Goal: Transaction & Acquisition: Purchase product/service

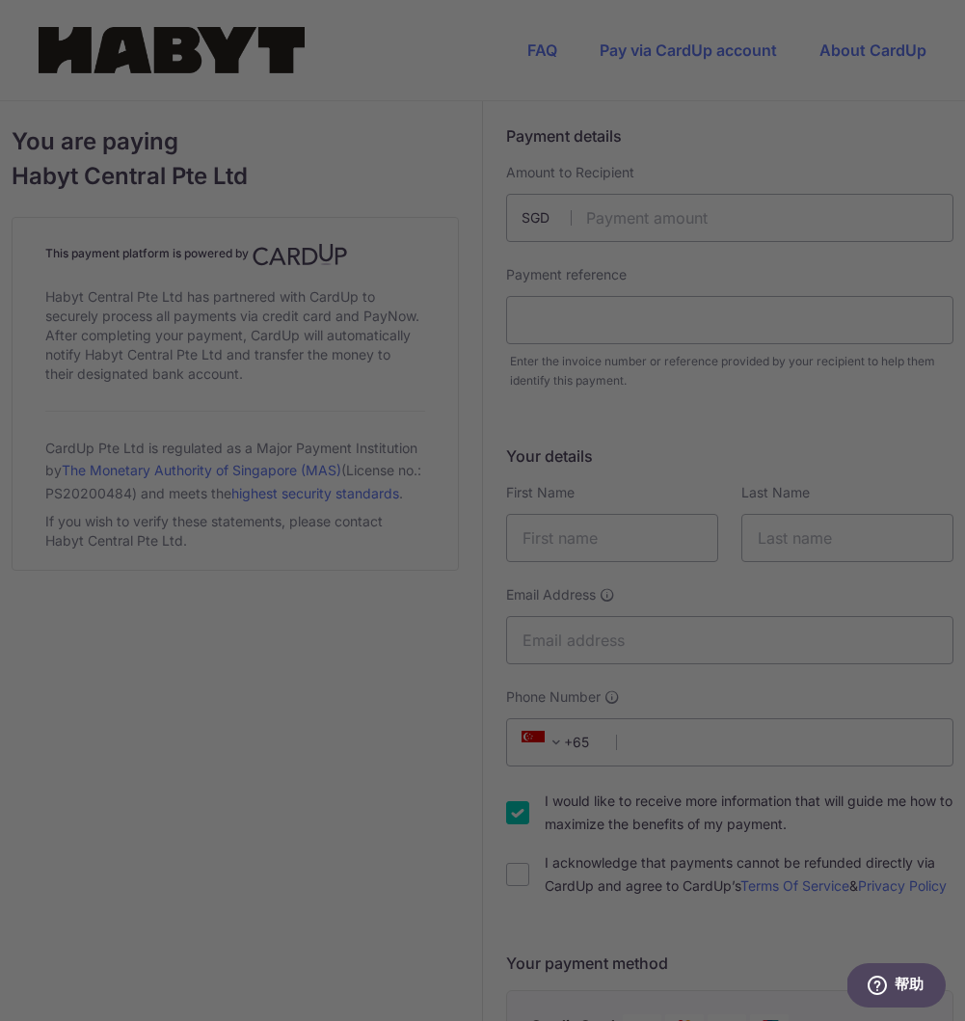
click at [832, 286] on div at bounding box center [487, 516] width 975 height 1032
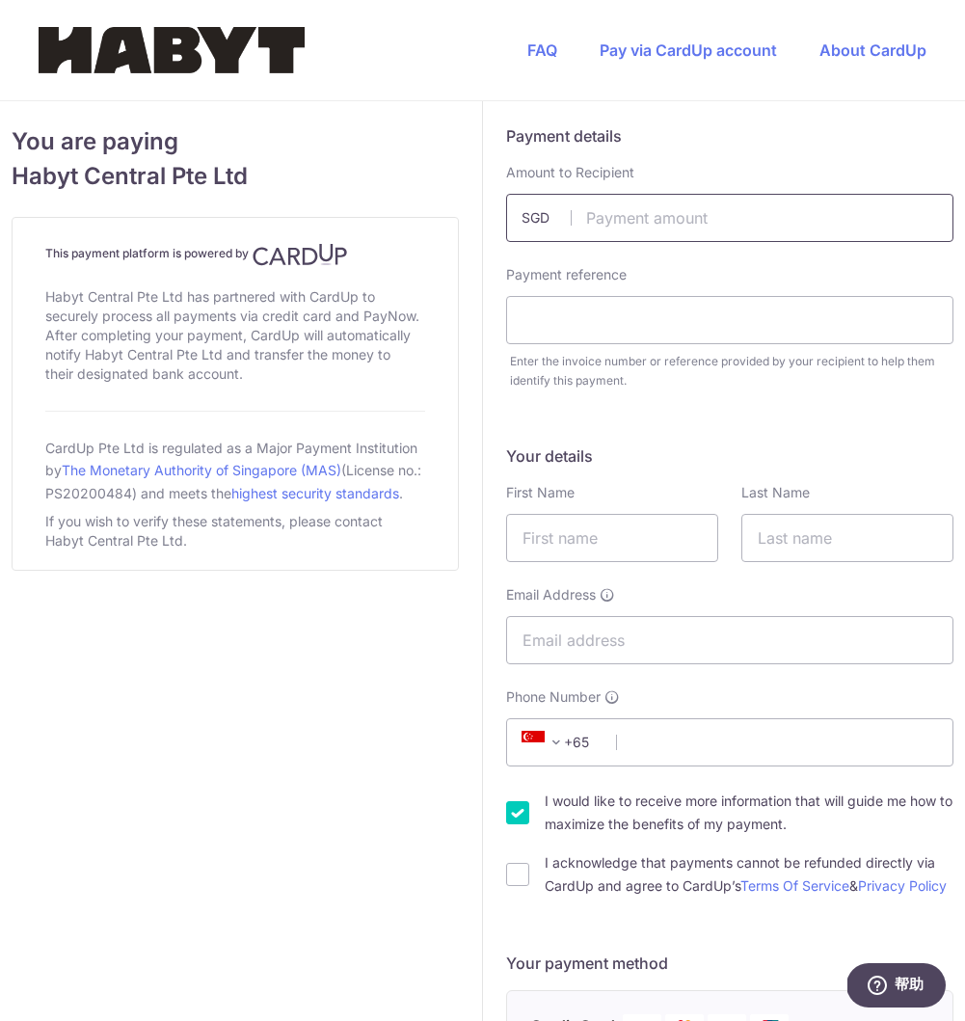
click at [695, 205] on input "text" at bounding box center [730, 218] width 448 height 48
click at [818, 212] on input "2824" at bounding box center [730, 218] width 448 height 48
type input "2824.80"
click at [757, 325] on input "text" at bounding box center [730, 320] width 448 height 48
type input "z"
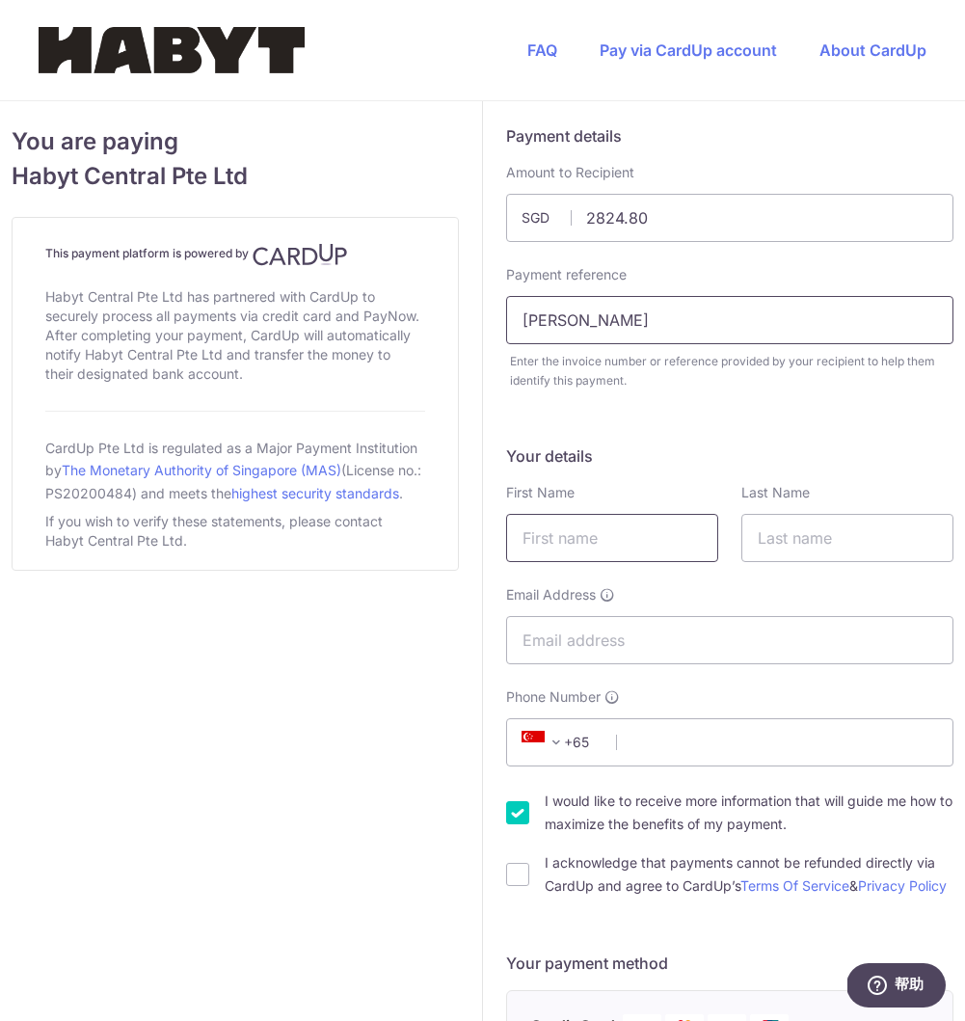
type input "[PERSON_NAME]"
click at [830, 449] on h5 "Your details" at bounding box center [730, 456] width 448 height 23
click at [613, 502] on div "First Name" at bounding box center [612, 522] width 212 height 79
click at [613, 514] on input "text" at bounding box center [612, 538] width 212 height 48
type input "S"
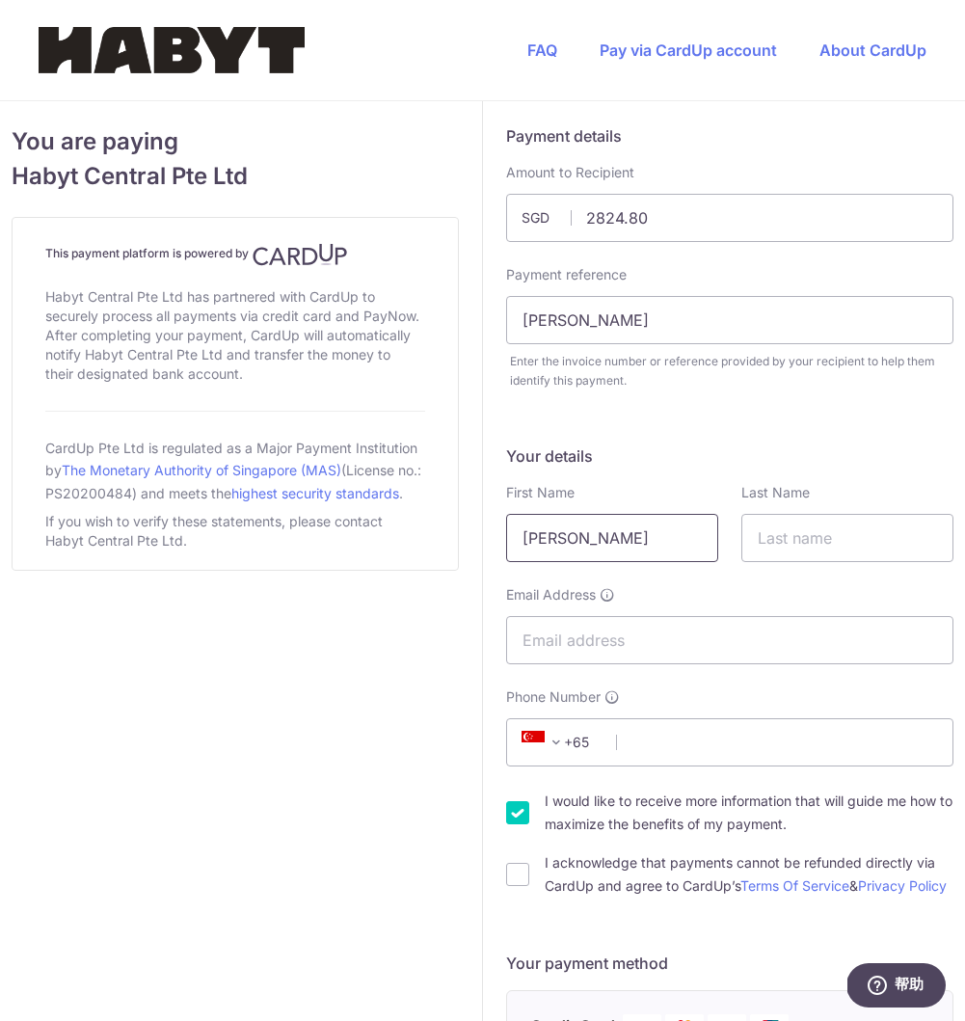
type input "[PERSON_NAME]"
click at [813, 513] on div "Last Name" at bounding box center [848, 522] width 212 height 79
type input "ShaoJie"
type input "[EMAIL_ADDRESS][DOMAIN_NAME]"
type input "83163943"
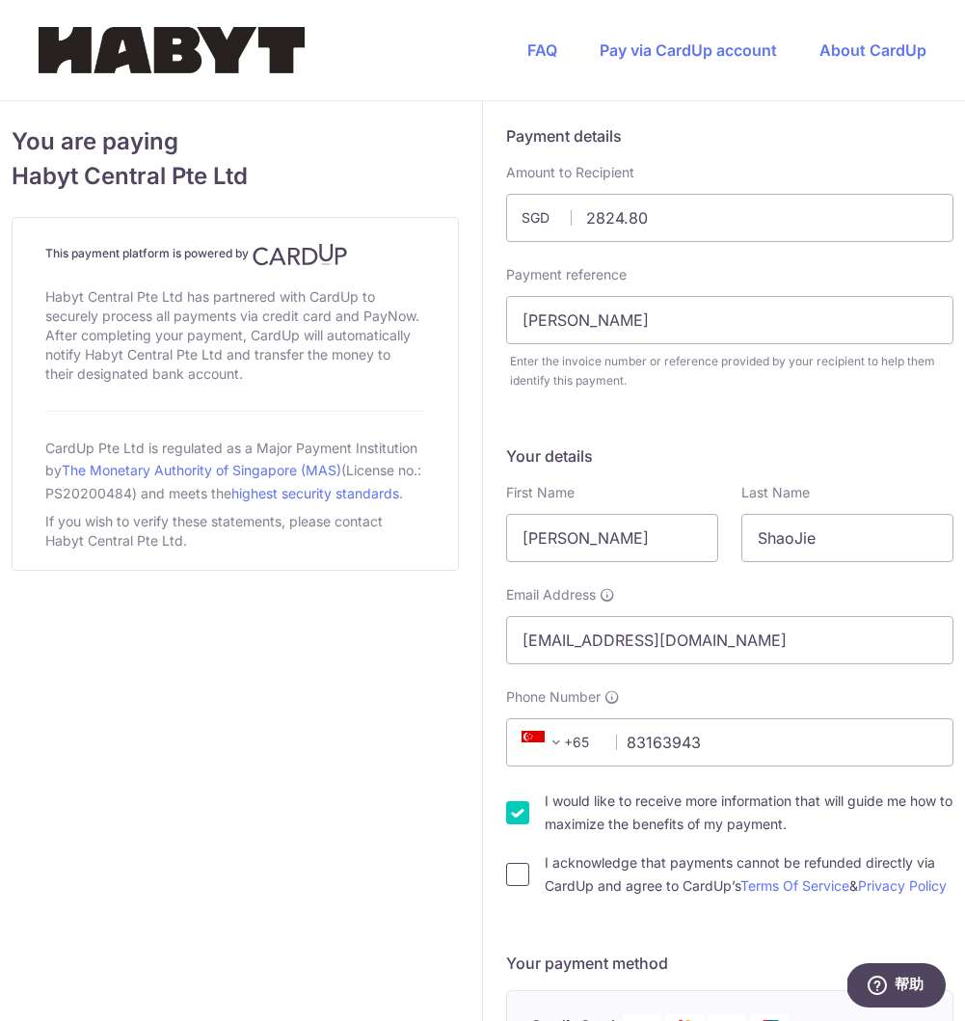
click at [514, 886] on input "I acknowledge that payments cannot be refunded directly via CardUp and agree to…" at bounding box center [517, 874] width 23 height 23
checkbox input "true"
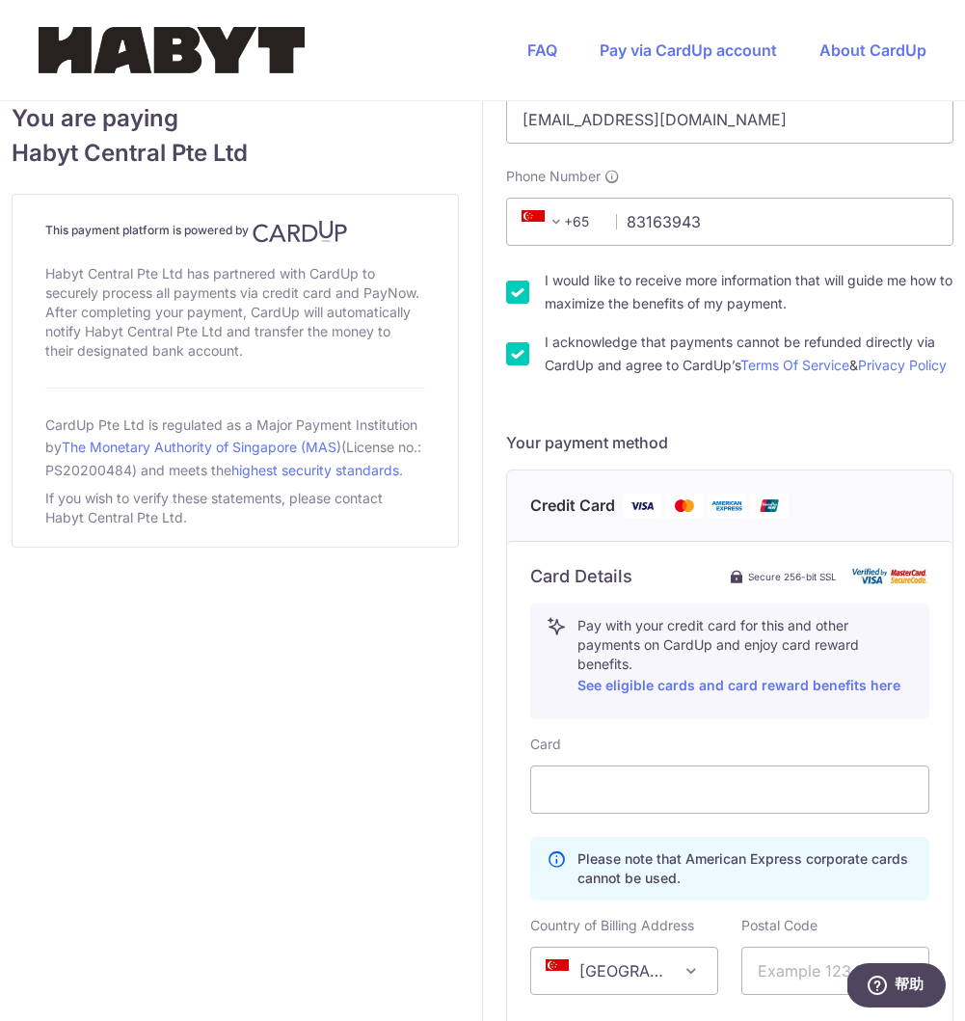
scroll to position [524, 0]
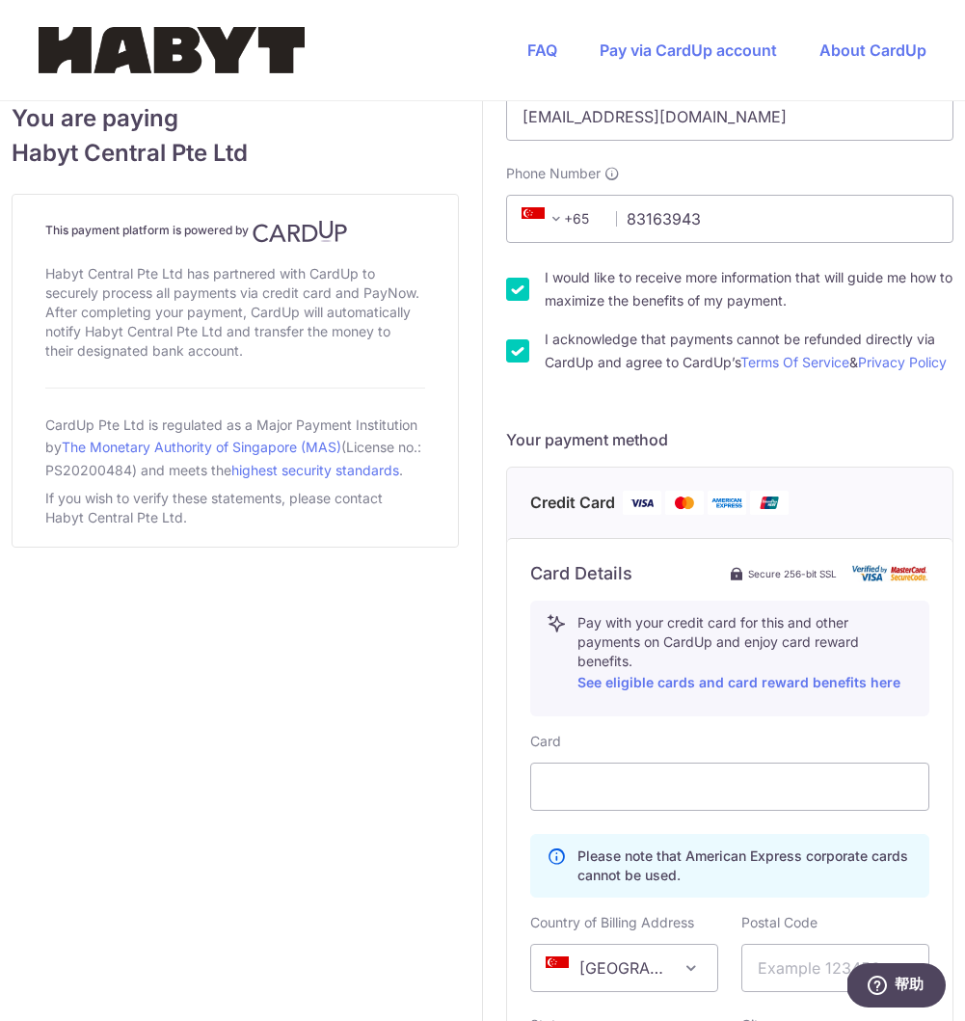
click at [763, 515] on img at bounding box center [769, 503] width 39 height 24
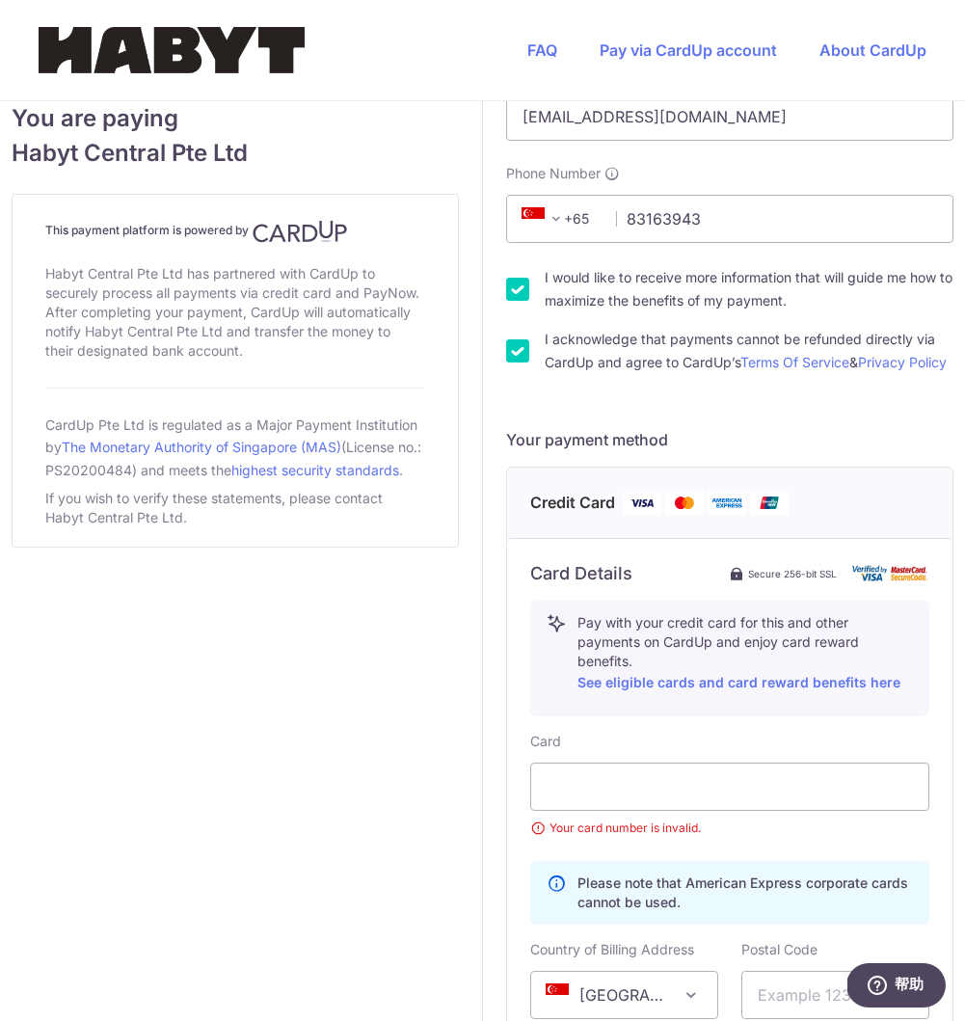
click at [704, 838] on small "Your card number is invalid." at bounding box center [729, 828] width 399 height 19
drag, startPoint x: 696, startPoint y: 853, endPoint x: 550, endPoint y: 851, distance: 146.6
click at [550, 838] on small "Your card number is invalid." at bounding box center [729, 828] width 399 height 19
click at [670, 774] on div "Card Your card number is invalid." at bounding box center [729, 785] width 399 height 106
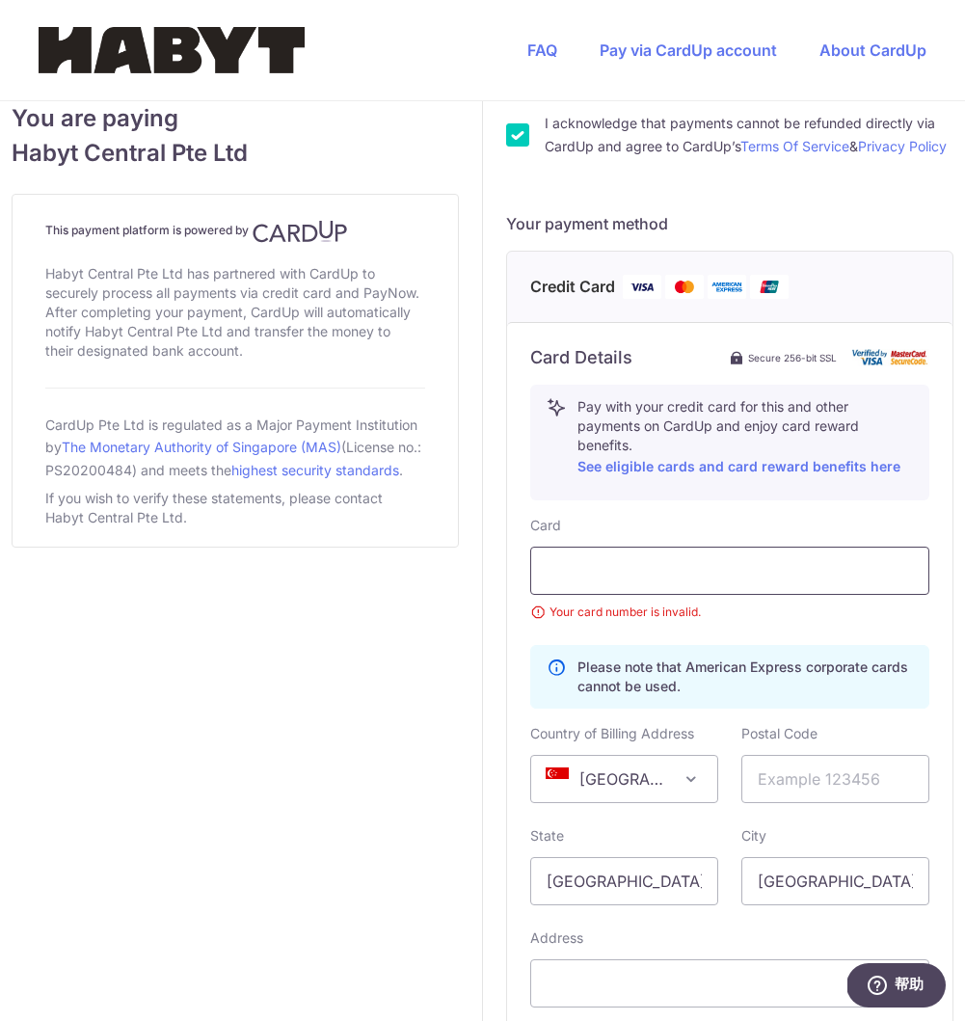
scroll to position [741, 0]
drag, startPoint x: 578, startPoint y: 683, endPoint x: 703, endPoint y: 711, distance: 128.5
click at [705, 695] on p "Please note that American Express corporate cards cannot be used." at bounding box center [746, 676] width 336 height 39
click at [752, 735] on div "Card Your card number is invalid. Please note that American Express corporate c…" at bounding box center [729, 796] width 399 height 563
drag, startPoint x: 746, startPoint y: 753, endPoint x: 821, endPoint y: 758, distance: 75.4
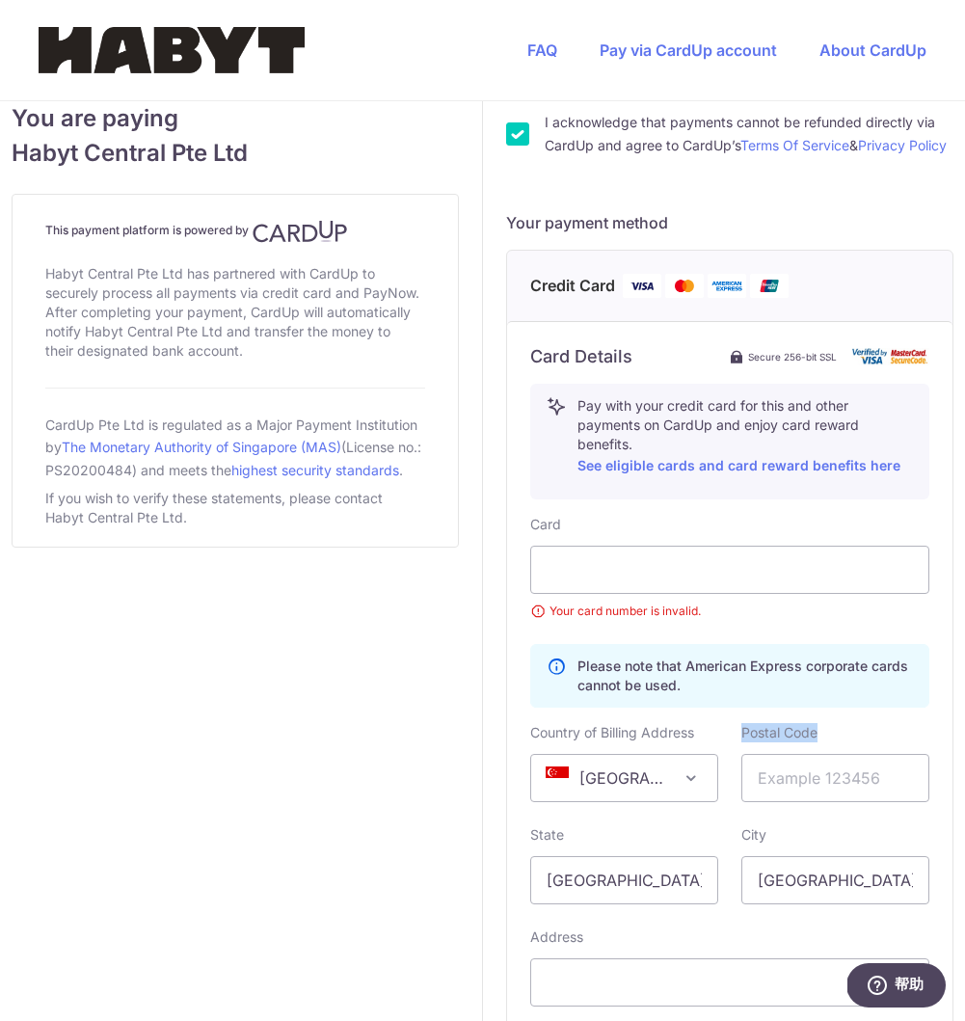
click at [821, 758] on div "Postal Code" at bounding box center [836, 762] width 188 height 79
click at [750, 742] on div "Card Your card number is invalid. Please note that American Express corporate c…" at bounding box center [729, 796] width 399 height 563
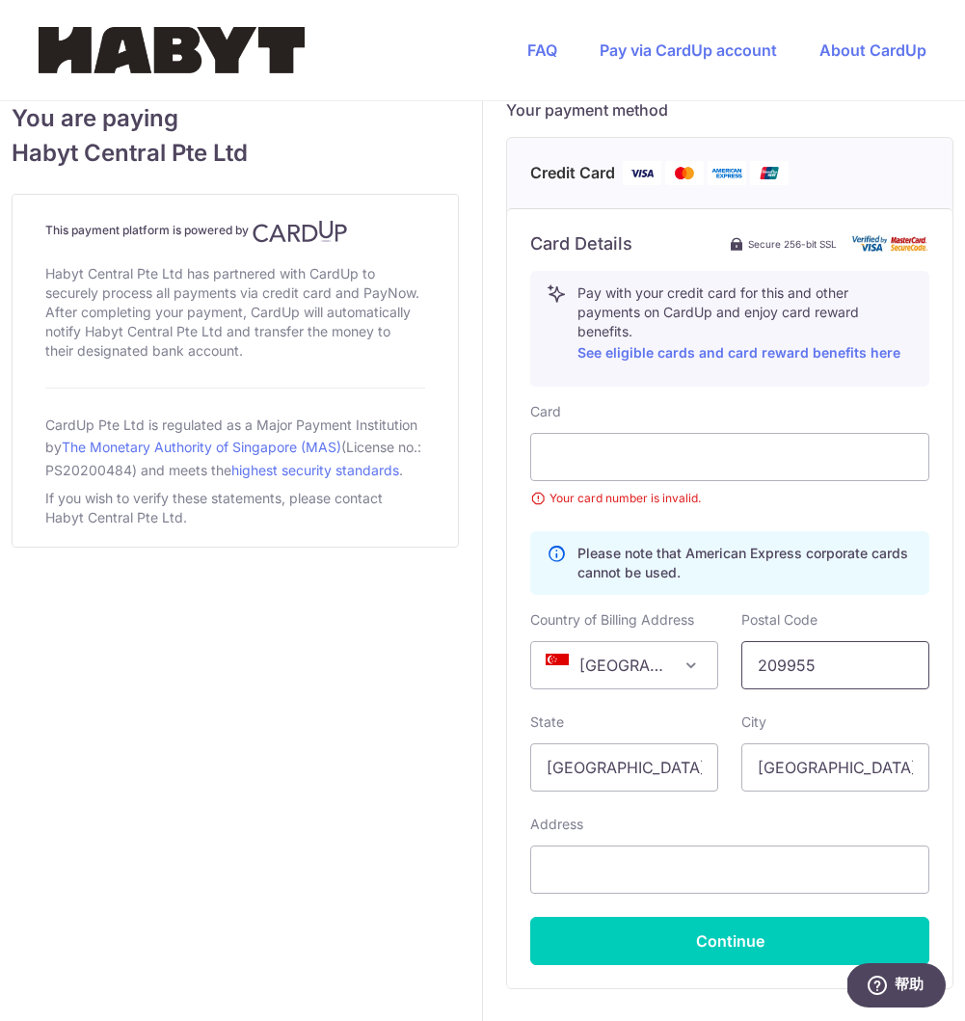
scroll to position [875, 0]
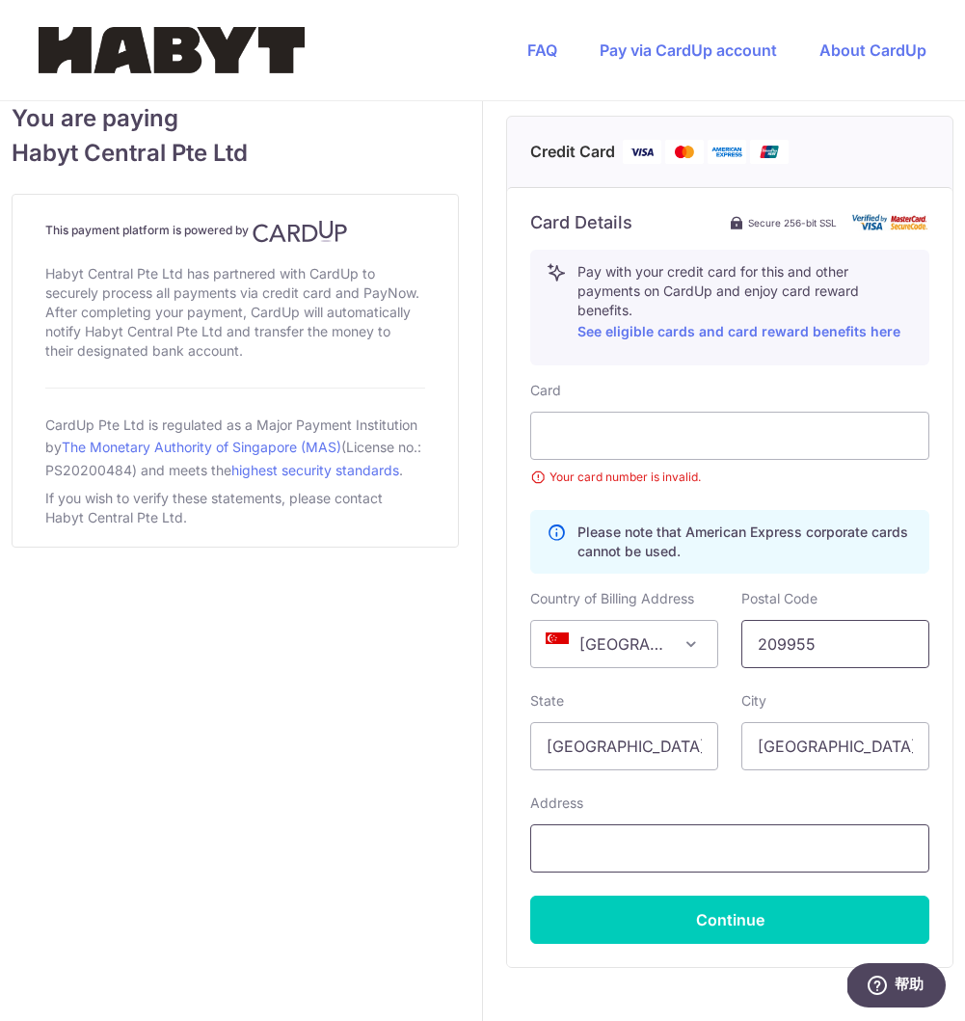
type input "209955"
click at [701, 862] on input "text" at bounding box center [729, 849] width 399 height 48
paste input "[STREET_ADDRESS][PERSON_NAME] ([PERSON_NAME][GEOGRAPHIC_DATA])"
type input "[STREET_ADDRESS][PERSON_NAME] ([PERSON_NAME][GEOGRAPHIC_DATA])"
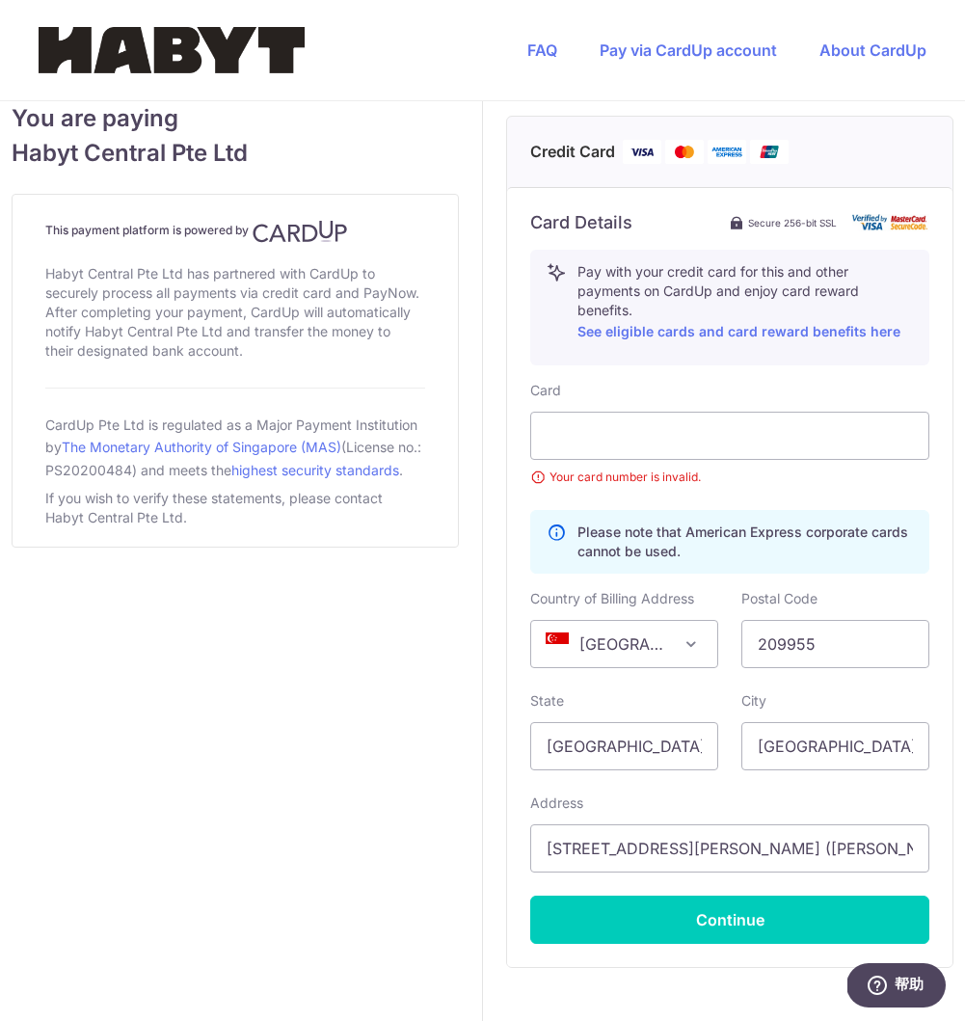
click at [461, 811] on div "You are paying Habyt Central Pte Ltd This payment platform is powered by Habyt …" at bounding box center [235, 180] width 494 height 1906
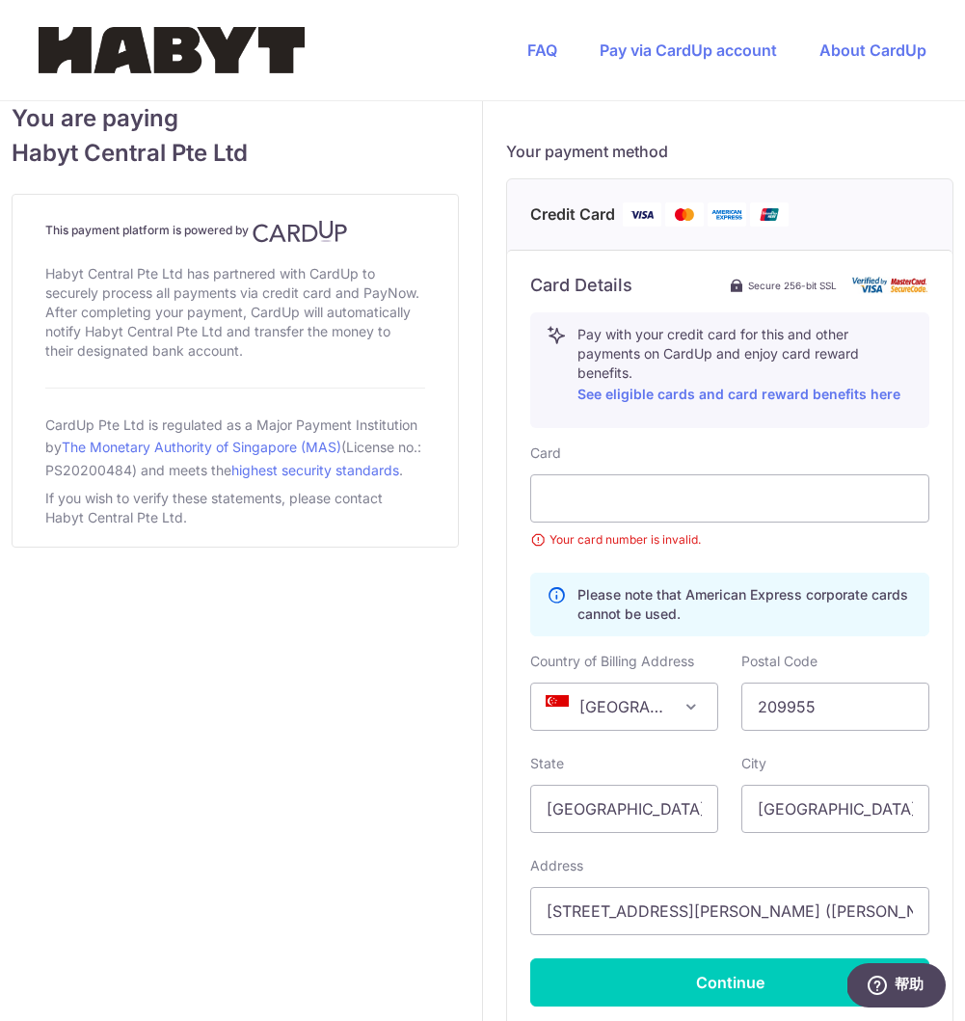
scroll to position [1009, 0]
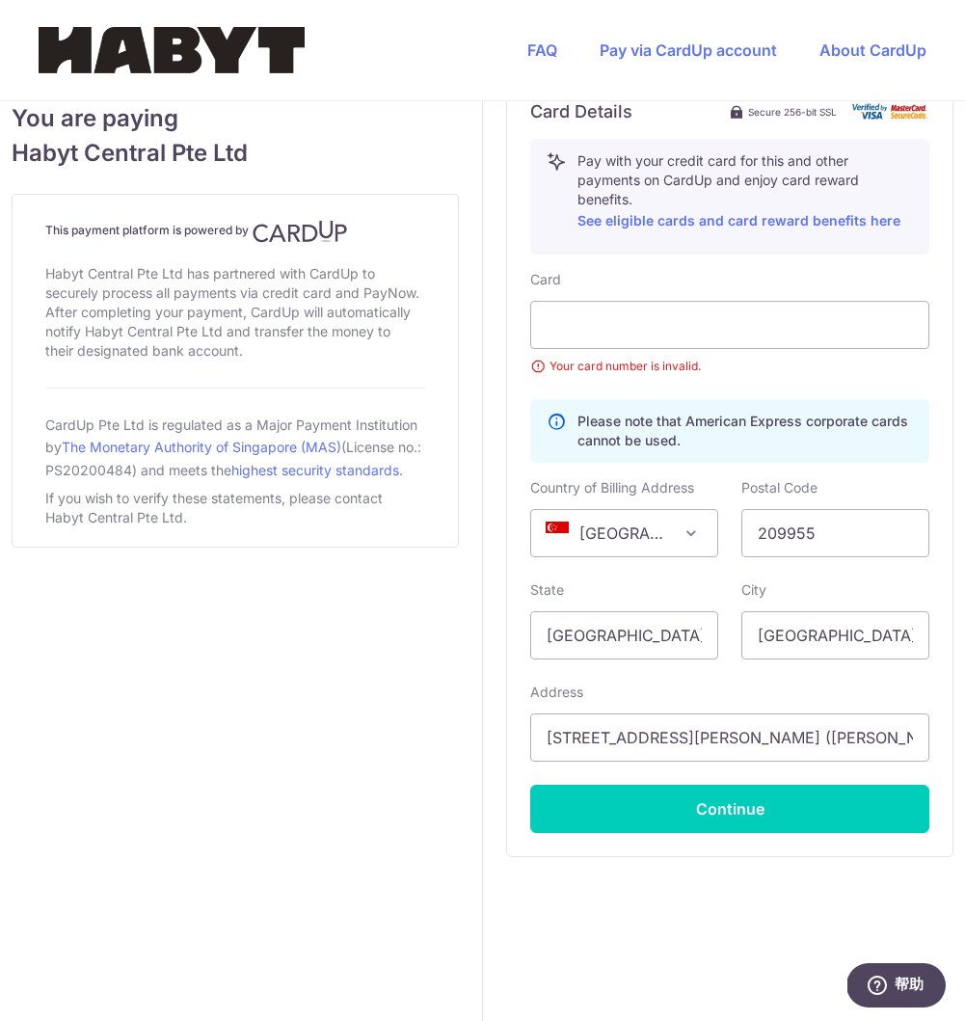
click at [850, 375] on small "Your card number is invalid." at bounding box center [729, 366] width 399 height 19
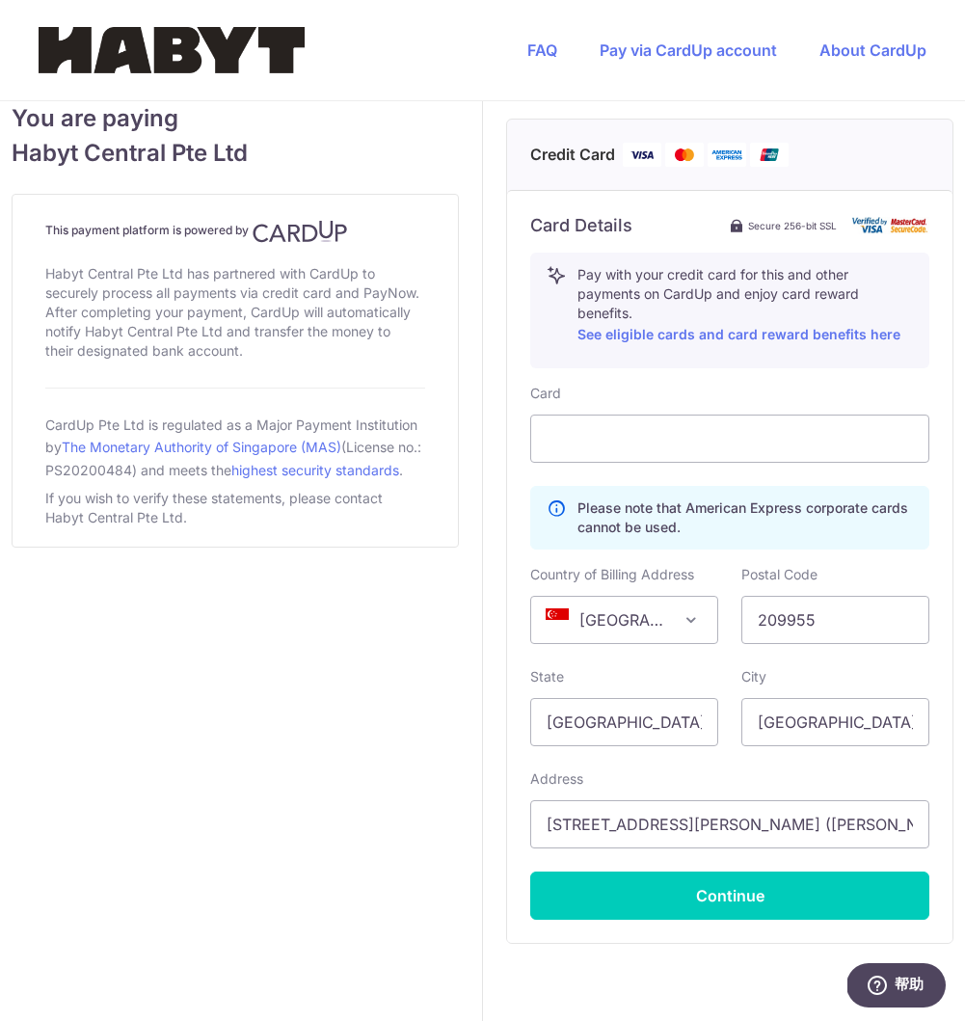
scroll to position [876, 0]
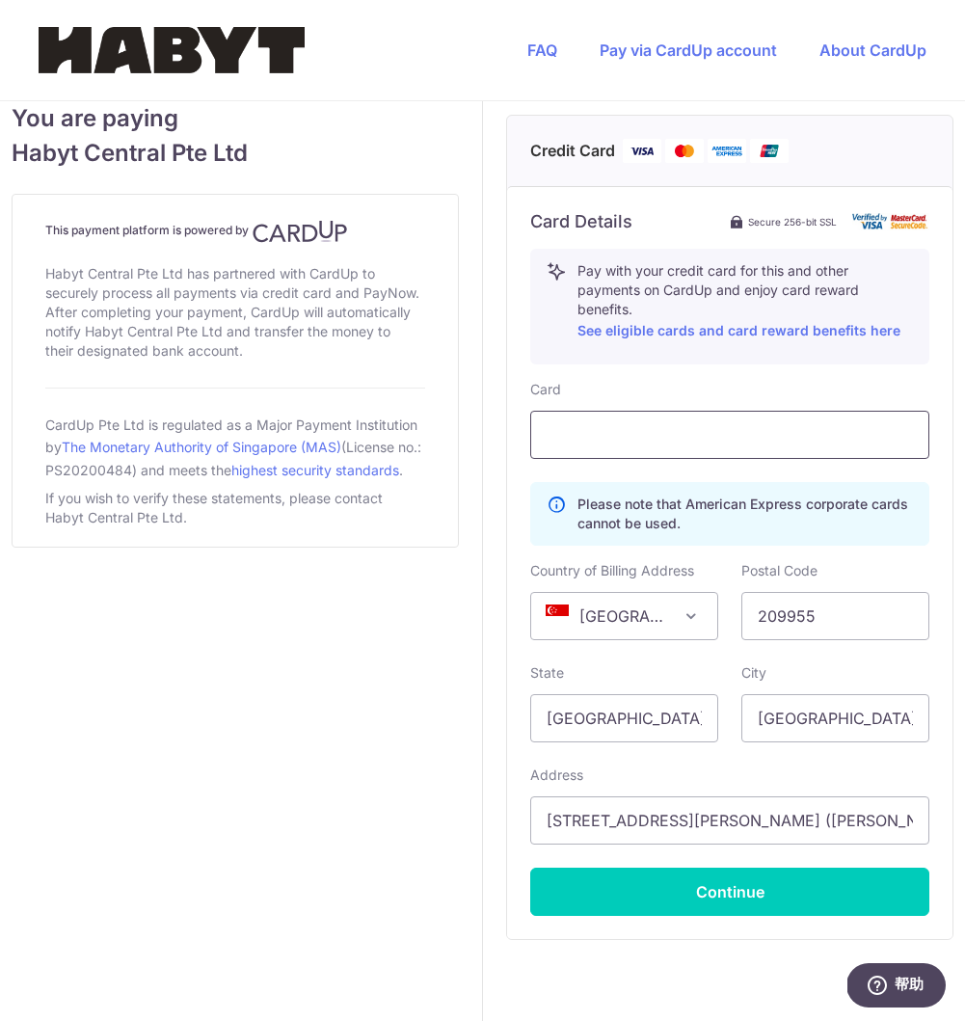
click at [592, 459] on div at bounding box center [729, 435] width 399 height 48
click at [641, 499] on div "Card Please note that American Express corporate cards cannot be used. Country …" at bounding box center [729, 648] width 399 height 536
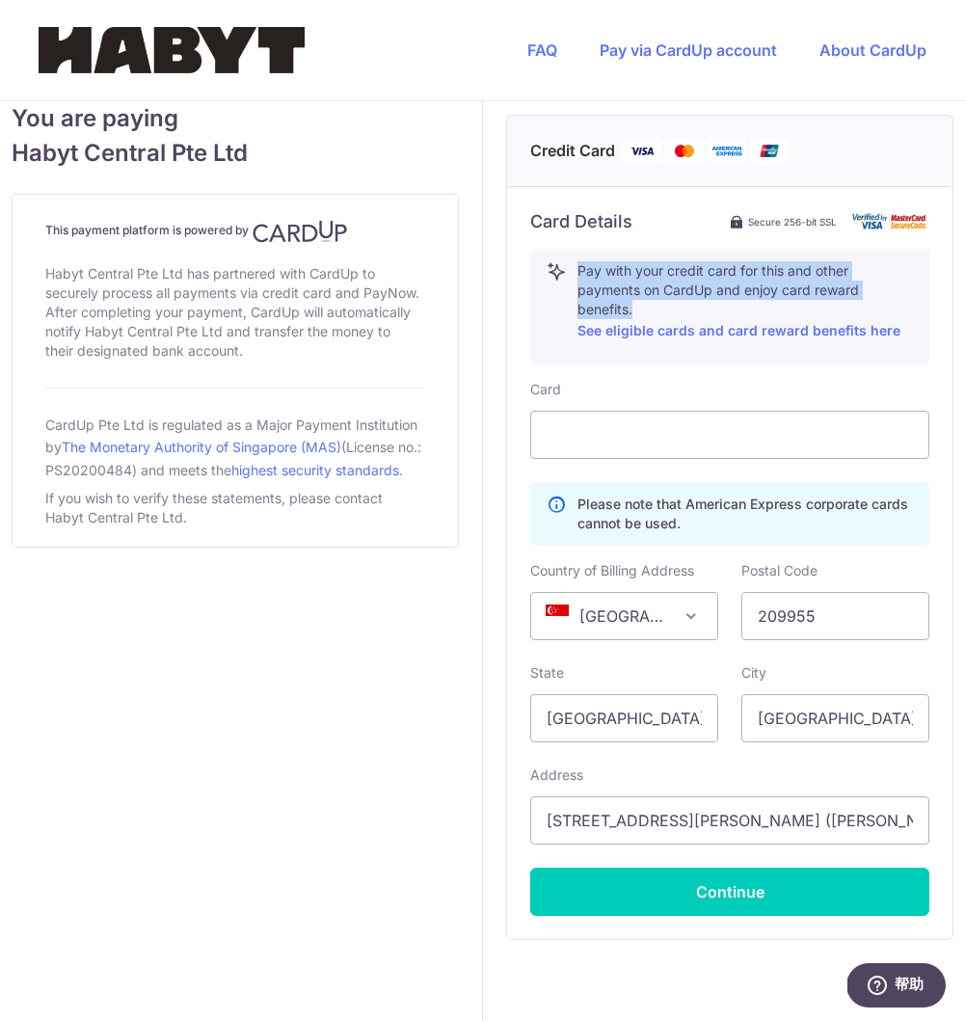
drag, startPoint x: 632, startPoint y: 335, endPoint x: 580, endPoint y: 281, distance: 75.0
click at [580, 281] on div "Pay with your credit card for this and other payments on CardUp and enjoy card …" at bounding box center [729, 307] width 399 height 116
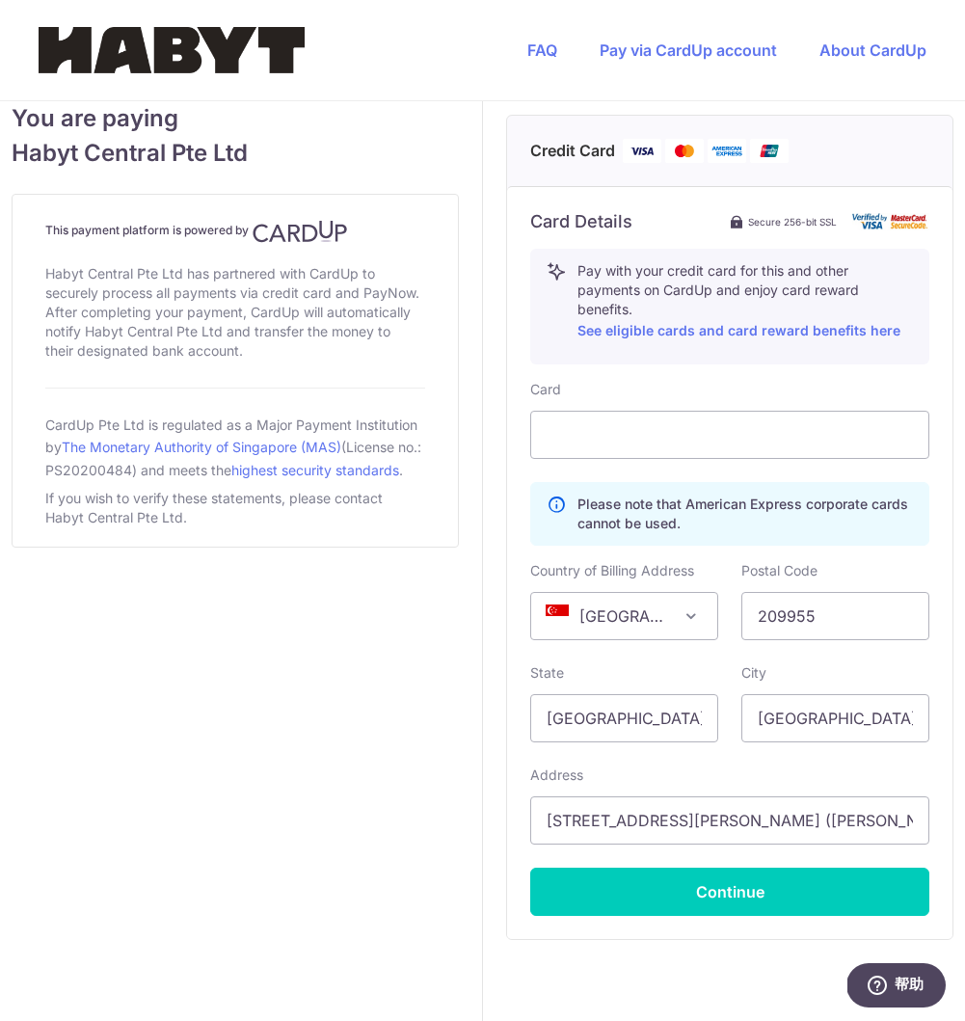
click at [332, 670] on div "You are paying Habyt Central Pte Ltd This payment platform is powered by Habyt …" at bounding box center [235, 165] width 494 height 1879
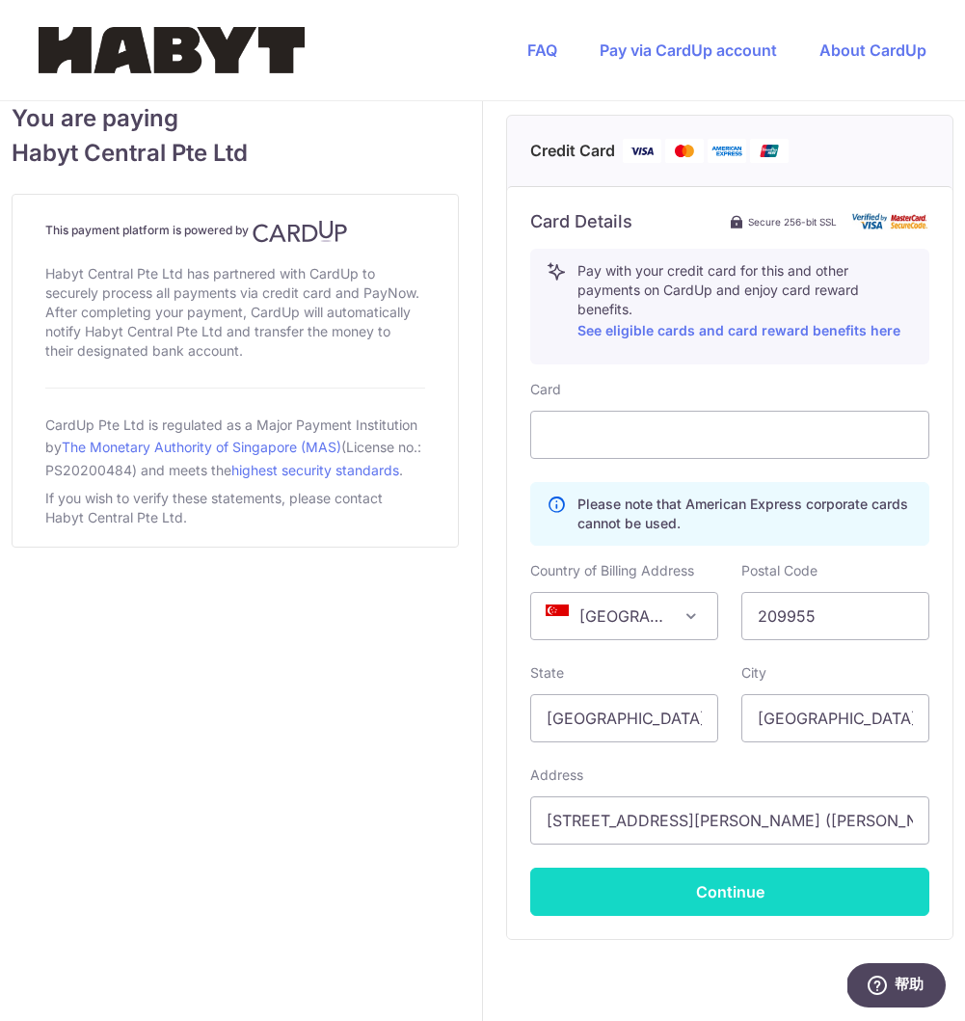
click at [742, 901] on button "Continue" at bounding box center [729, 892] width 399 height 48
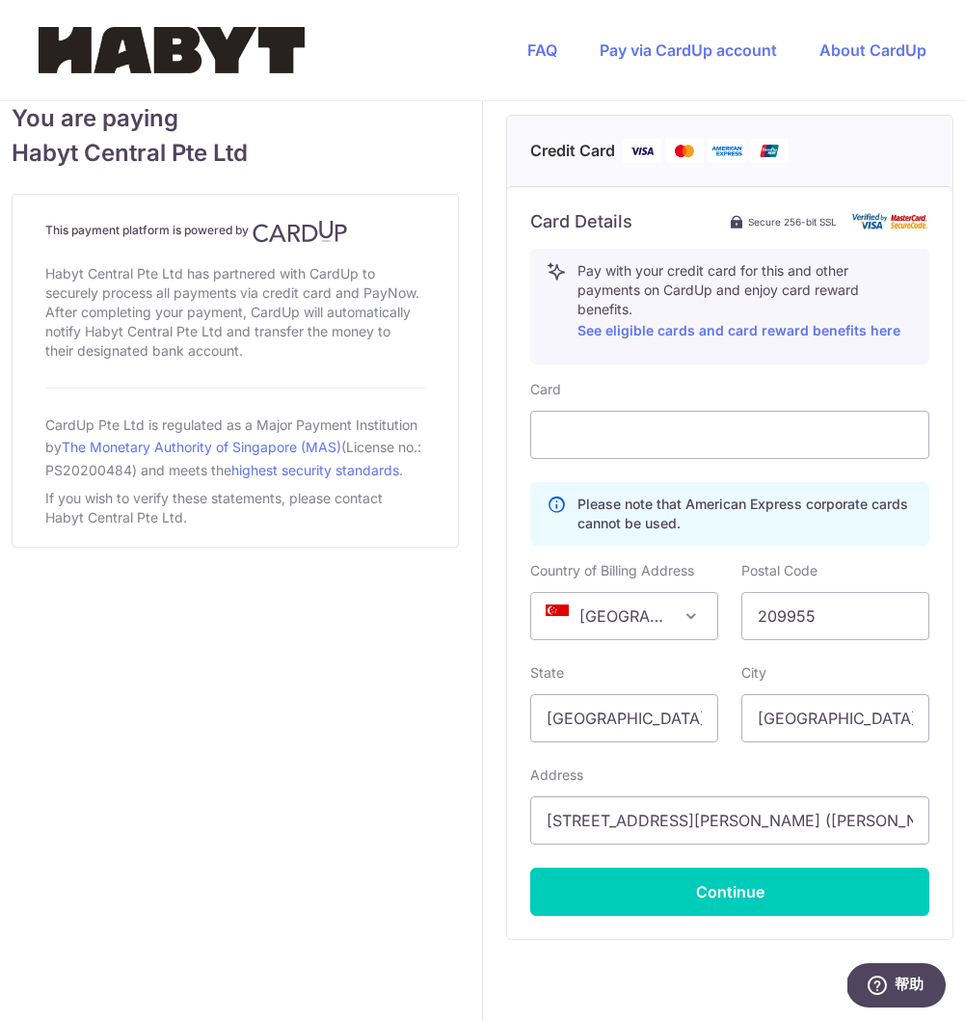
type input "**** 7393"
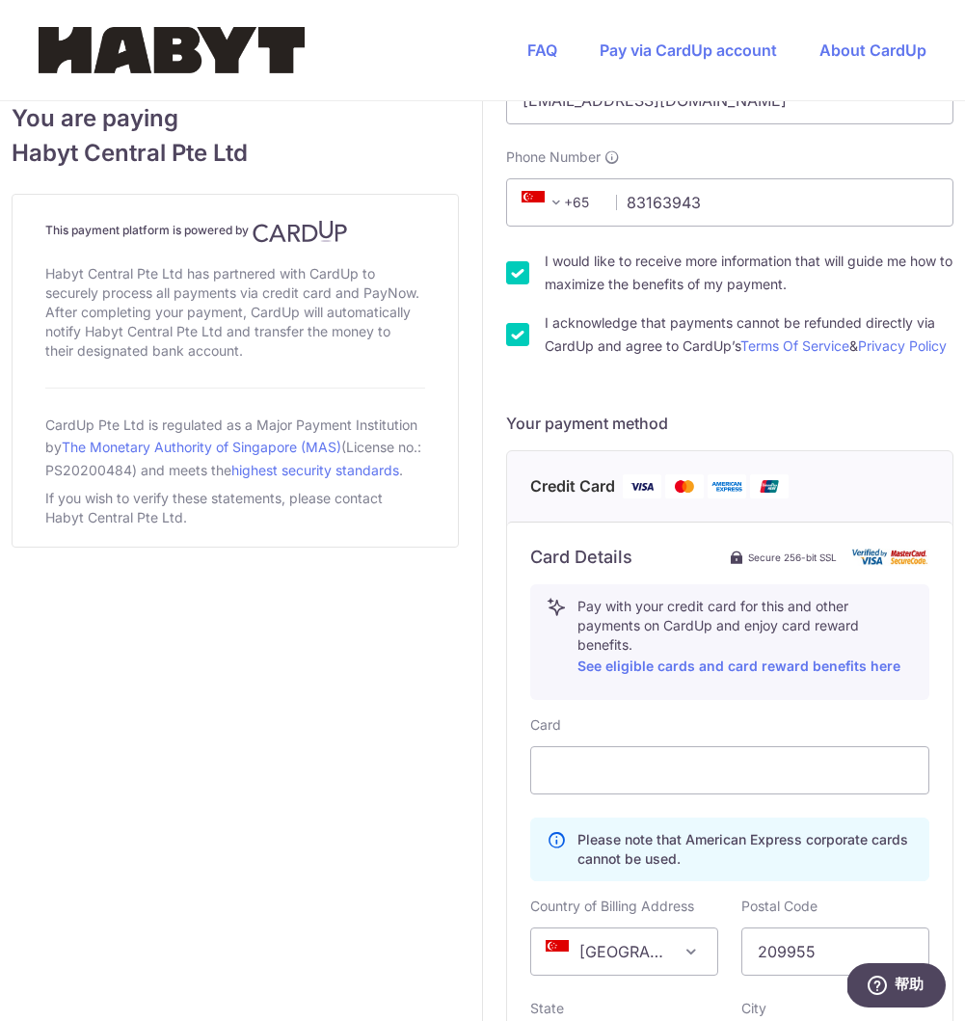
click at [743, 902] on form "Payment details Amount to Recipient 2824.80 SGD Payment reference Zheng ShaoJie…" at bounding box center [730, 466] width 448 height 1765
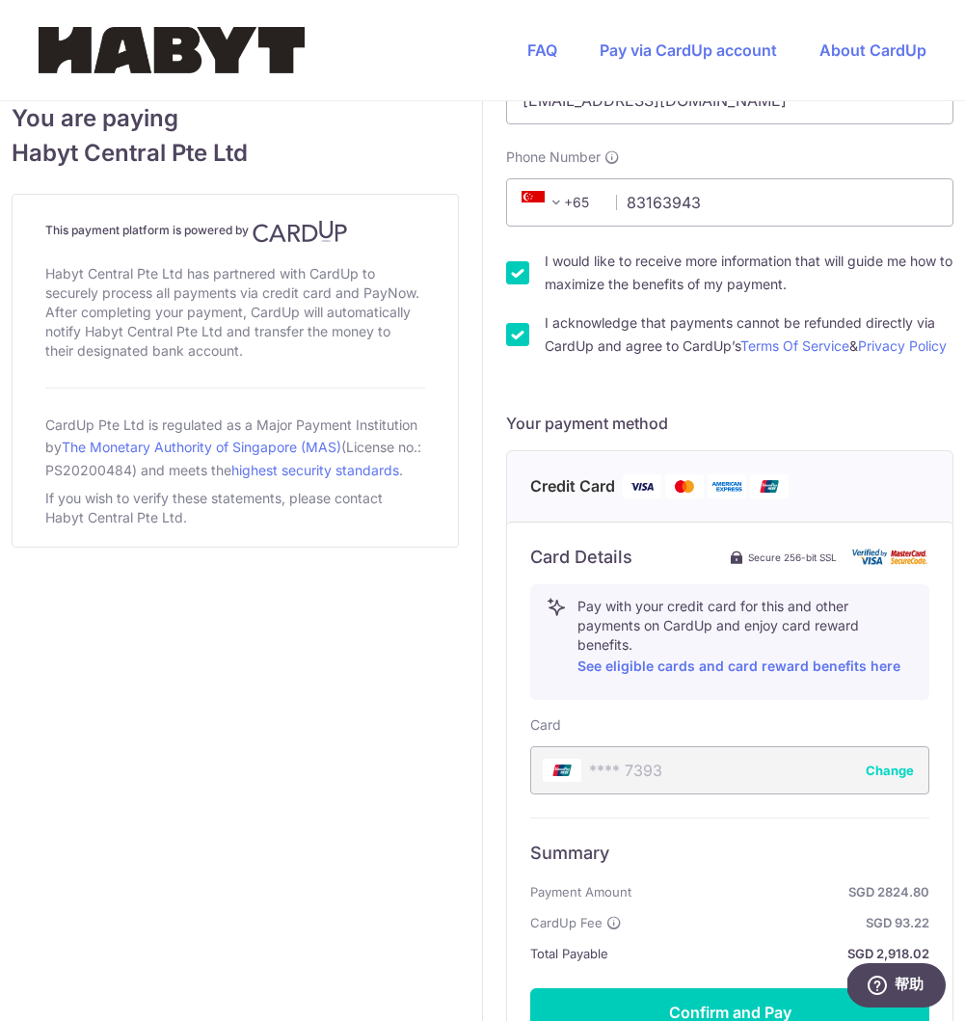
click at [743, 902] on div "Summary Payment Amount SGD 2824.80 CardUp Fee SGD 93.22 Total Payable SGD 2,918…" at bounding box center [729, 903] width 399 height 123
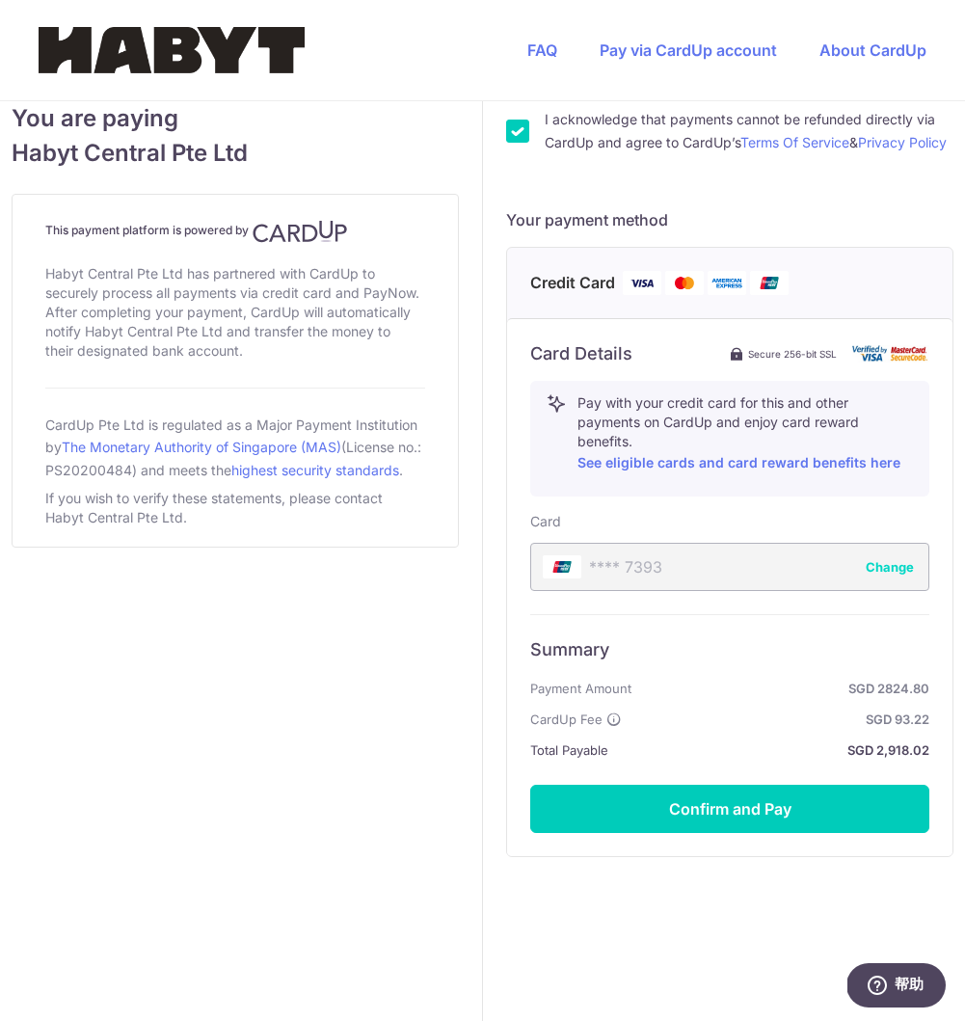
scroll to position [767, 0]
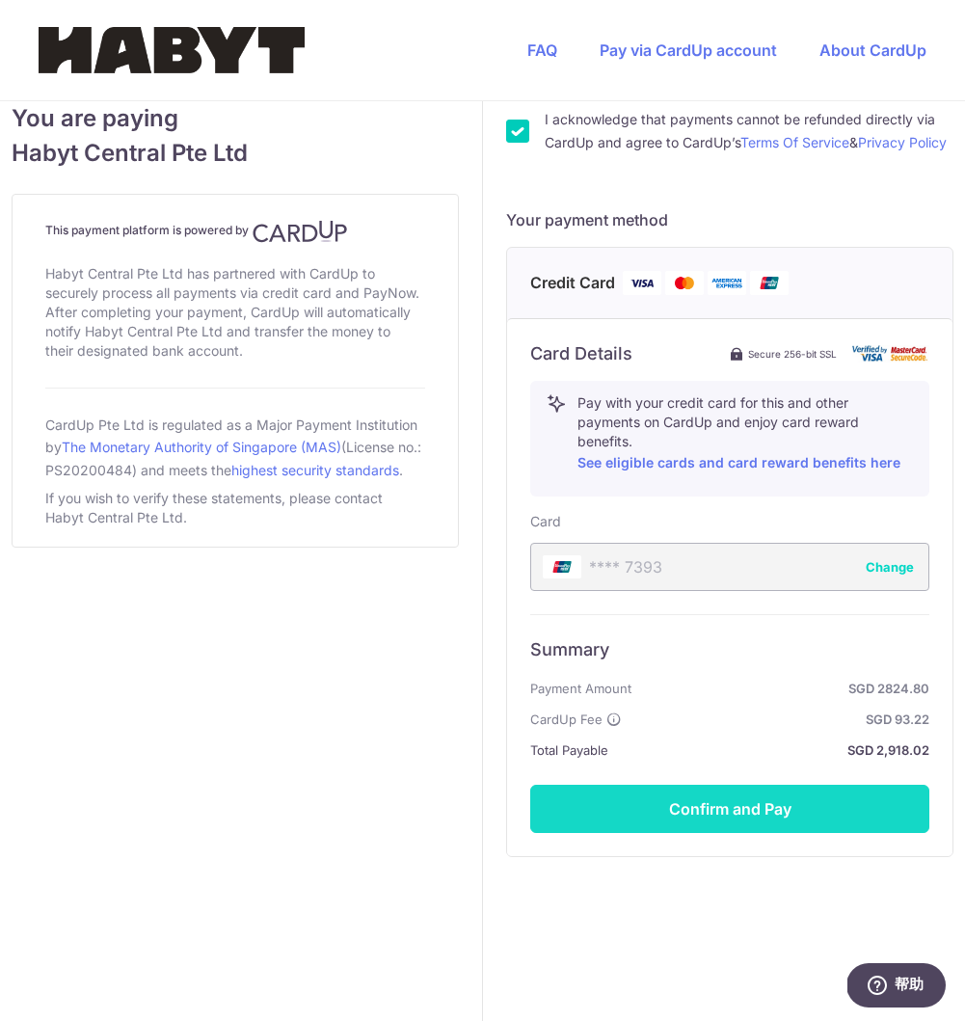
click at [805, 800] on button "Confirm and Pay" at bounding box center [729, 809] width 399 height 48
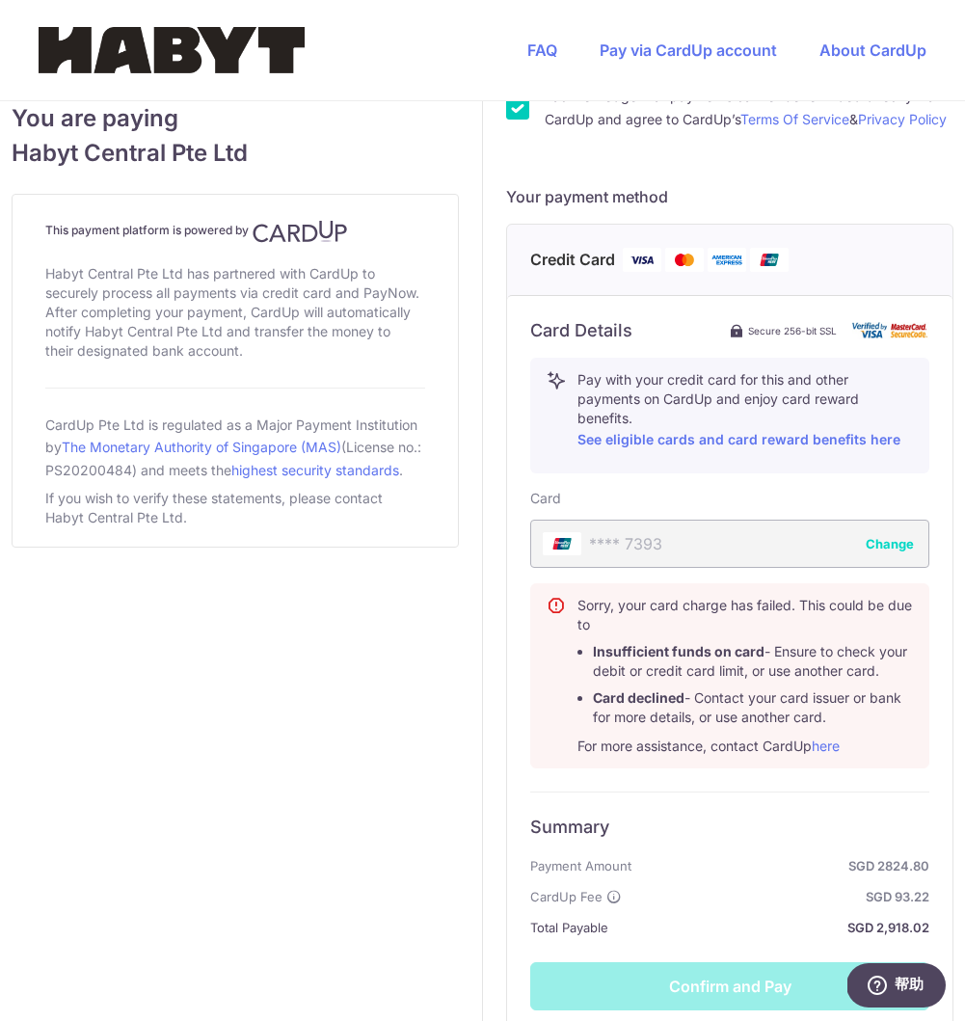
drag, startPoint x: 579, startPoint y: 628, endPoint x: 855, endPoint y: 767, distance: 308.8
click at [855, 756] on div "Sorry, your card charge has failed. This could be due to Insufficient funds on …" at bounding box center [746, 676] width 336 height 160
click at [336, 780] on div "You are paying Habyt Central Pte Ltd This payment platform is powered by Habyt …" at bounding box center [235, 267] width 494 height 1864
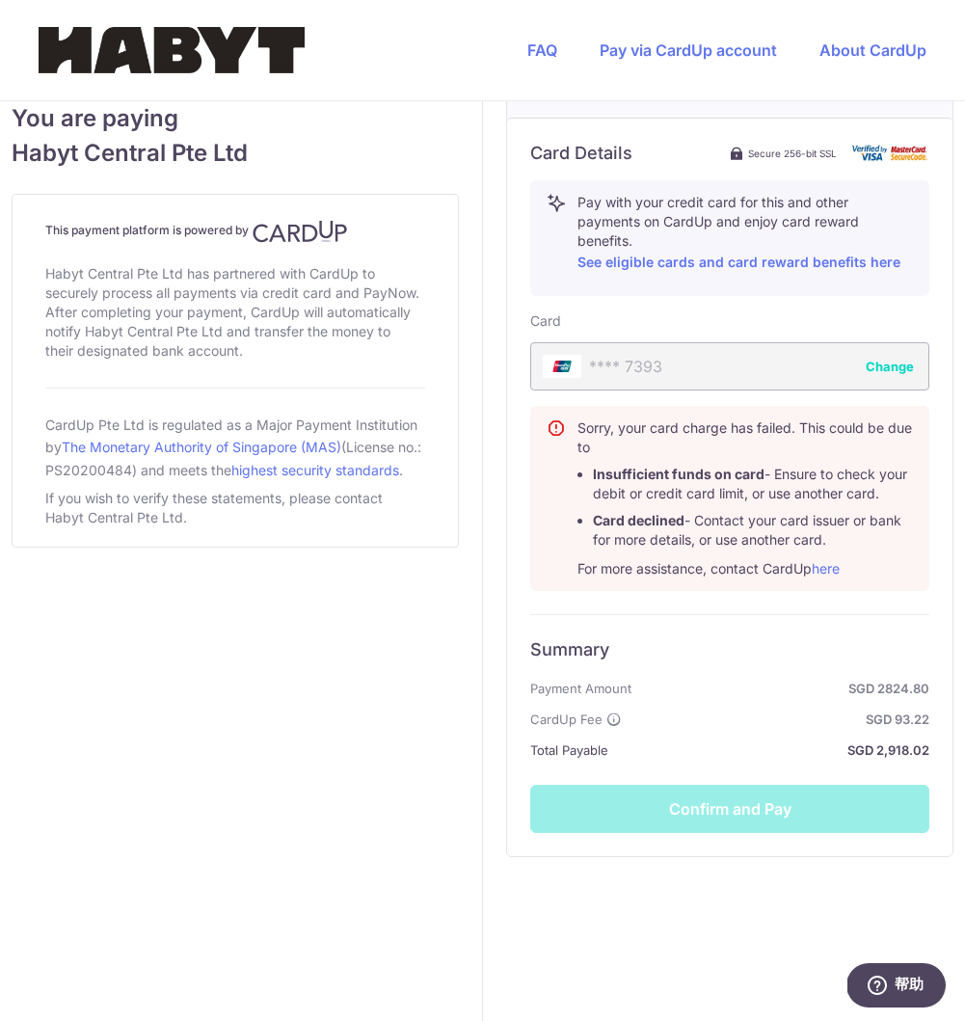
scroll to position [963, 0]
click at [701, 800] on div "Summary Payment Amount SGD 2824.80 CardUp Fee SGD 93.22 Total Payable SGD 2,918…" at bounding box center [729, 723] width 399 height 219
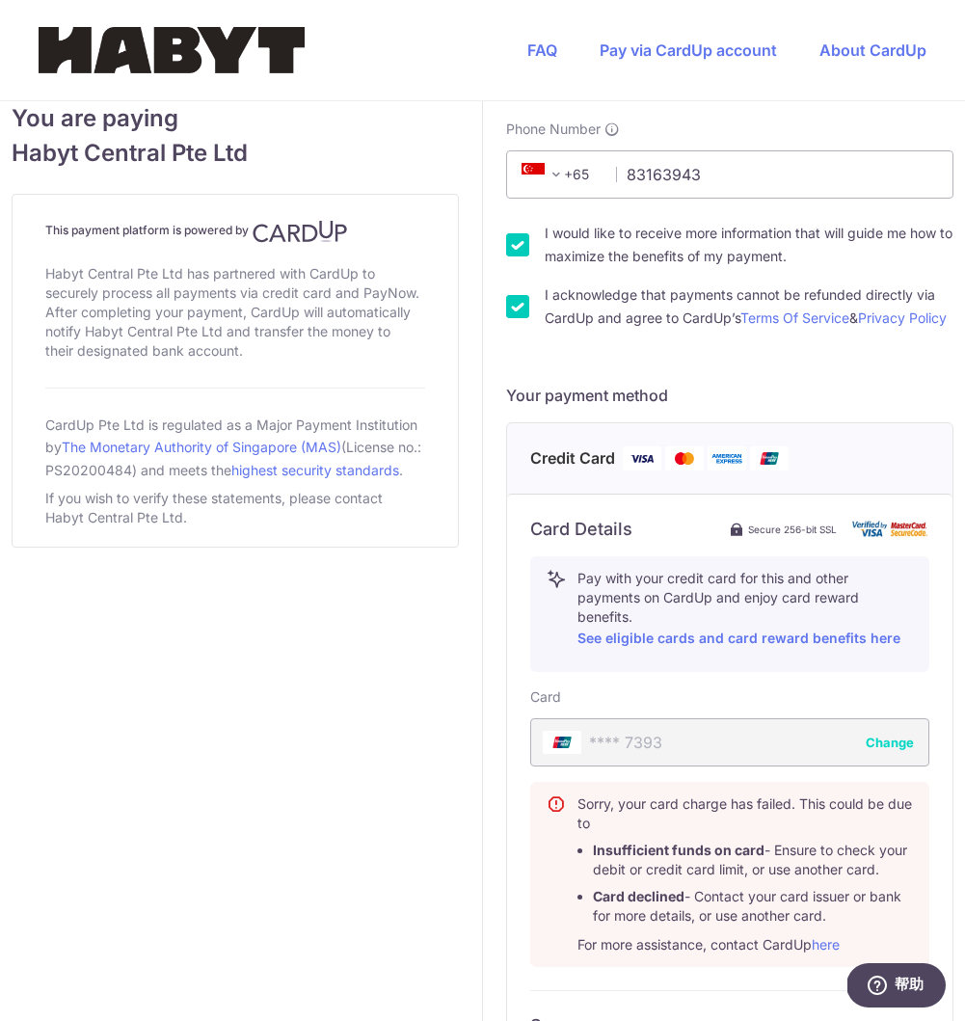
scroll to position [566, 0]
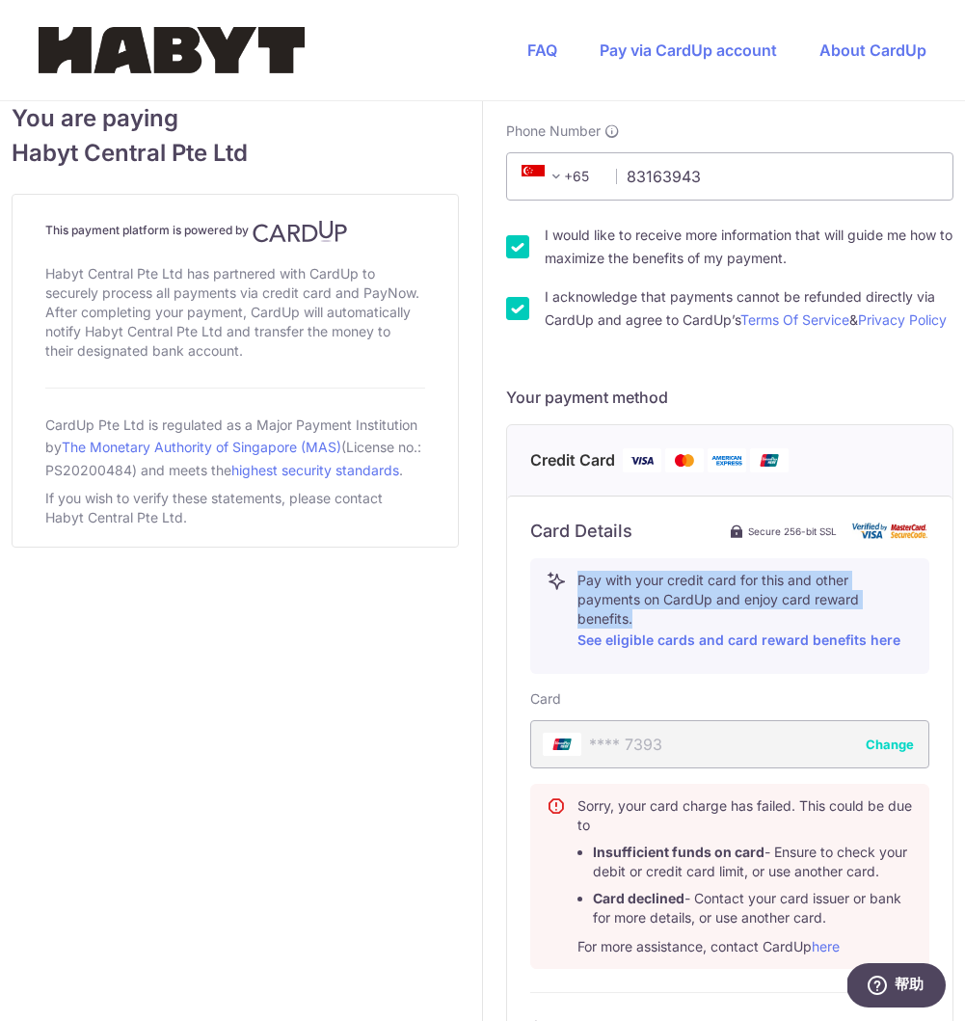
drag, startPoint x: 642, startPoint y: 640, endPoint x: 580, endPoint y: 592, distance: 79.1
click at [580, 592] on div "Pay with your credit card for this and other payments on CardUp and enjoy card …" at bounding box center [729, 616] width 399 height 116
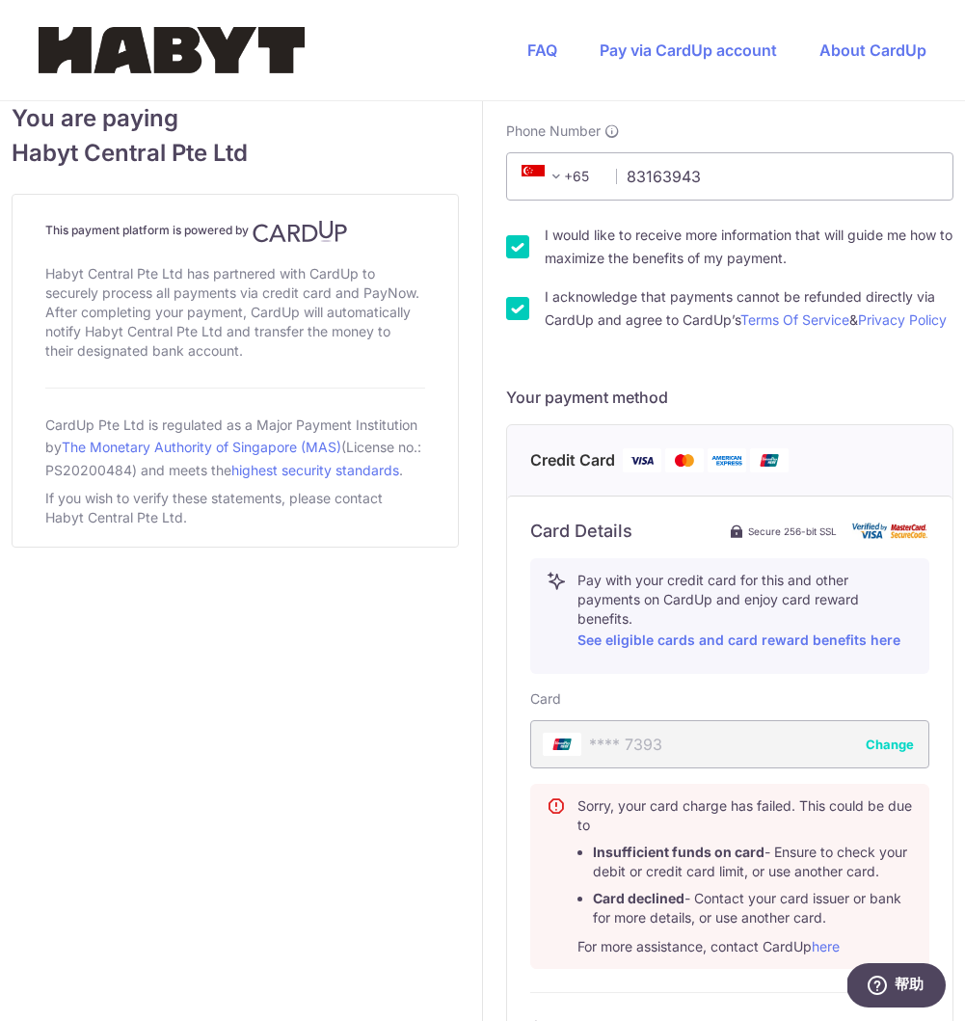
click at [432, 794] on div "You are paying Habyt Central Pte Ltd This payment platform is powered by Habyt …" at bounding box center [235, 467] width 494 height 1864
click at [890, 754] on button "Change" at bounding box center [890, 744] width 48 height 19
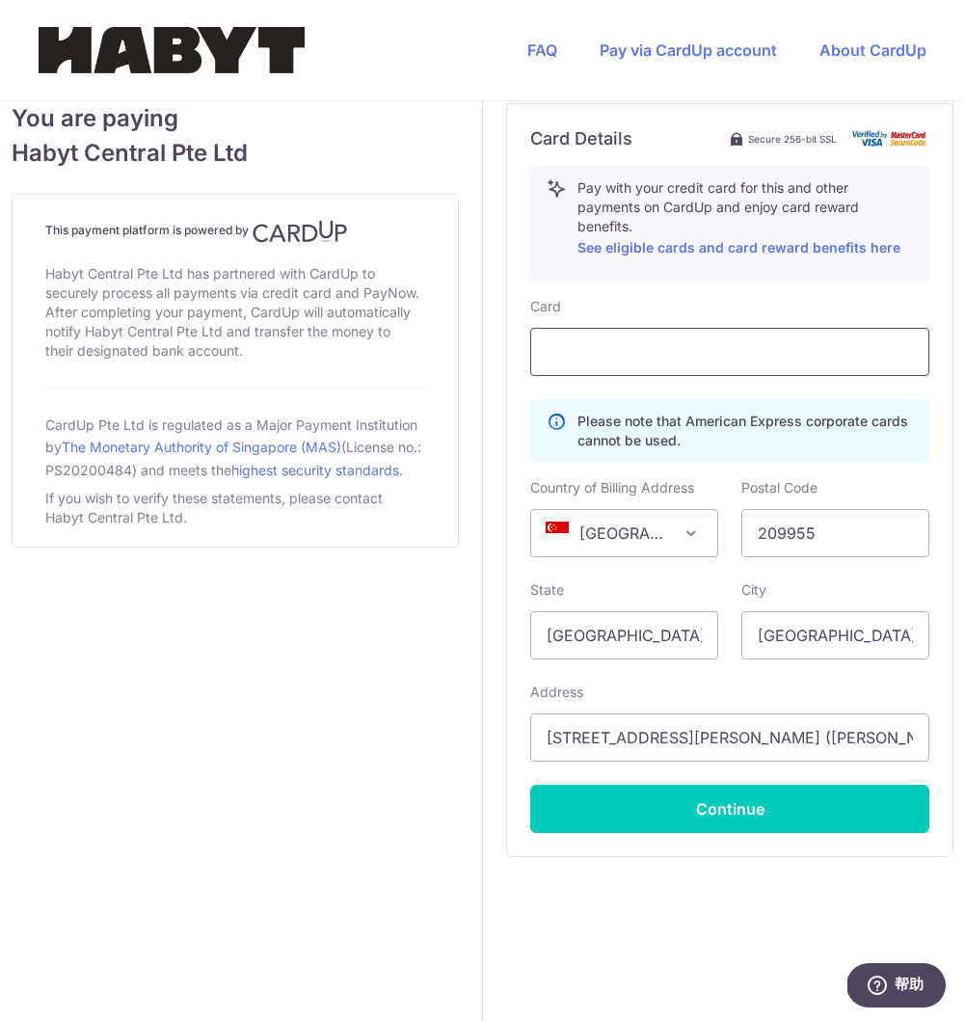
scroll to position [982, 0]
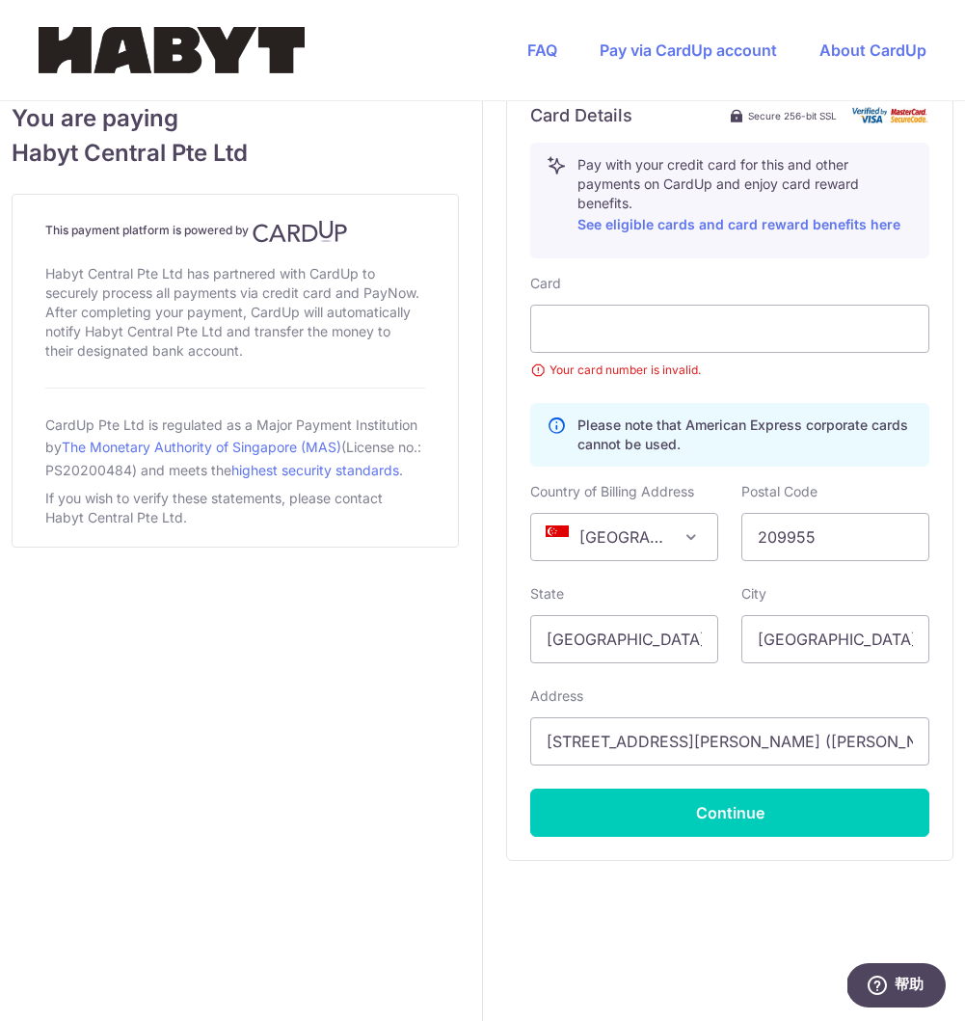
click at [766, 380] on small "Your card number is invalid." at bounding box center [729, 370] width 399 height 19
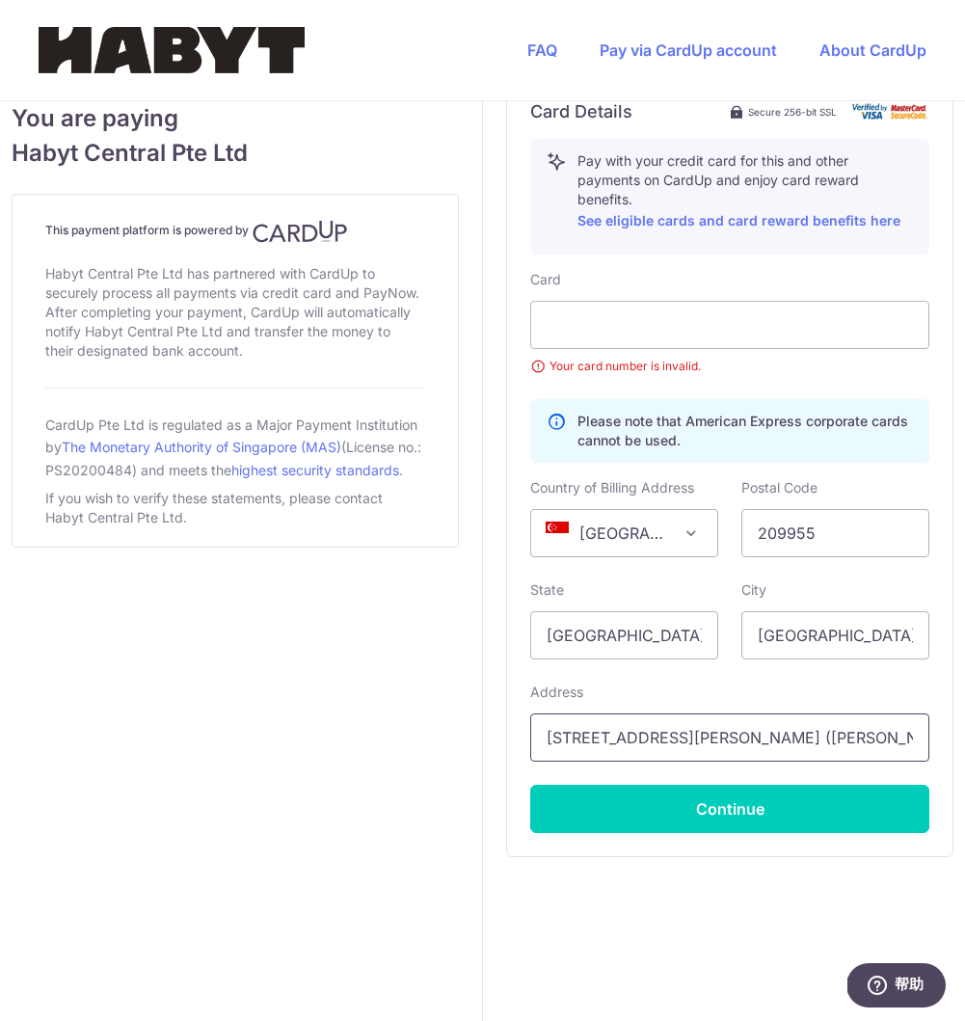
scroll to position [1009, 0]
click at [551, 738] on input "[STREET_ADDRESS][PERSON_NAME] ([PERSON_NAME][GEOGRAPHIC_DATA])" at bounding box center [729, 738] width 399 height 48
drag, startPoint x: 885, startPoint y: 743, endPoint x: 467, endPoint y: 709, distance: 419.9
click at [467, 709] on div "You are paying Habyt Central Pte Ltd This payment platform is powered by Habyt …" at bounding box center [482, 69] width 989 height 1906
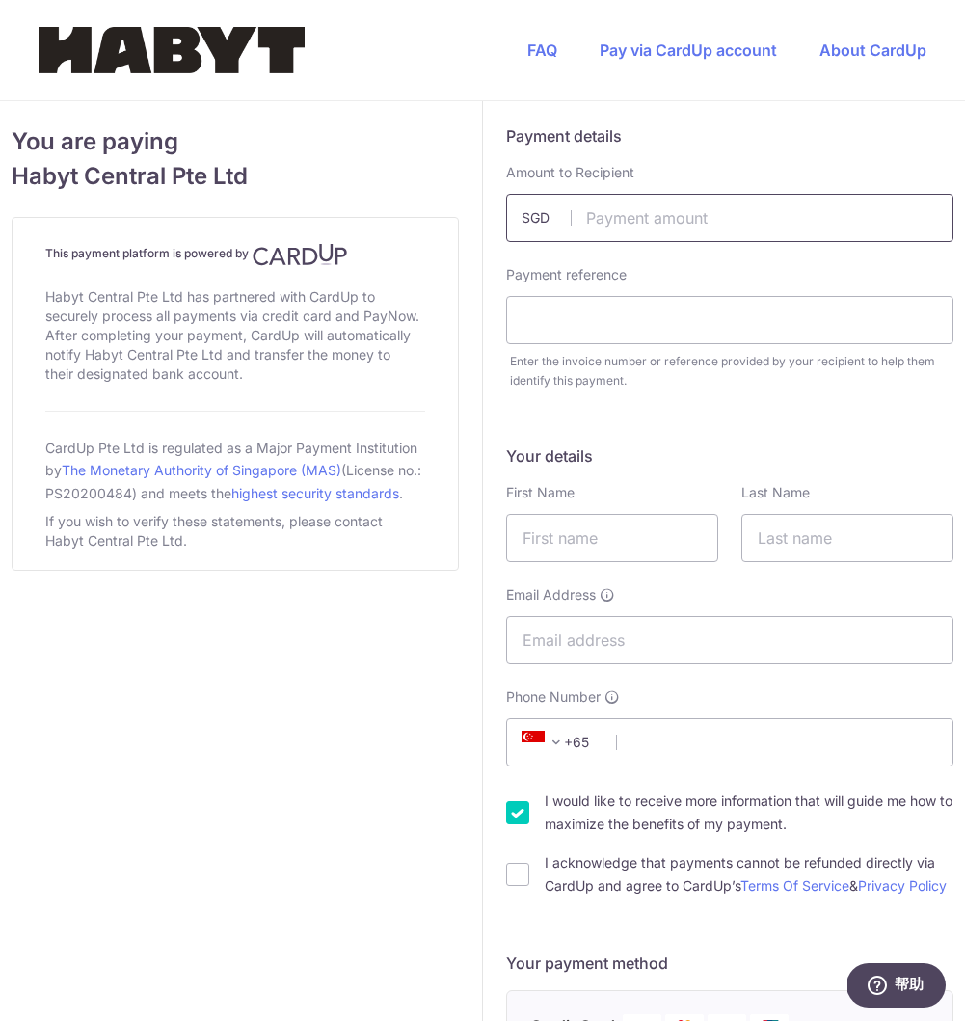
click at [632, 229] on input "text" at bounding box center [730, 218] width 448 height 48
paste input "2"
click at [628, 224] on input "text" at bounding box center [730, 218] width 448 height 48
type input "2824.80"
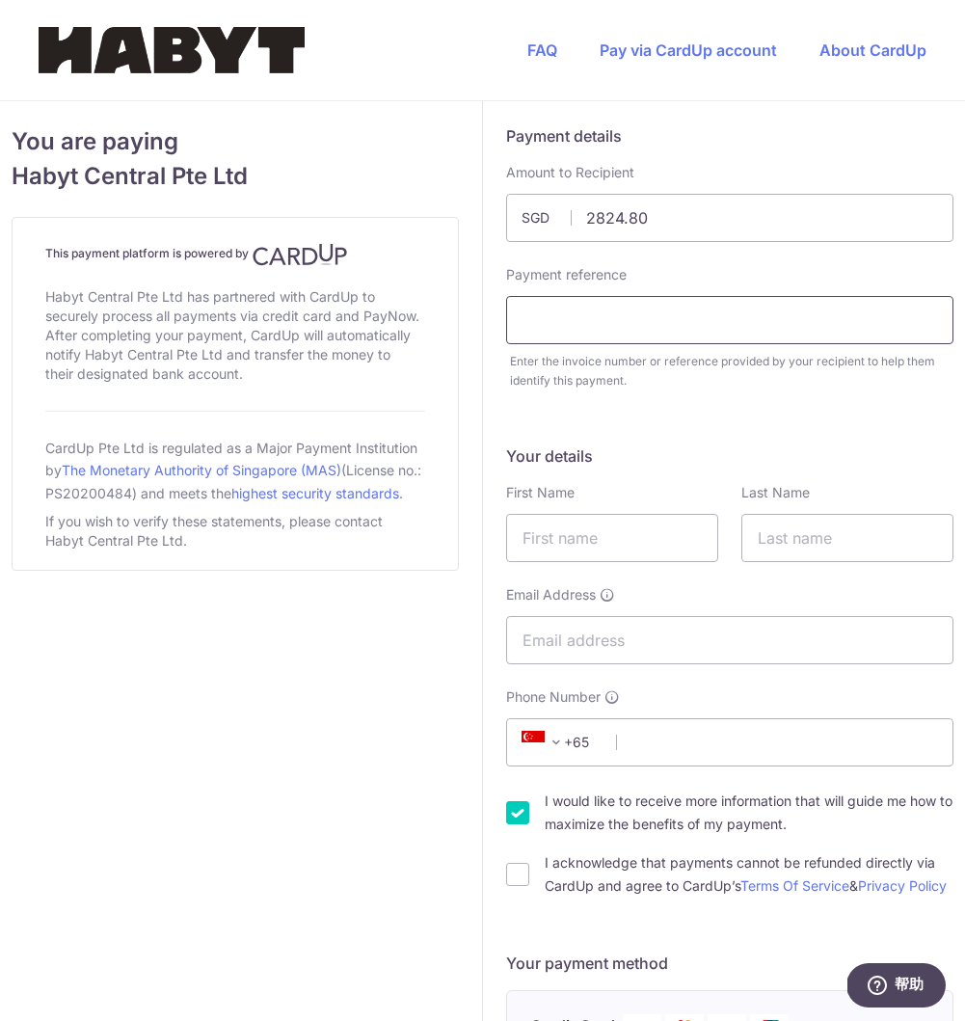
click at [650, 299] on input "text" at bounding box center [730, 320] width 448 height 48
type input "[PERSON_NAME]"
click at [586, 562] on div "Your details First Name Last Name Email Address Phone Number +376 +971 +93 +126…" at bounding box center [730, 671] width 448 height 453
type input "[PERSON_NAME]"
type input "ShaoJie"
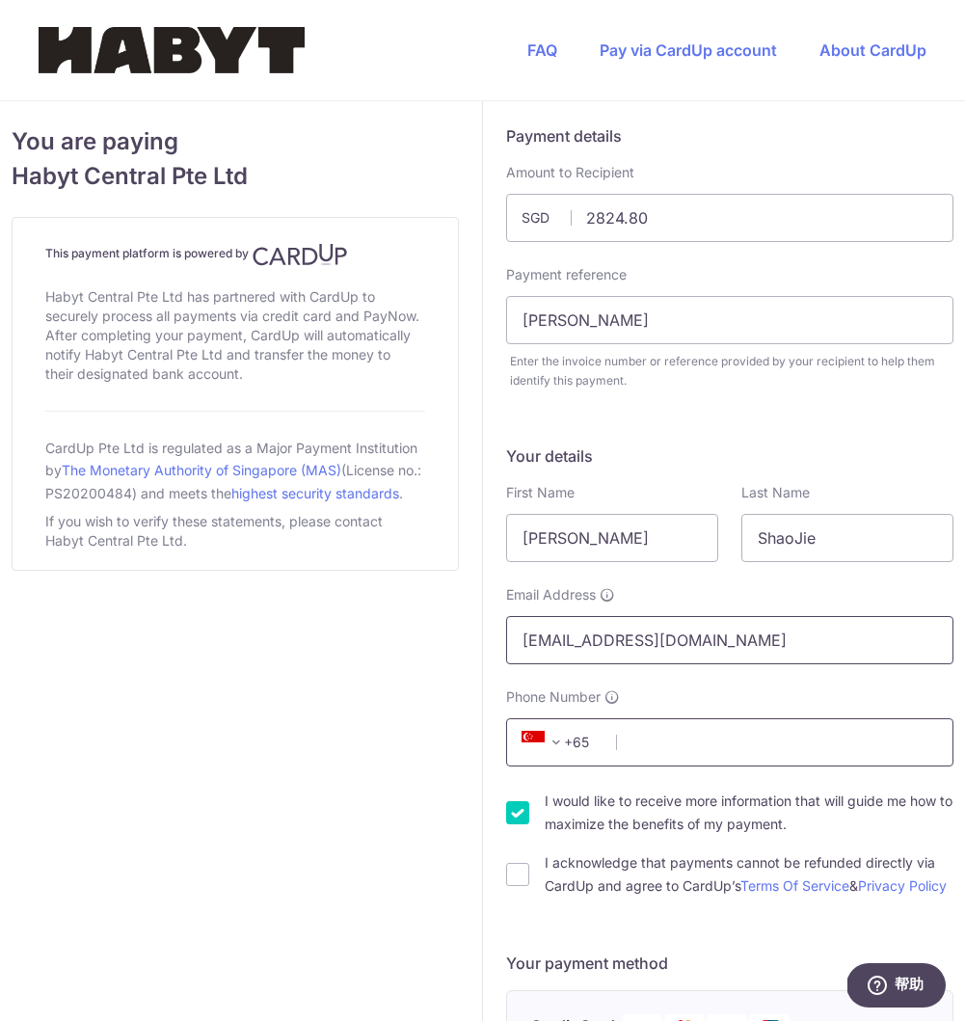
type input "[EMAIL_ADDRESS][DOMAIN_NAME]"
type input "83163943"
click at [524, 886] on input "I acknowledge that payments cannot be refunded directly via CardUp and agree to…" at bounding box center [517, 874] width 23 height 23
checkbox input "true"
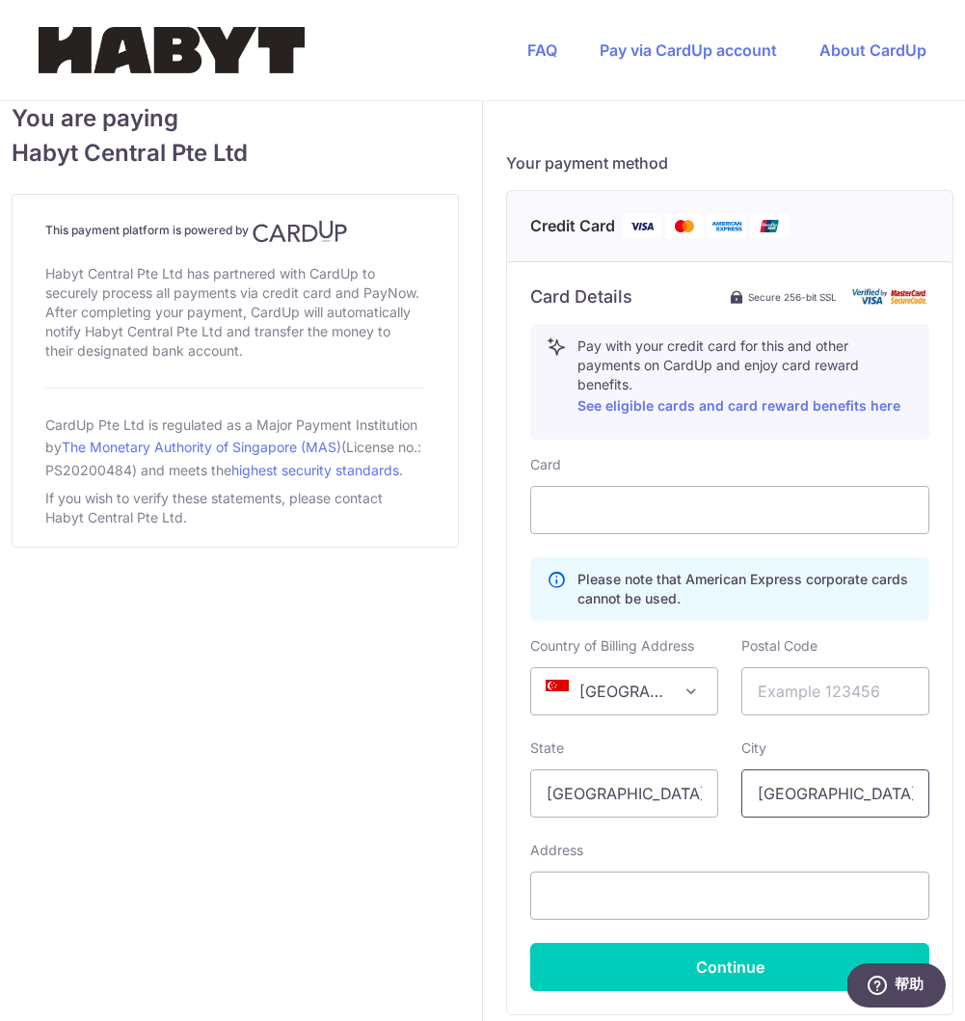
scroll to position [843, 0]
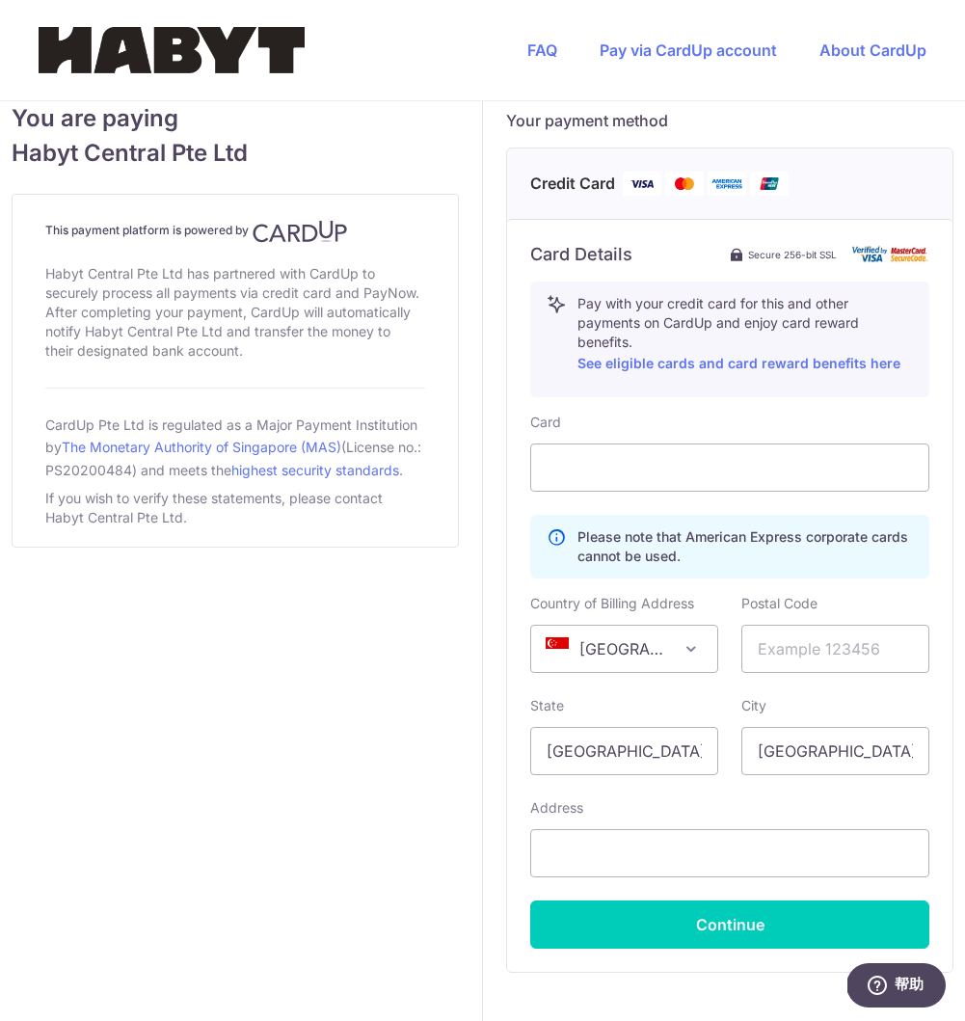
click at [749, 847] on div "Address" at bounding box center [729, 838] width 399 height 79
type input "209955"
click at [822, 673] on input "text" at bounding box center [836, 649] width 188 height 48
paste input "10 [PERSON_NAME]"
type input "10 [PERSON_NAME]"
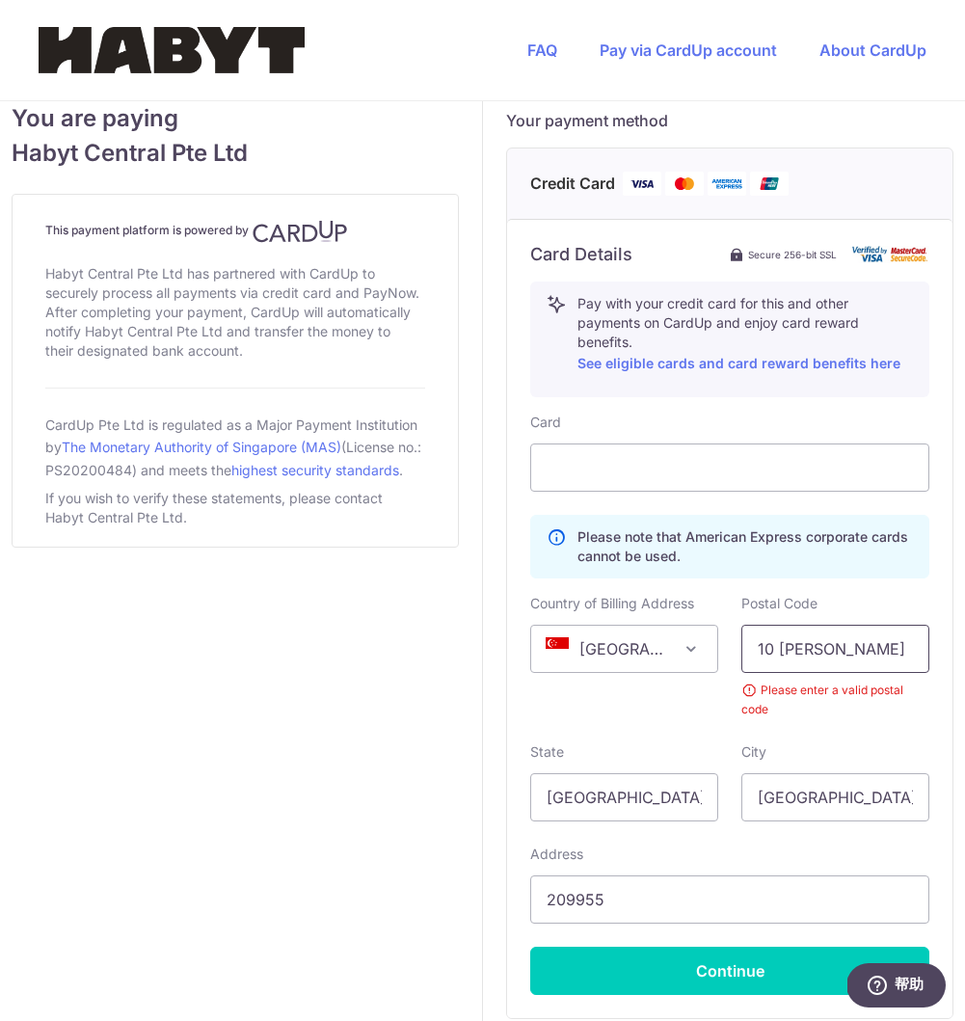
drag, startPoint x: 846, startPoint y: 673, endPoint x: 733, endPoint y: 659, distance: 113.8
click at [733, 659] on div "Postal Code 10 [PERSON_NAME] Please enter a valid postal code" at bounding box center [835, 656] width 211 height 125
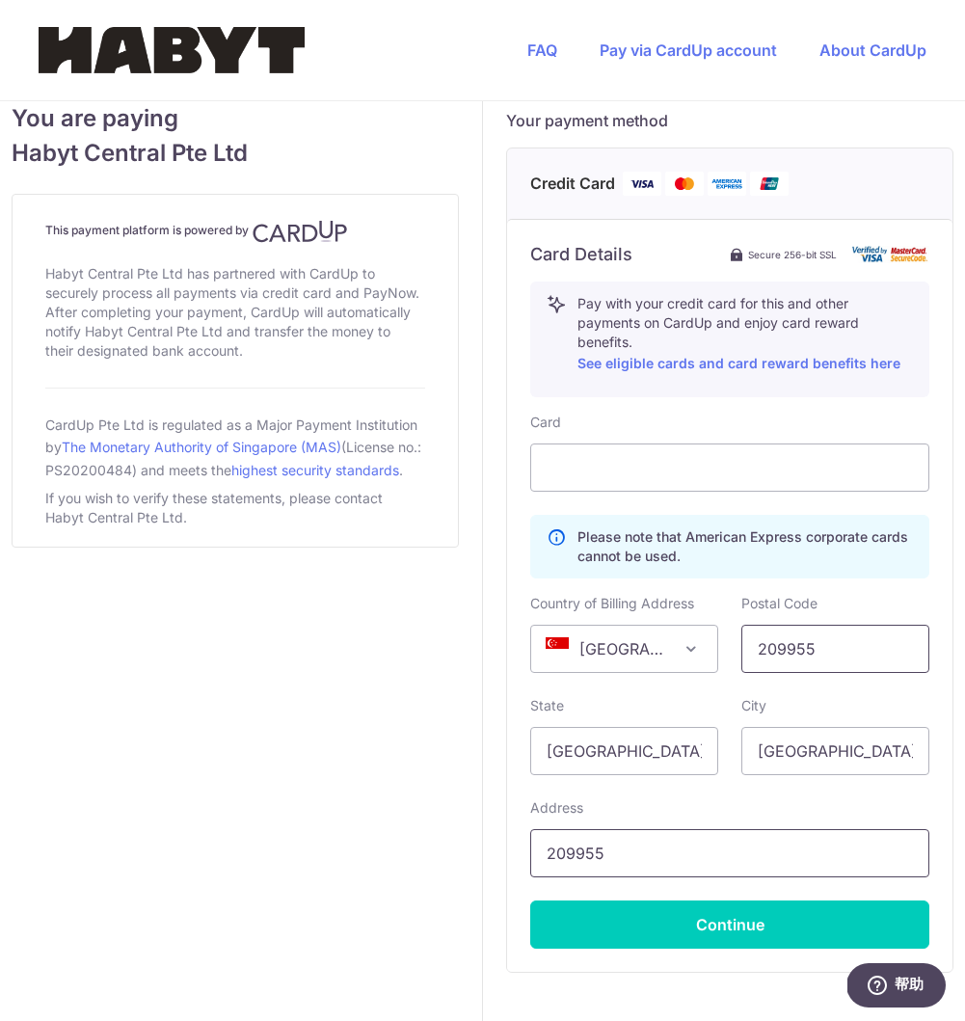
type input "209955"
drag, startPoint x: 662, startPoint y: 881, endPoint x: 443, endPoint y: 871, distance: 219.1
click at [443, 873] on div "You are paying Habyt Central Pte Ltd This payment platform is powered by Habyt …" at bounding box center [482, 197] width 989 height 1879
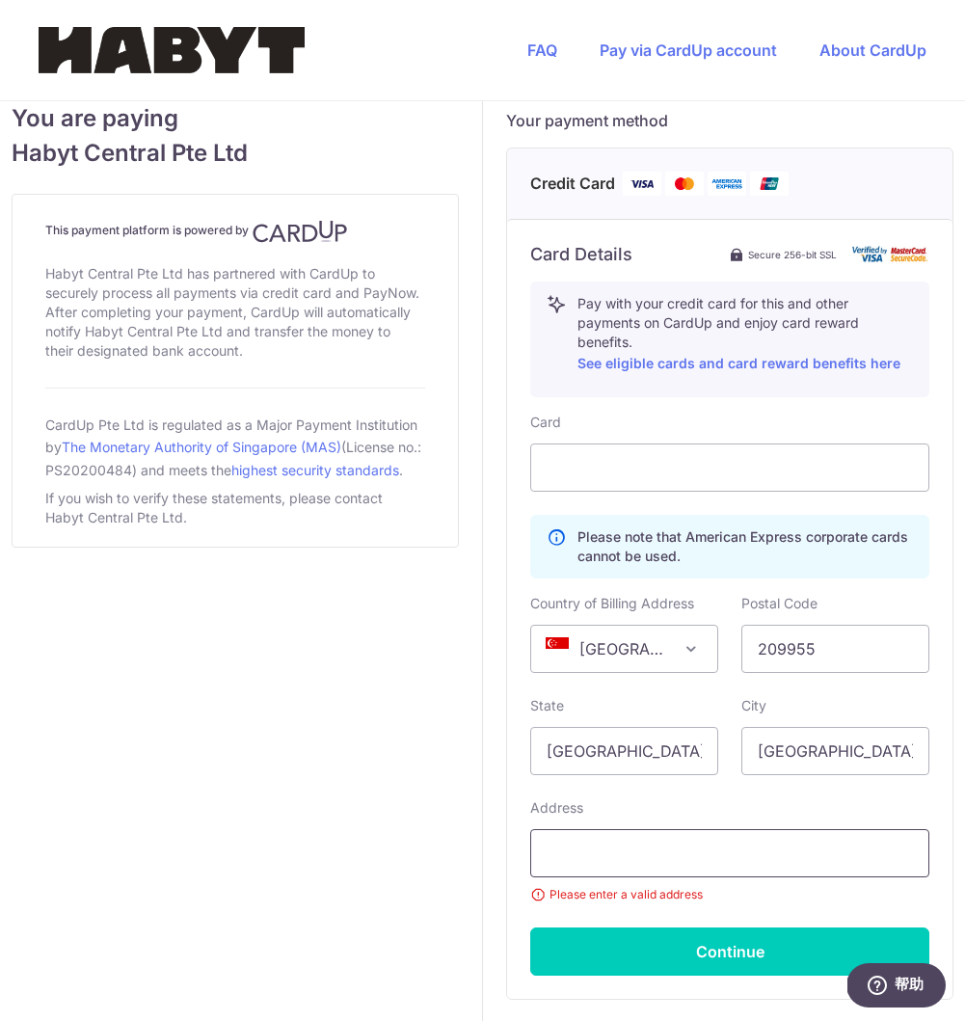
paste input "[STREET_ADDRESS][PERSON_NAME] ([PERSON_NAME][GEOGRAPHIC_DATA])"
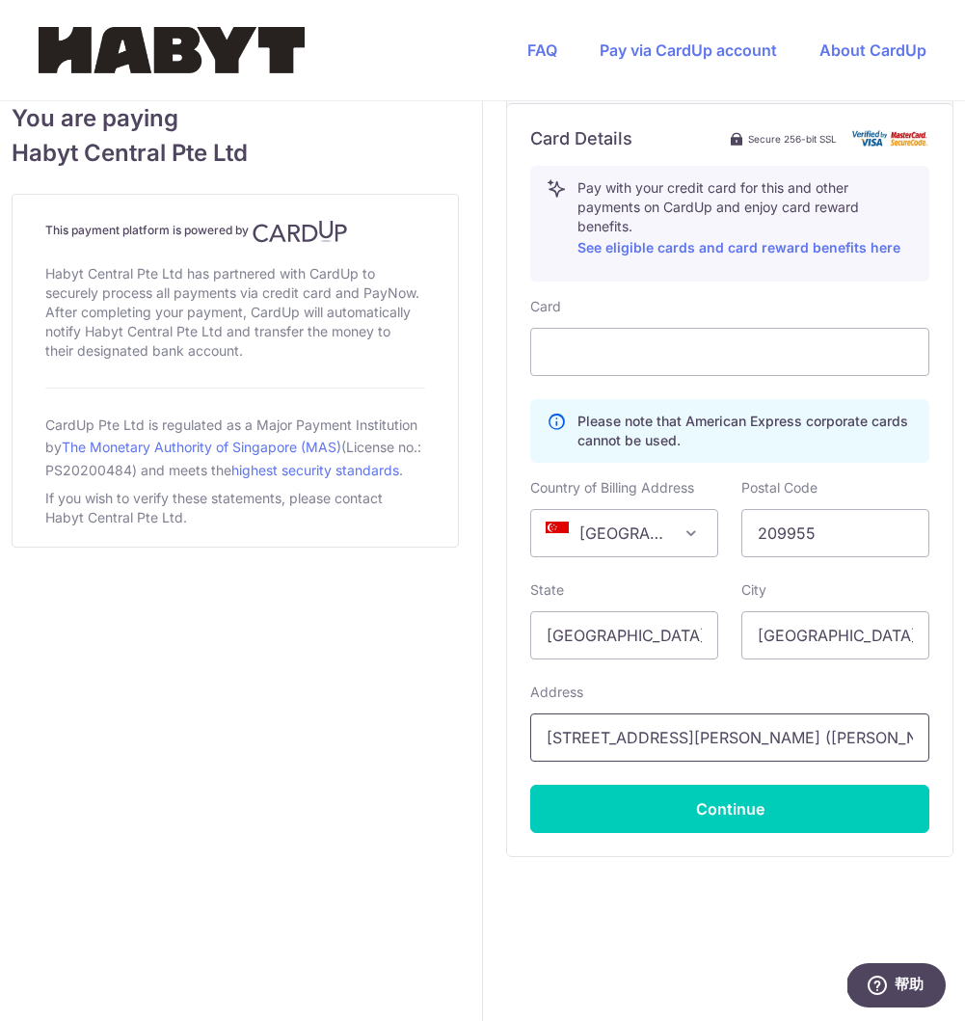
scroll to position [982, 0]
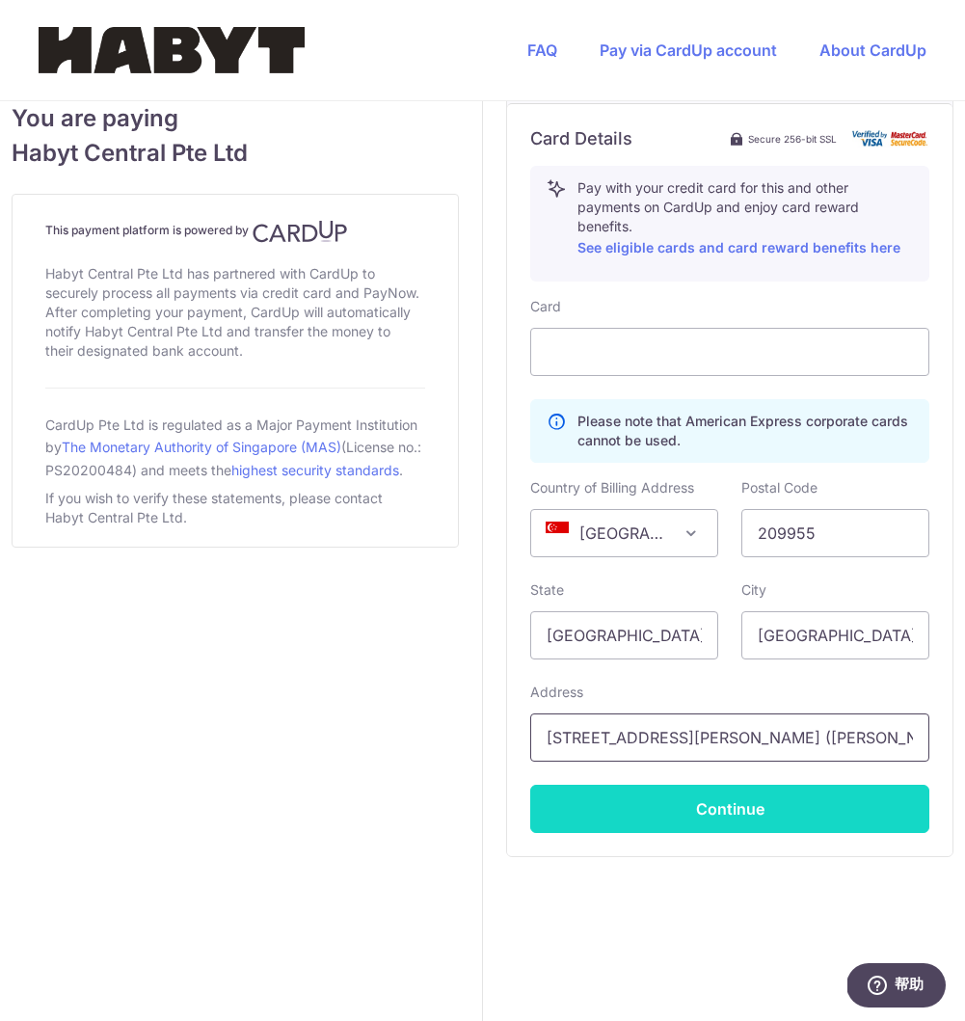
type input "[STREET_ADDRESS][PERSON_NAME] ([PERSON_NAME][GEOGRAPHIC_DATA])"
click at [682, 807] on button "Continue" at bounding box center [729, 809] width 399 height 48
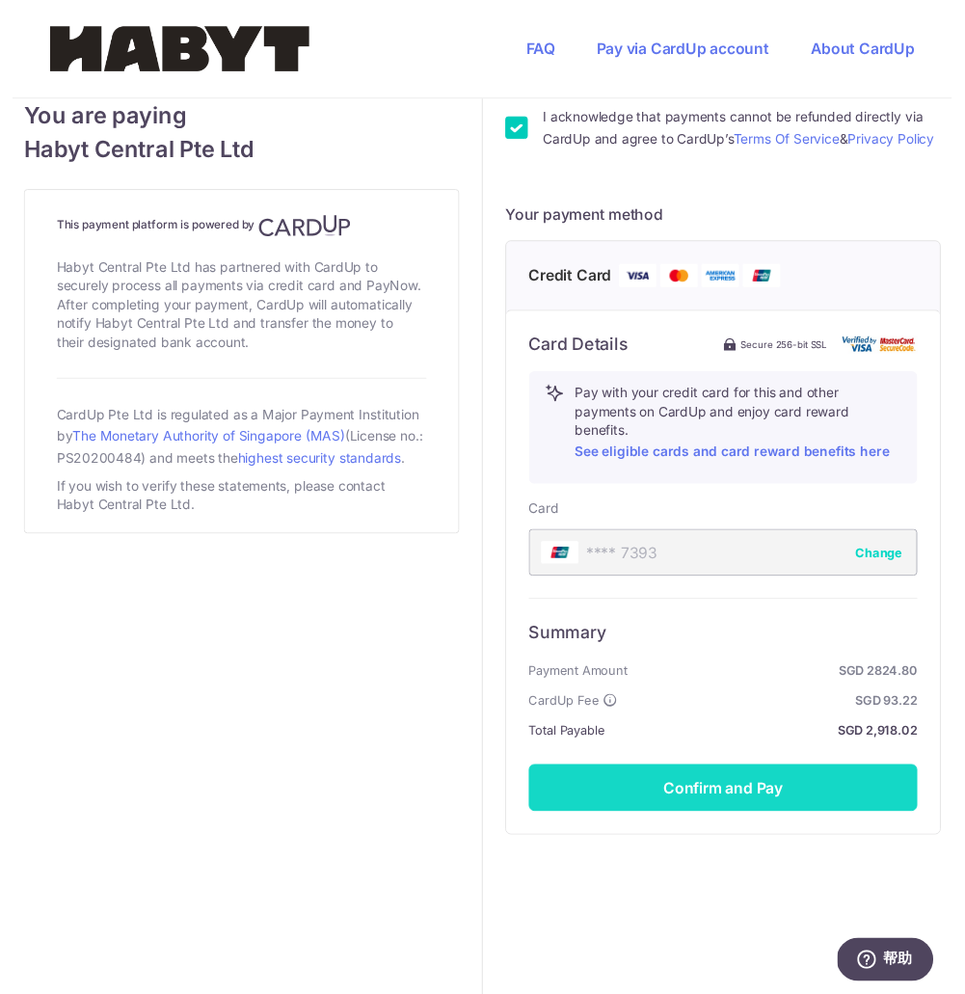
scroll to position [750, 0]
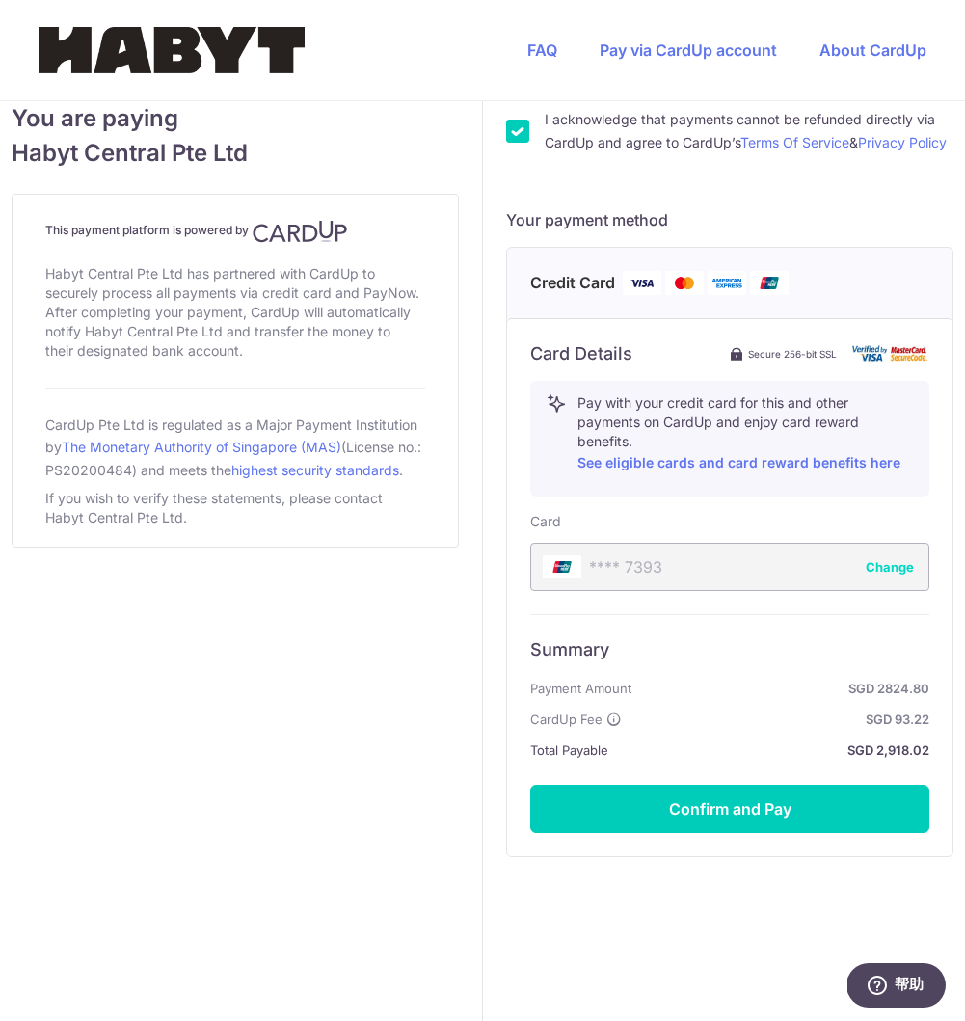
click at [593, 731] on span "CardUp Fee" at bounding box center [566, 719] width 72 height 23
drag, startPoint x: 599, startPoint y: 734, endPoint x: 508, endPoint y: 732, distance: 90.7
click at [508, 733] on div "Card Details Secure 256-bit SSL Pay with your credit card for this and other pa…" at bounding box center [730, 587] width 446 height 538
click at [623, 753] on ul "Payment Amount SGD 2824.80 CardUp Fee SGD 93.22 Total Payable SGD 2,918.02" at bounding box center [729, 719] width 399 height 85
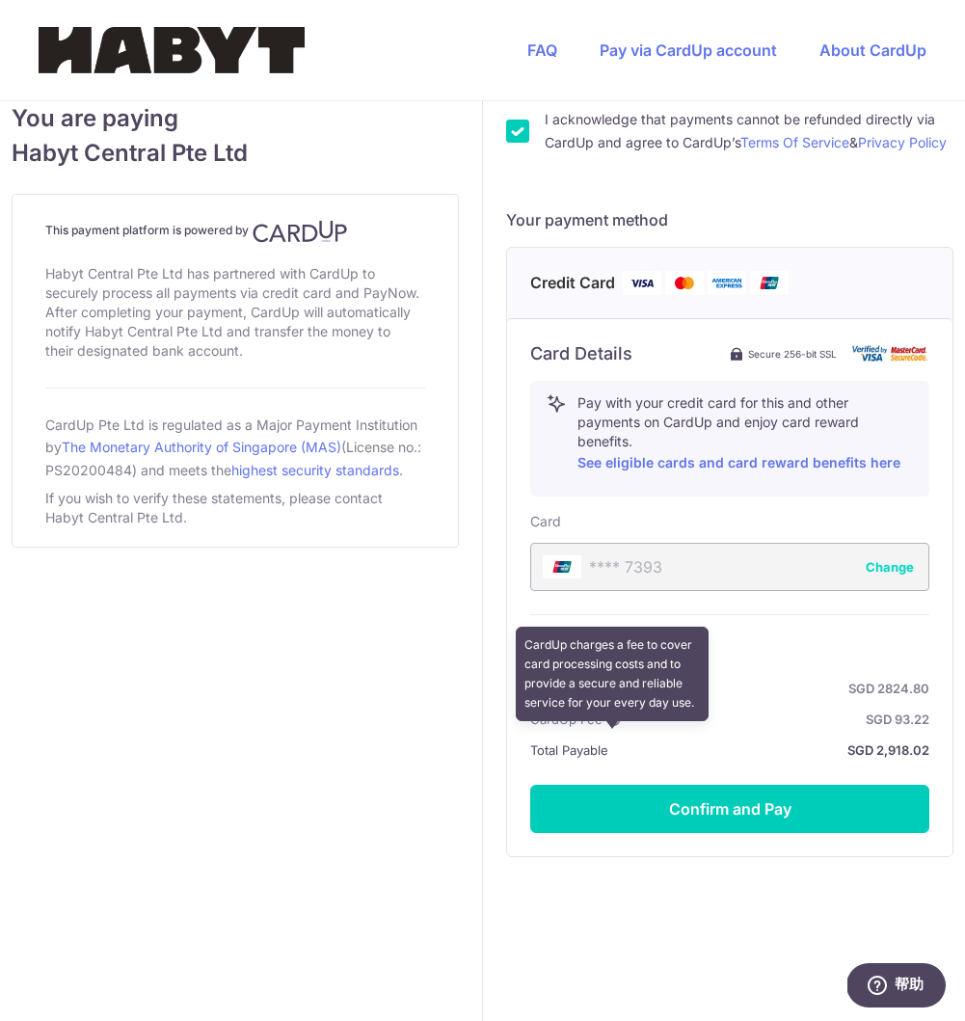
drag, startPoint x: 533, startPoint y: 732, endPoint x: 618, endPoint y: 744, distance: 85.7
click at [618, 731] on p "CardUp Fee CardUp charges a fee to cover card processing costs and to provide a…" at bounding box center [576, 719] width 92 height 23
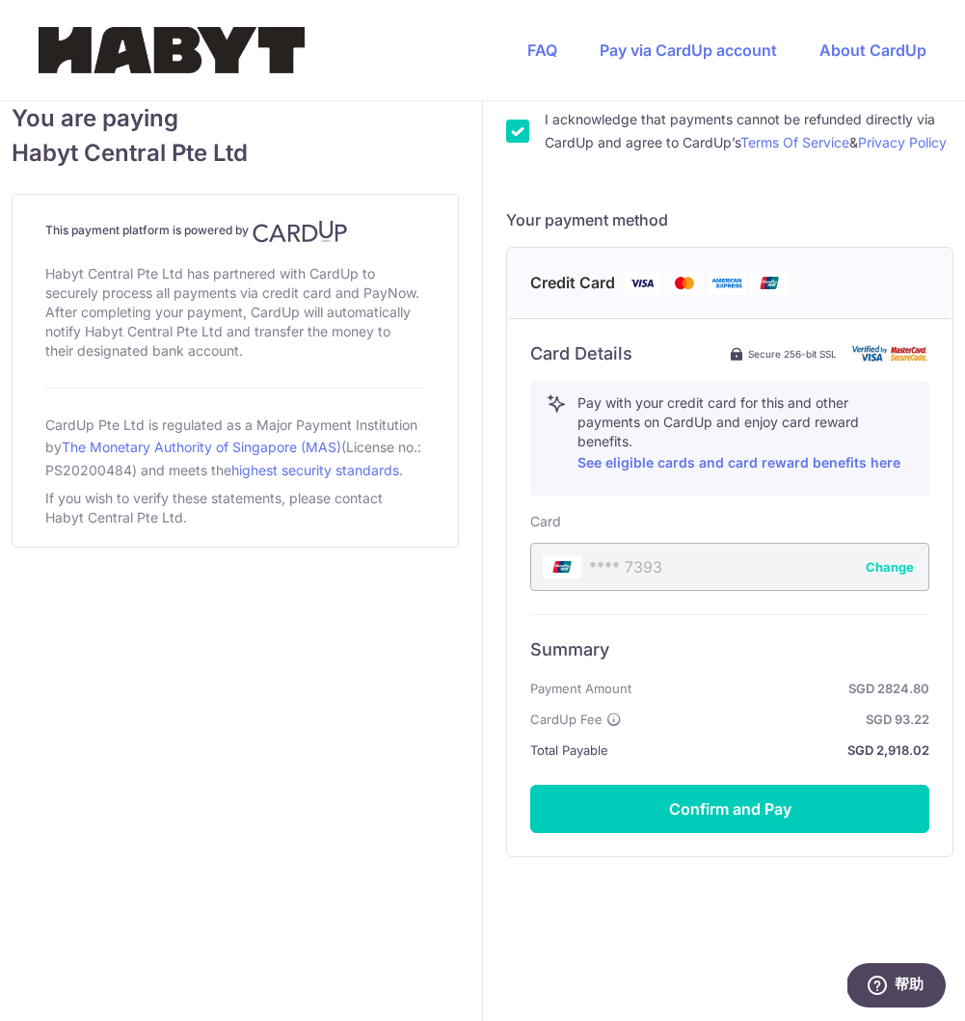
copy p "CardUp Fee"
drag, startPoint x: 926, startPoint y: 769, endPoint x: 876, endPoint y: 764, distance: 50.4
click at [876, 762] on strong "SGD 2,918.02" at bounding box center [772, 750] width 313 height 23
copy strong "2,918.02"
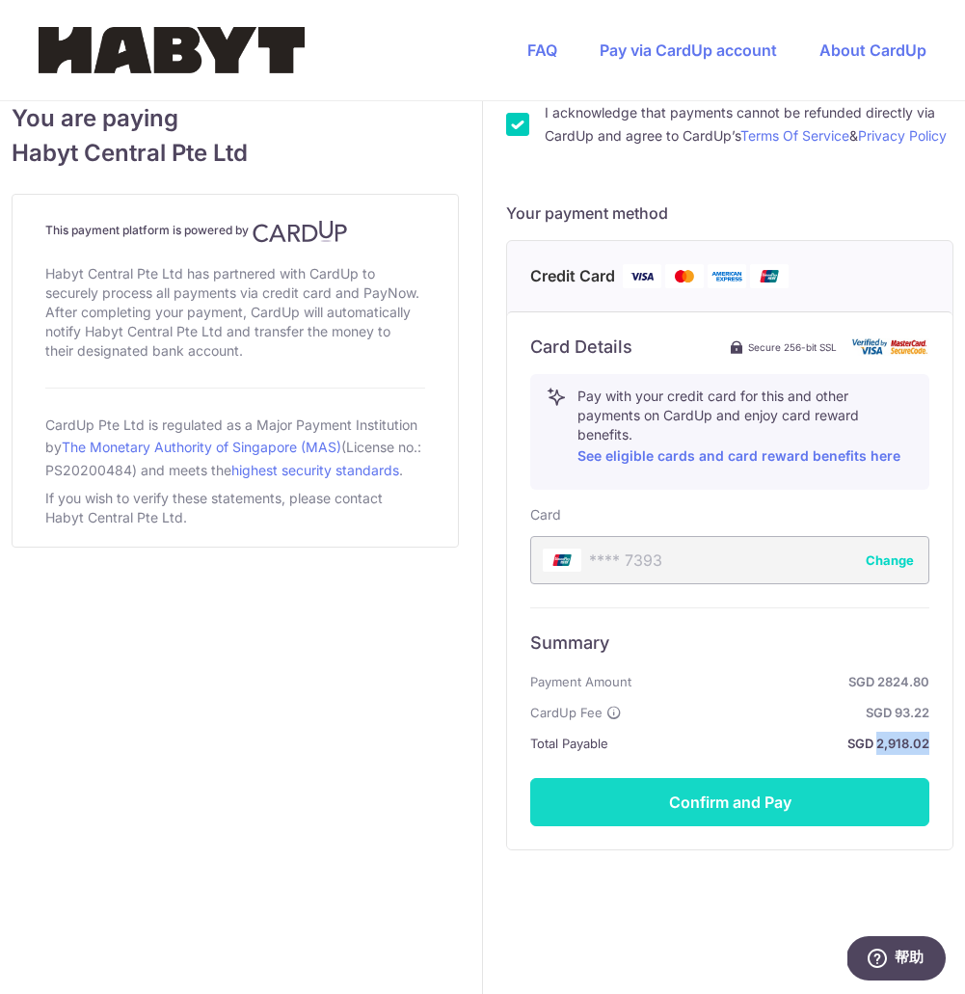
click at [719, 827] on button "Confirm and Pay" at bounding box center [729, 802] width 399 height 48
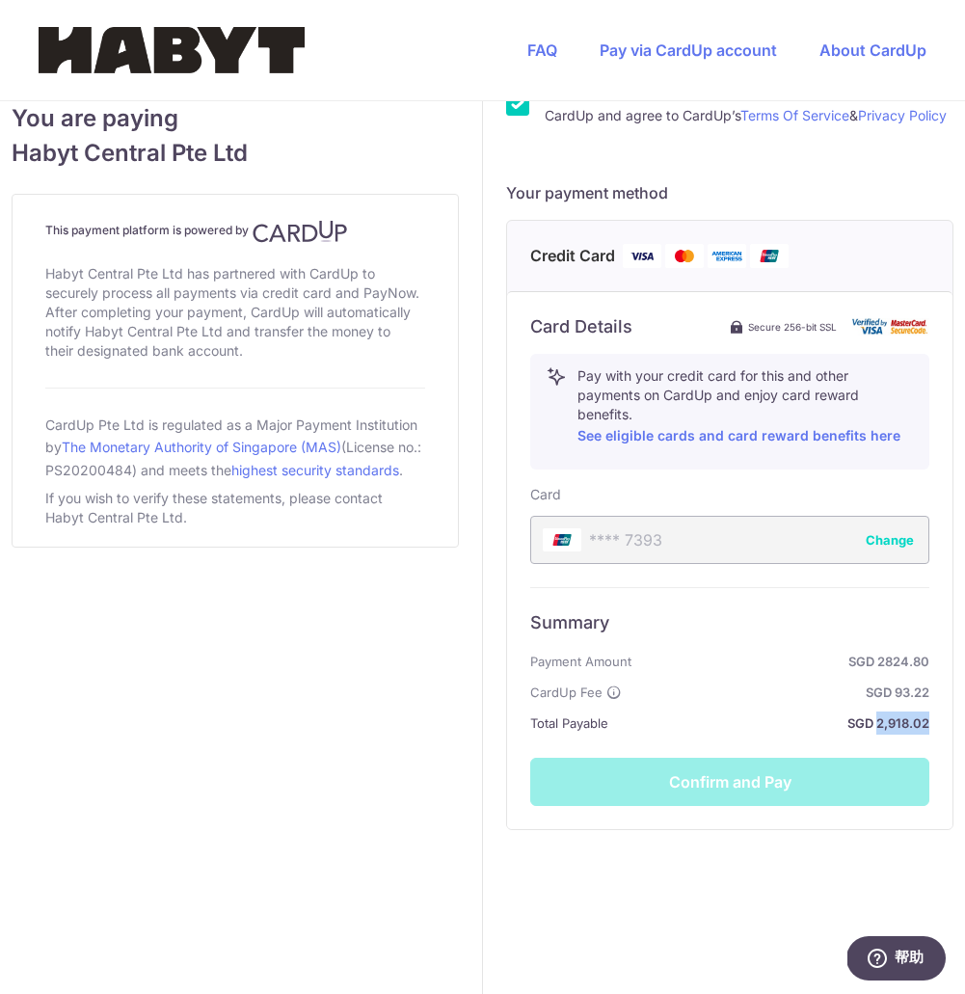
scroll to position [794, 0]
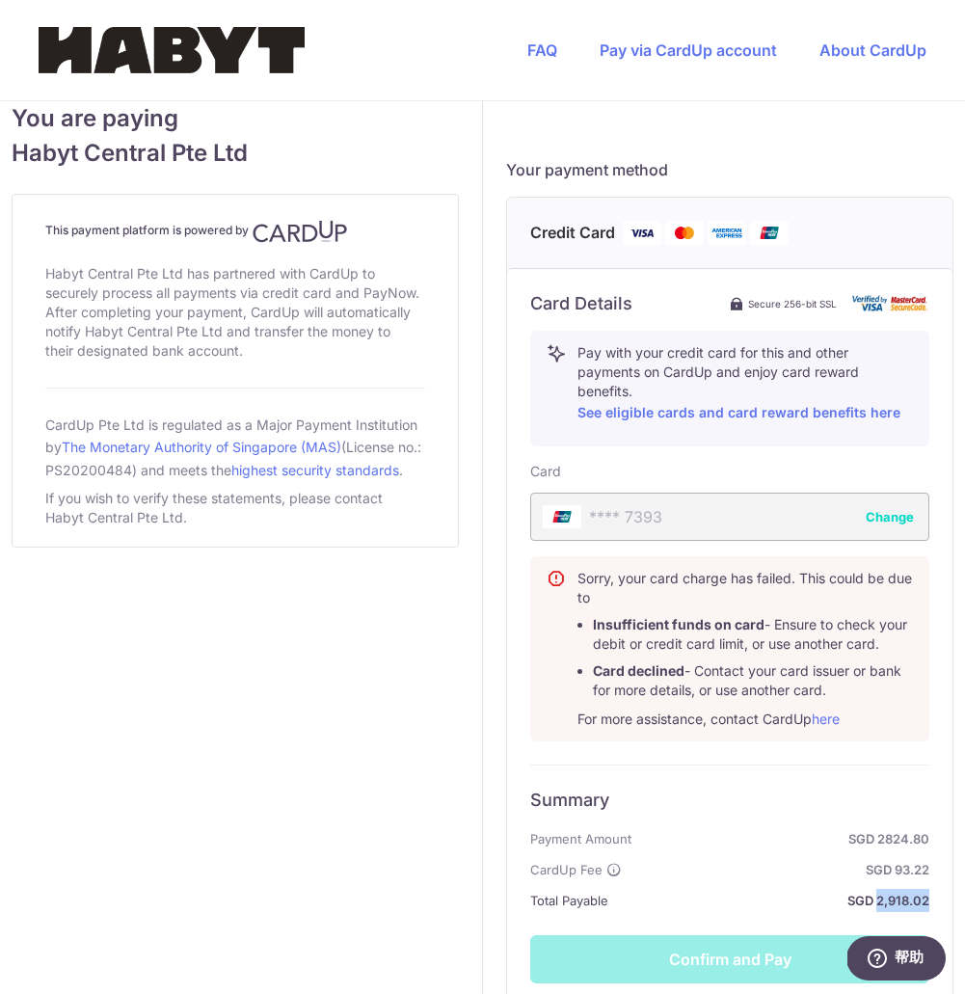
click at [501, 814] on div "Payment details Amount to Recipient 2824.80 SGD Payment reference [PERSON_NAME]…" at bounding box center [730, 240] width 494 height 1864
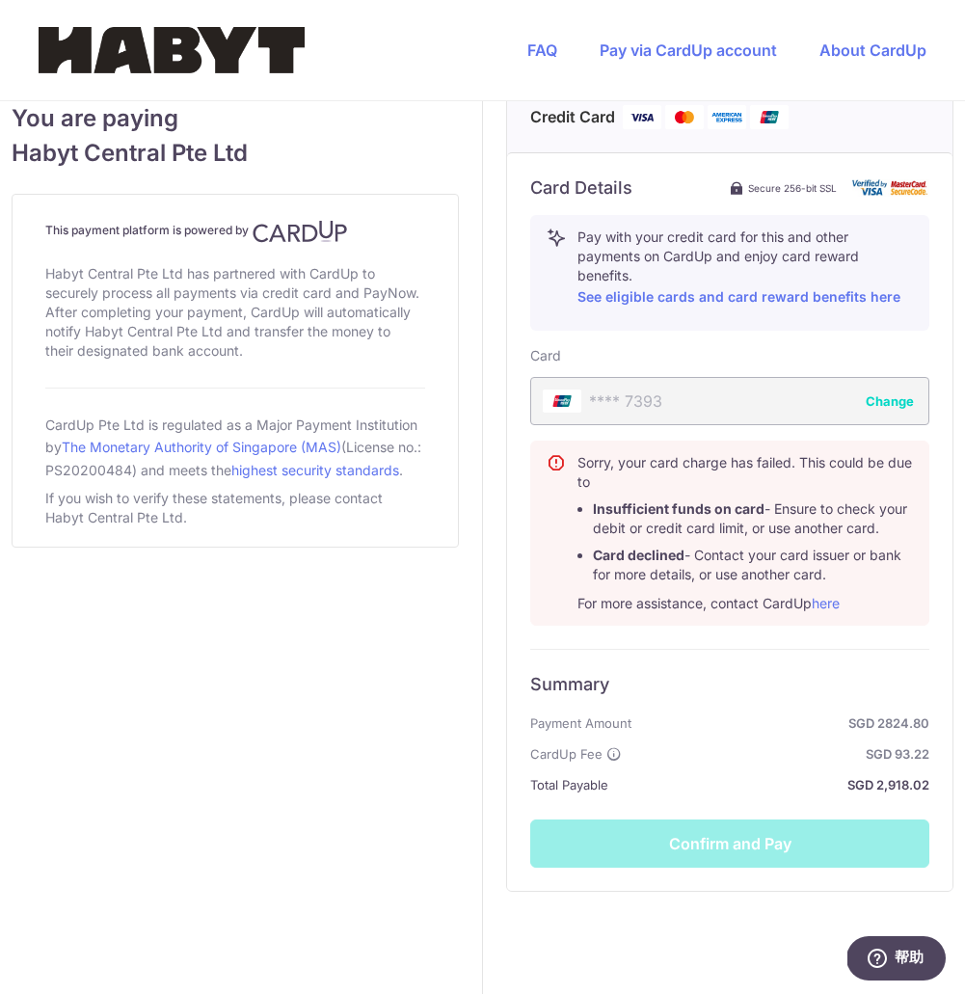
scroll to position [926, 0]
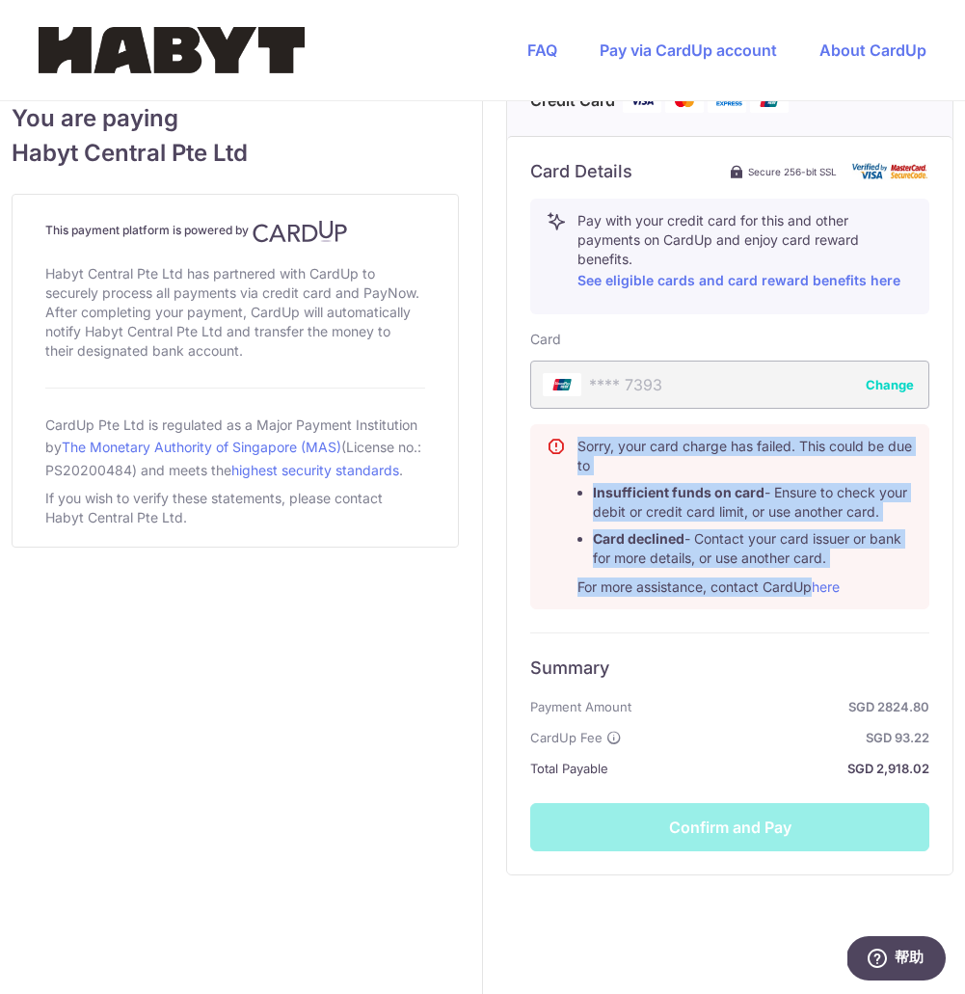
drag, startPoint x: 571, startPoint y: 467, endPoint x: 813, endPoint y: 615, distance: 284.0
click at [813, 610] on div "Sorry, your card charge has failed. This could be due to Insufficient funds on …" at bounding box center [729, 516] width 399 height 185
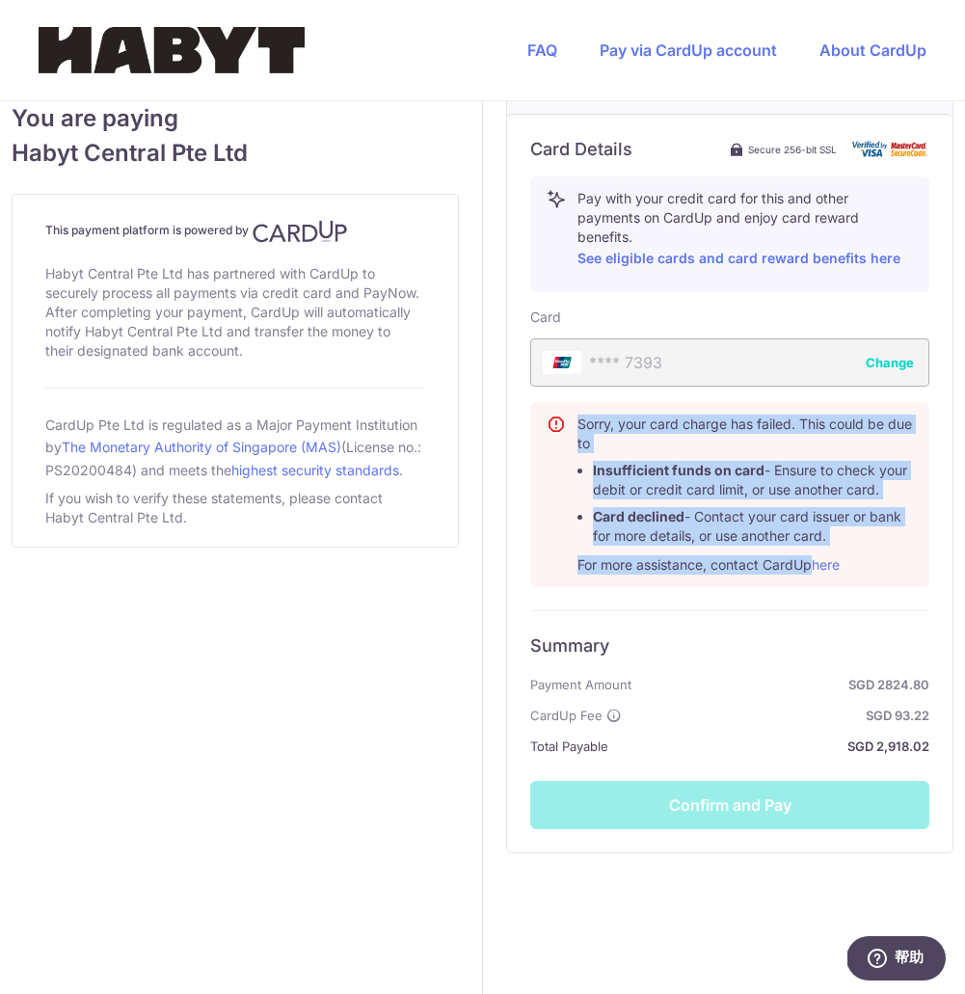
scroll to position [947, 0]
click at [758, 657] on div "Summary Payment Amount SGD 2824.80 CardUp Fee SGD 93.22 Total Payable SGD 2,918…" at bounding box center [729, 720] width 399 height 219
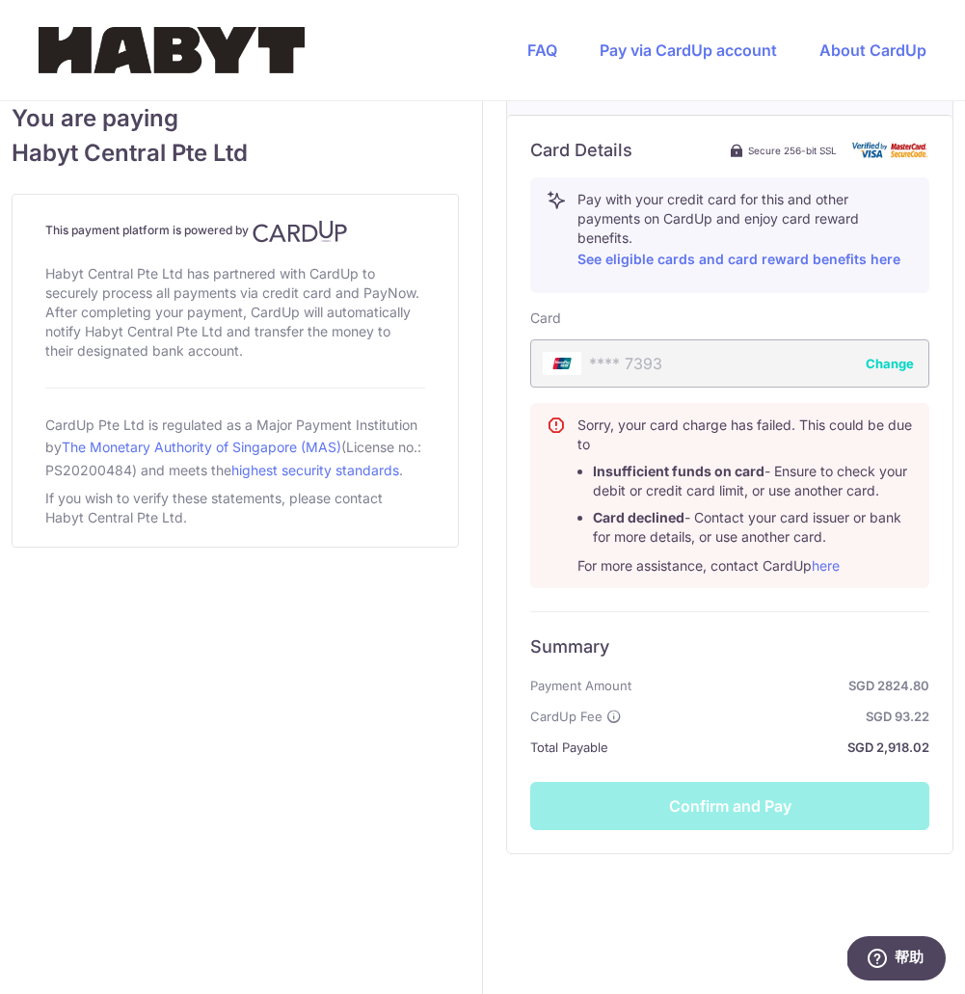
drag, startPoint x: 579, startPoint y: 446, endPoint x: 806, endPoint y: 601, distance: 275.5
click at [807, 588] on div "Sorry, your card charge has failed. This could be due to Insufficient funds on …" at bounding box center [729, 495] width 399 height 185
copy div "Sorry, your card charge has failed. This could be due to Insufficient funds on …"
click at [885, 373] on button "Change" at bounding box center [890, 363] width 48 height 19
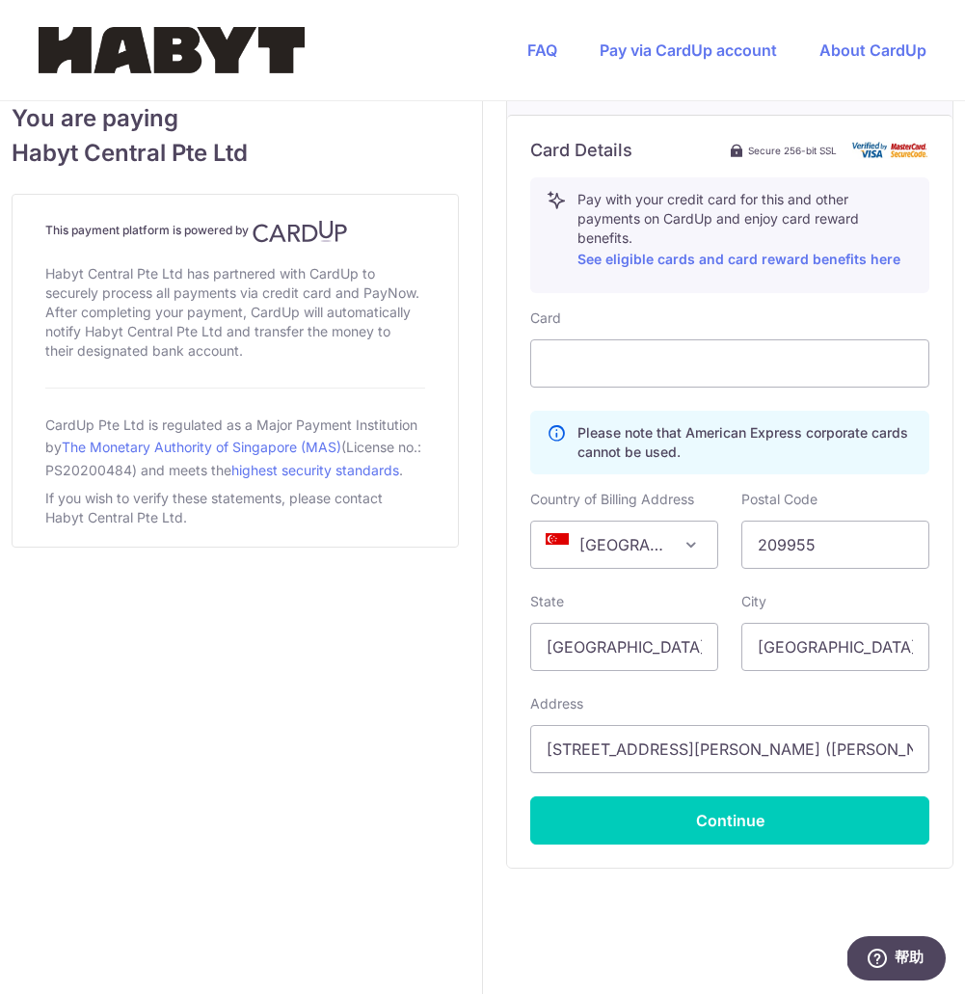
click at [695, 462] on p "Please note that American Express corporate cards cannot be used." at bounding box center [746, 442] width 336 height 39
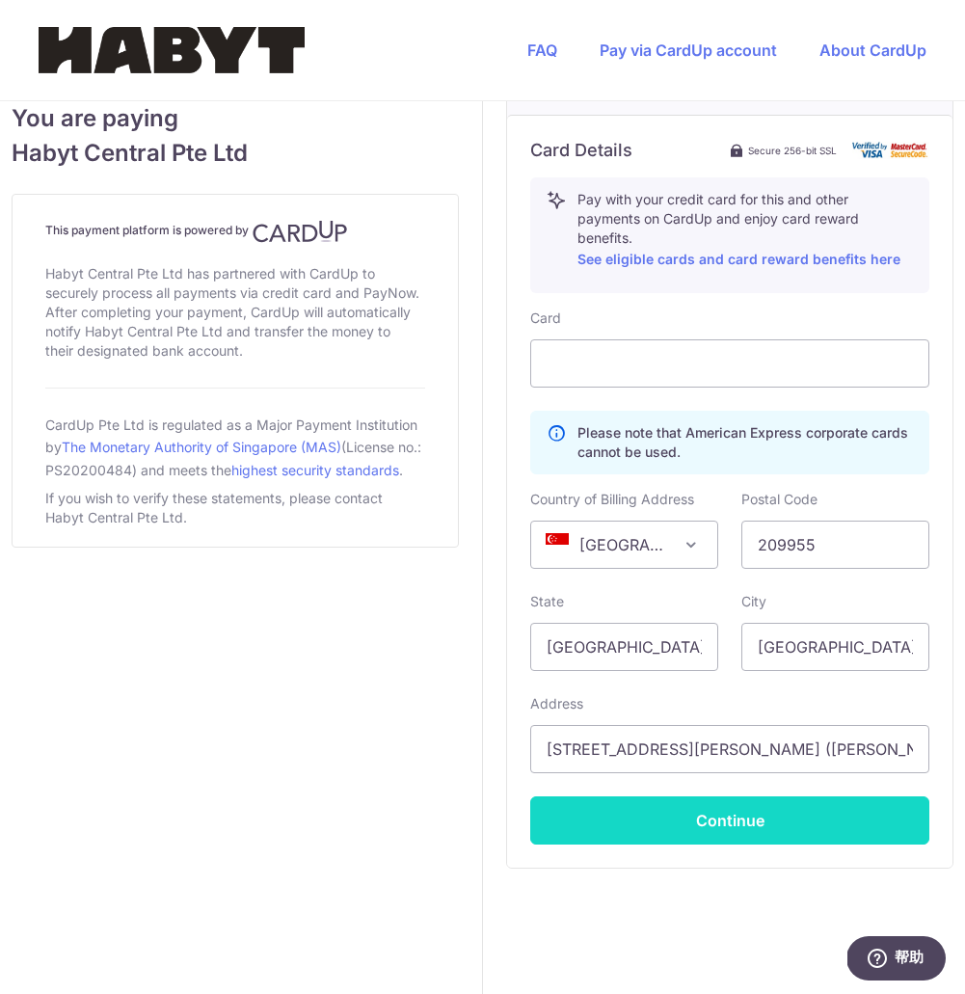
click at [735, 845] on button "Continue" at bounding box center [729, 821] width 399 height 48
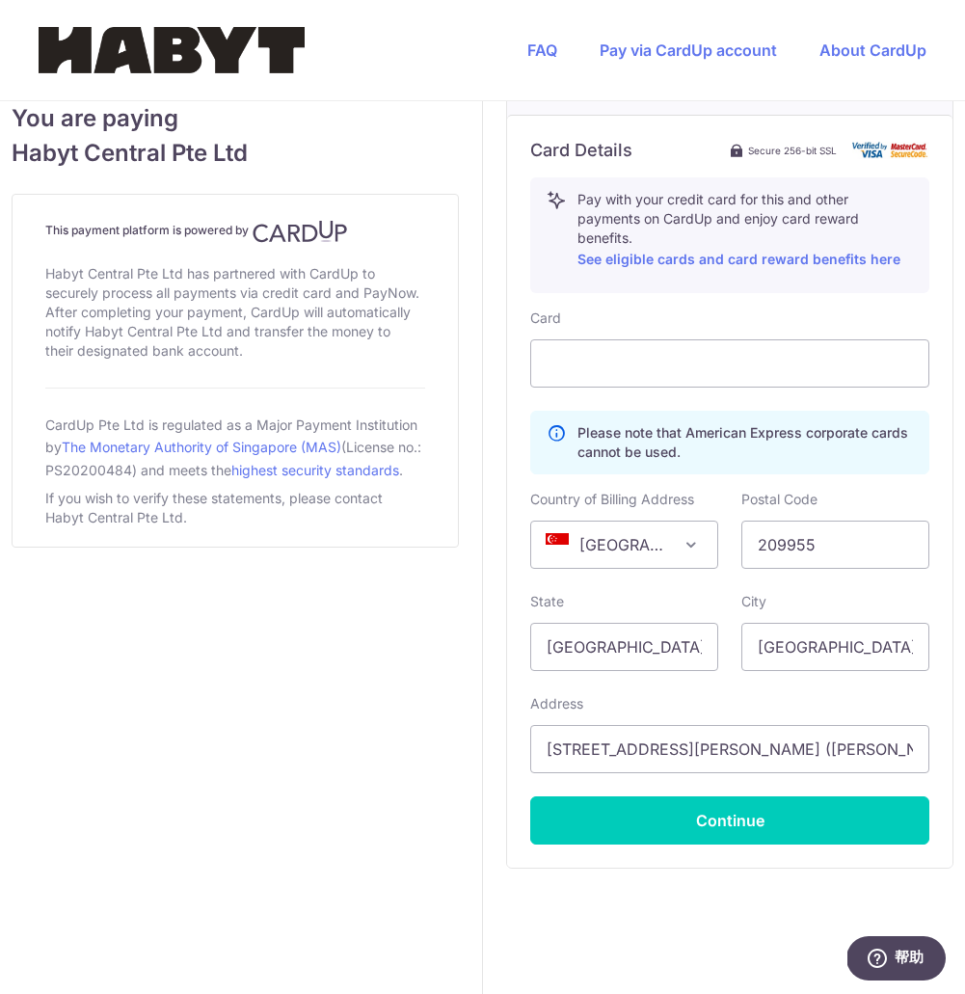
type input "**** 4619"
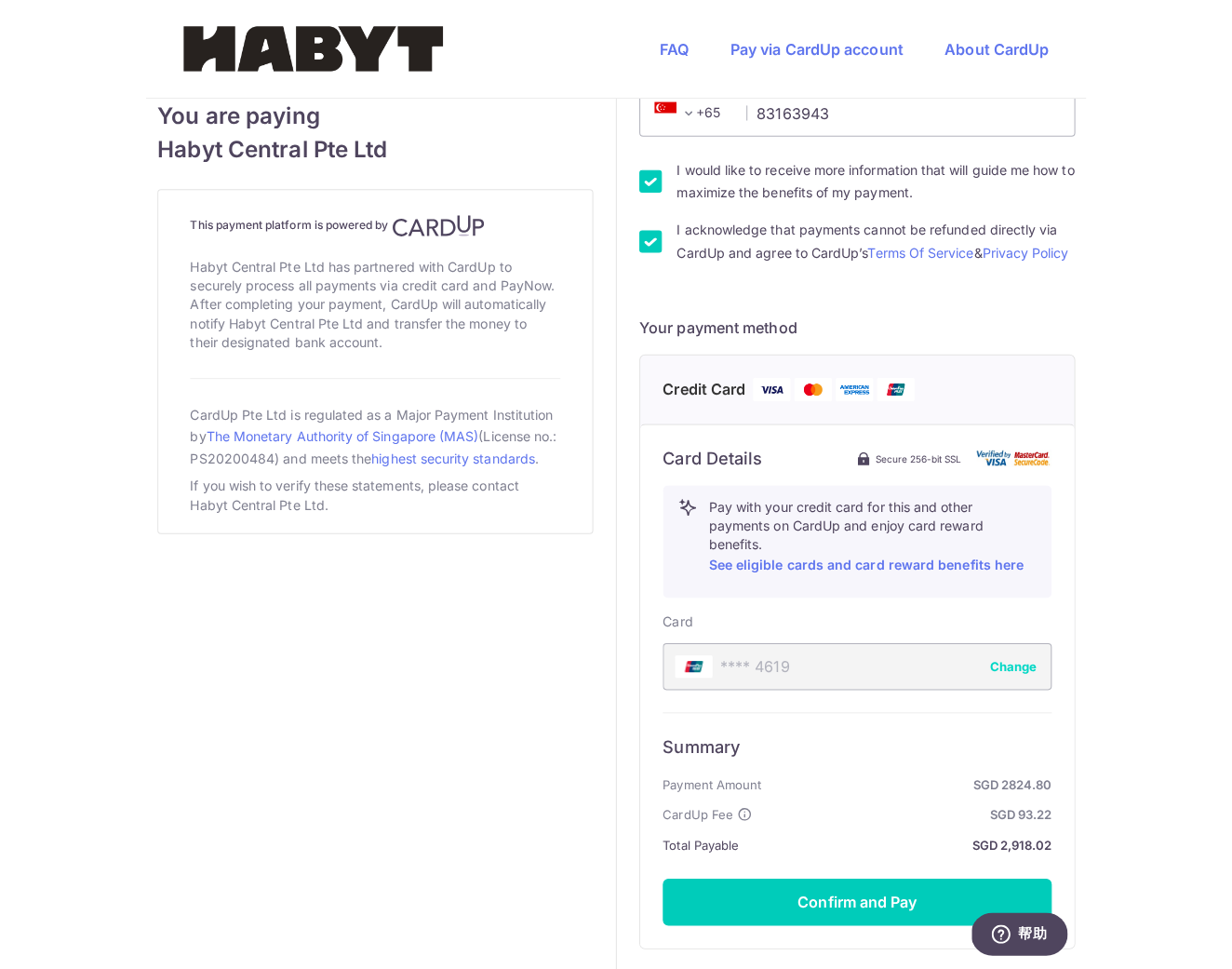
scroll to position [612, 0]
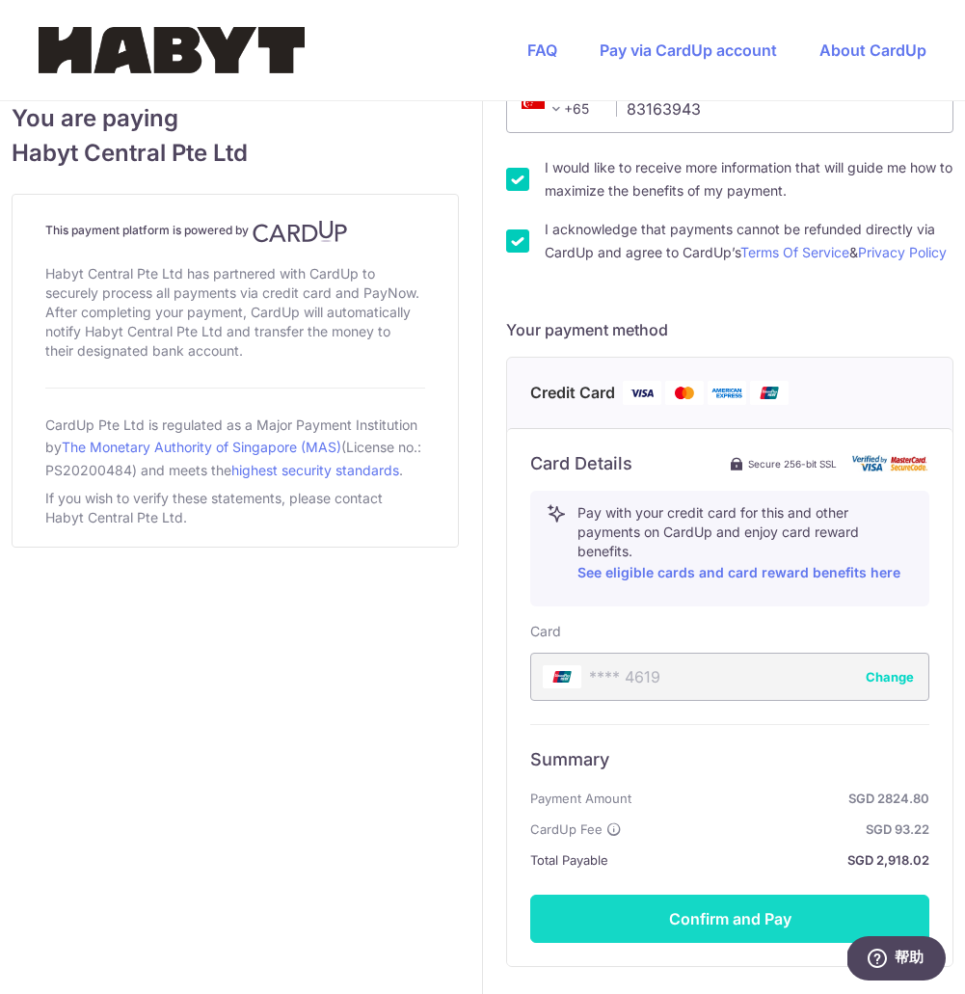
click at [716, 936] on button "Confirm and Pay" at bounding box center [729, 919] width 399 height 48
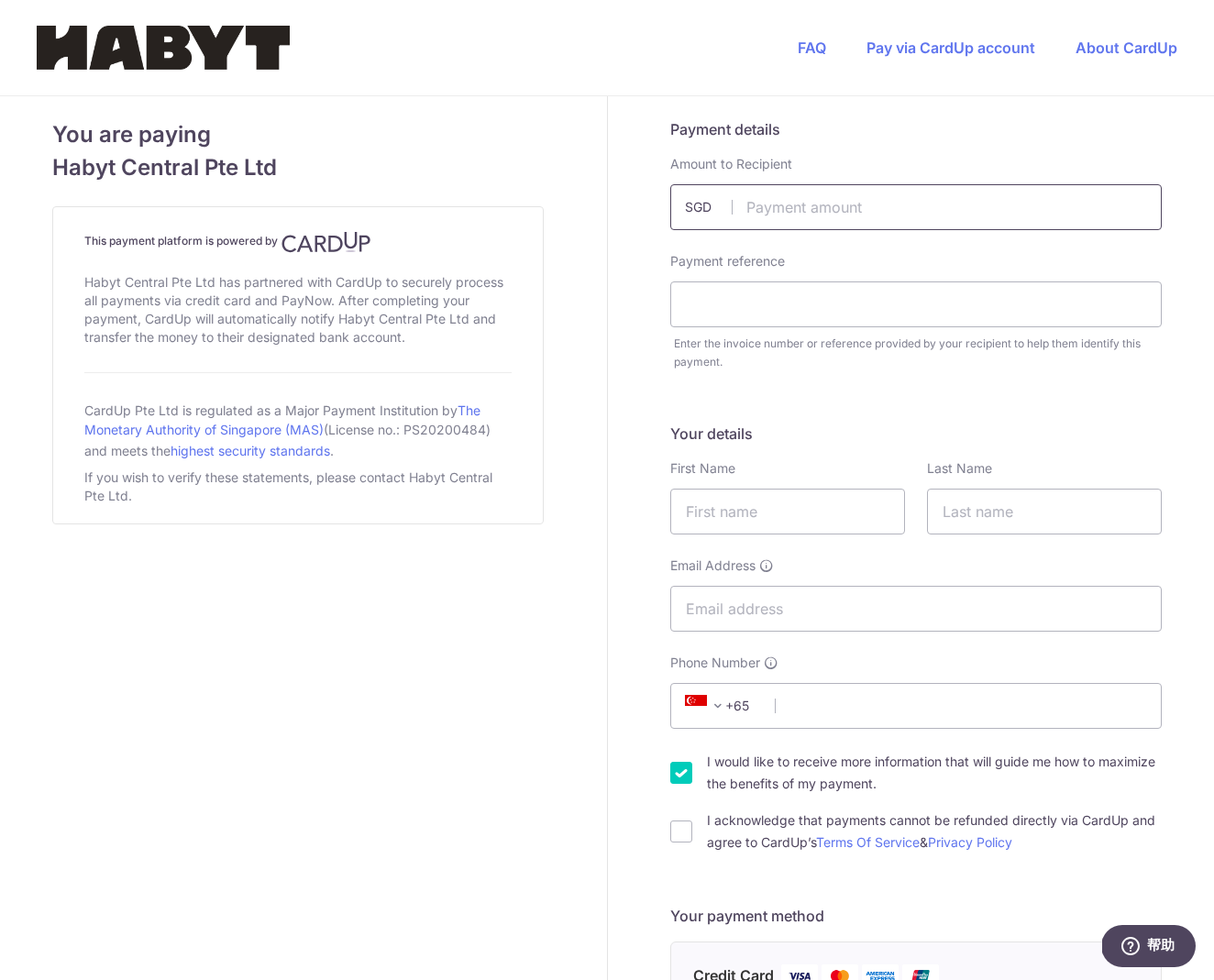
click at [1012, 200] on input "text" at bounding box center [915, 207] width 491 height 46
type input "2824.80"
click at [950, 295] on input "text" at bounding box center [915, 304] width 491 height 46
type input "[PERSON_NAME]"
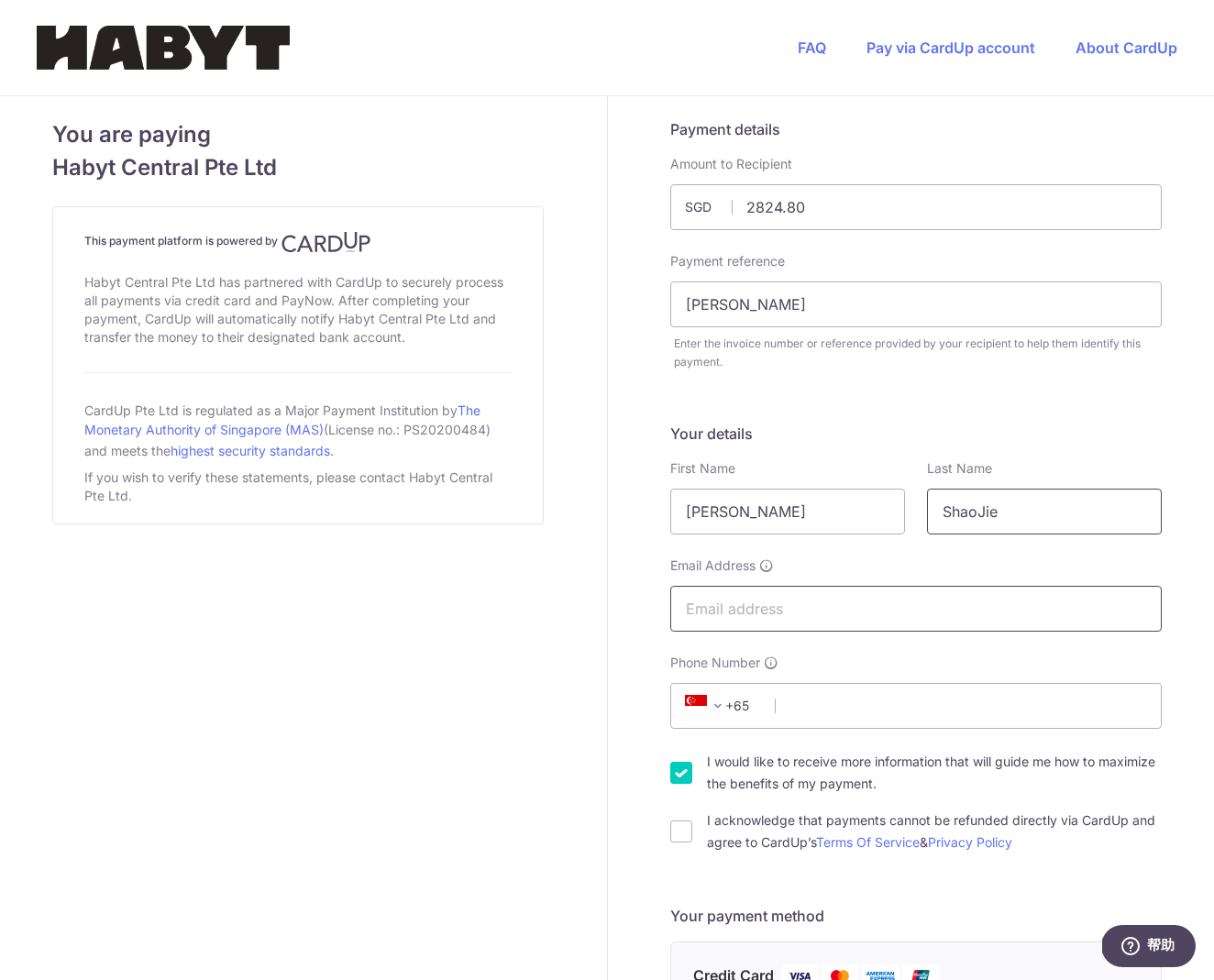
type input "ShaoJie"
type input "[EMAIL_ADDRESS][DOMAIN_NAME]"
type input "83163943"
click at [696, 826] on div "I acknowledge that payments cannot be refunded directly via CardUp and agree to…" at bounding box center [915, 832] width 491 height 44
click at [693, 826] on div "I acknowledge that payments cannot be refunded directly via CardUp and agree to…" at bounding box center [915, 832] width 491 height 44
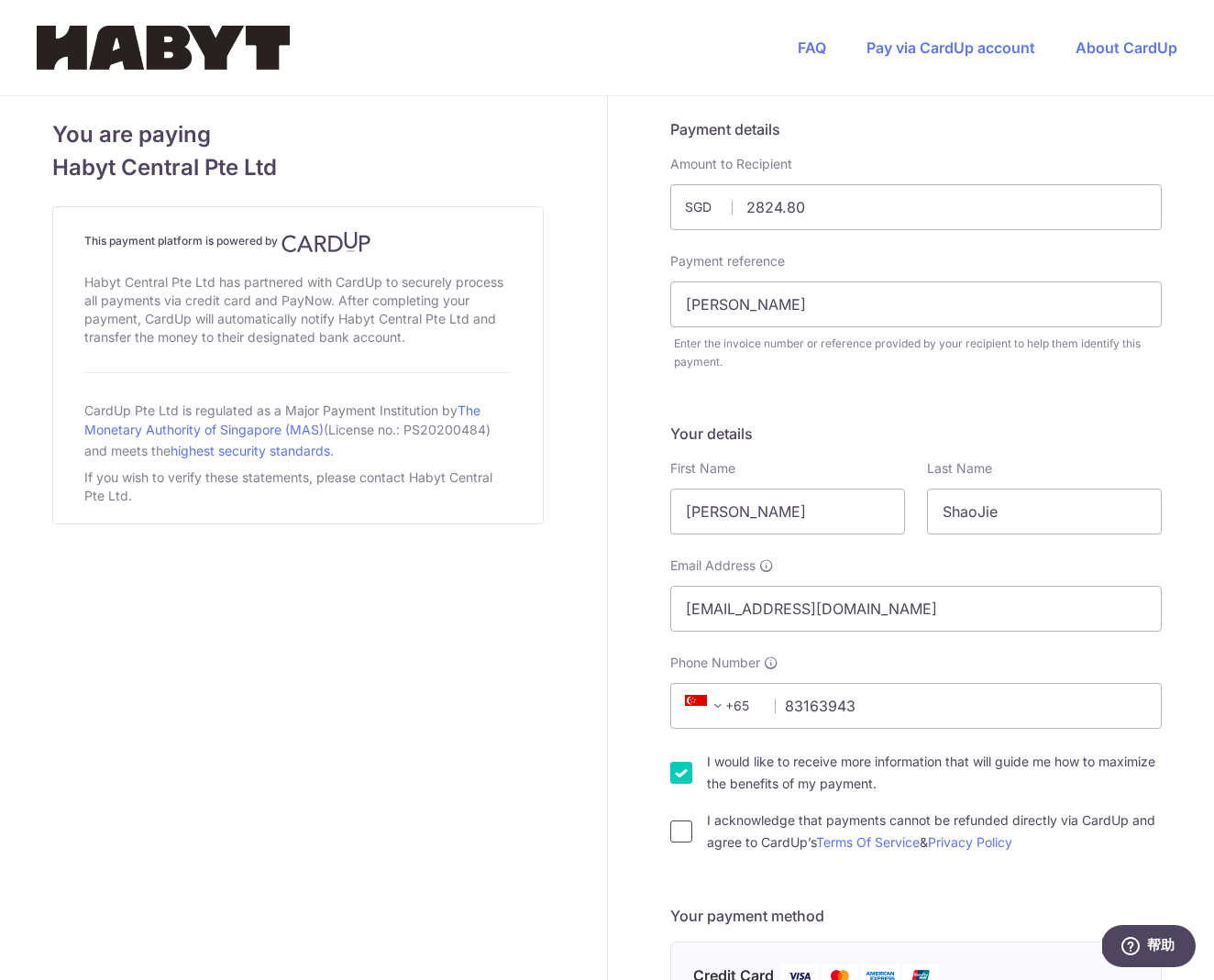
click at [686, 826] on input "I acknowledge that payments cannot be refunded directly via CardUp and agree to…" at bounding box center [681, 831] width 22 height 22
checkbox input "true"
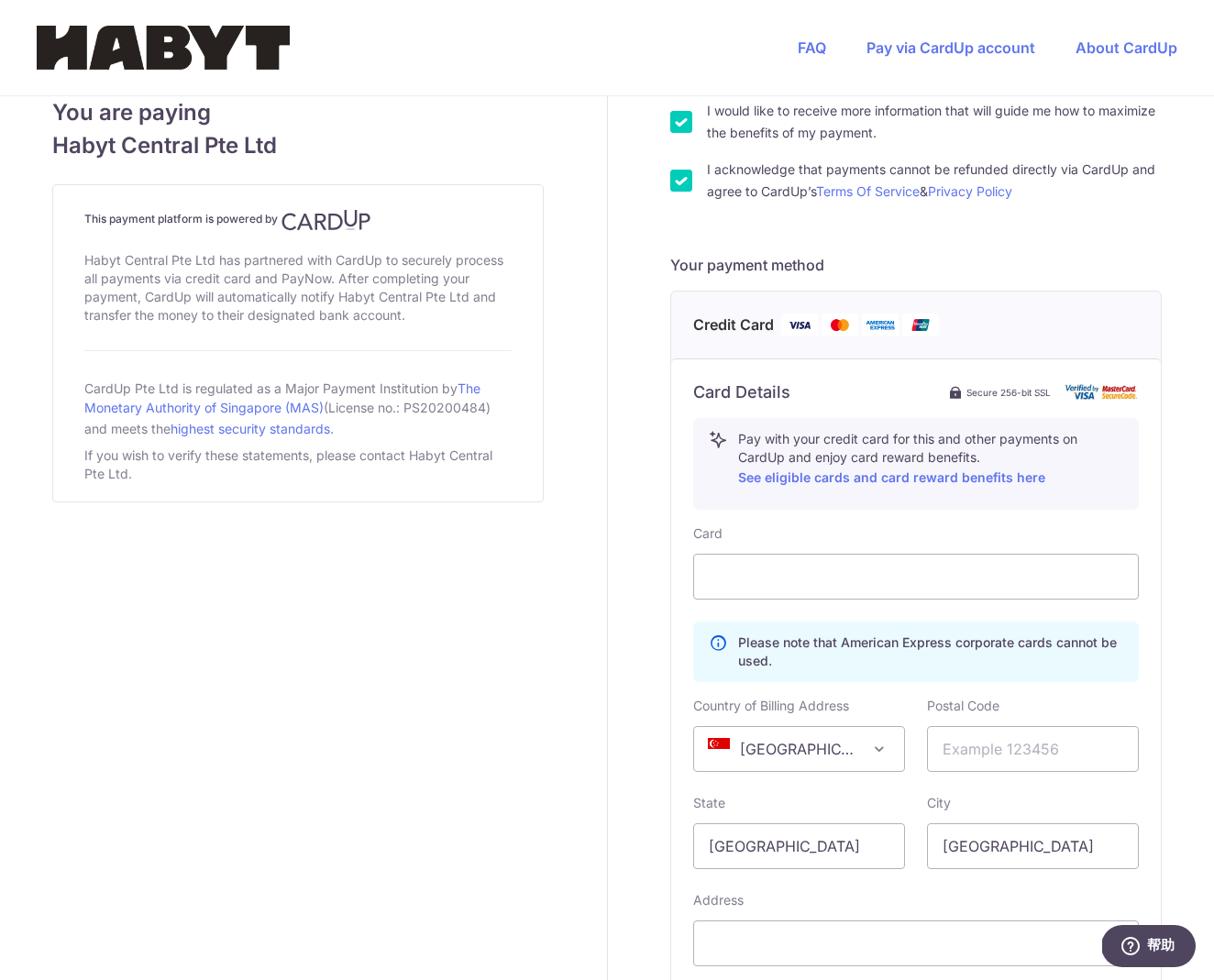
scroll to position [658, 0]
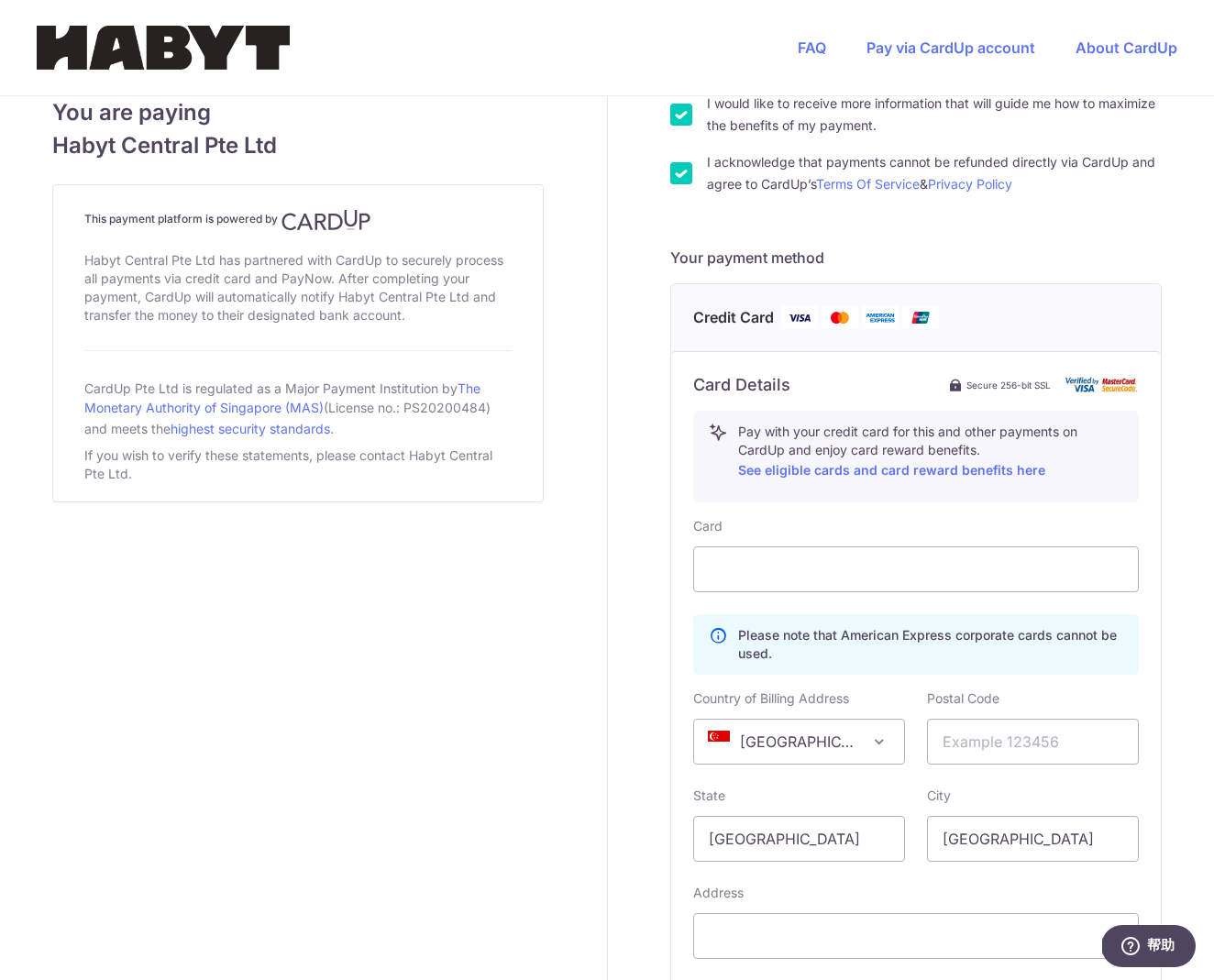
drag, startPoint x: 773, startPoint y: 654, endPoint x: 736, endPoint y: 628, distance: 45.2
click at [736, 629] on div "Please note that American Express corporate cards cannot be used." at bounding box center [915, 644] width 446 height 61
click at [553, 790] on div "You are paying Habyt Central Pte Ltd This payment platform is powered by Habyt …" at bounding box center [298, 321] width 618 height 1767
type input "209955"
paste input "[STREET_ADDRESS][PERSON_NAME] ([PERSON_NAME][GEOGRAPHIC_DATA])"
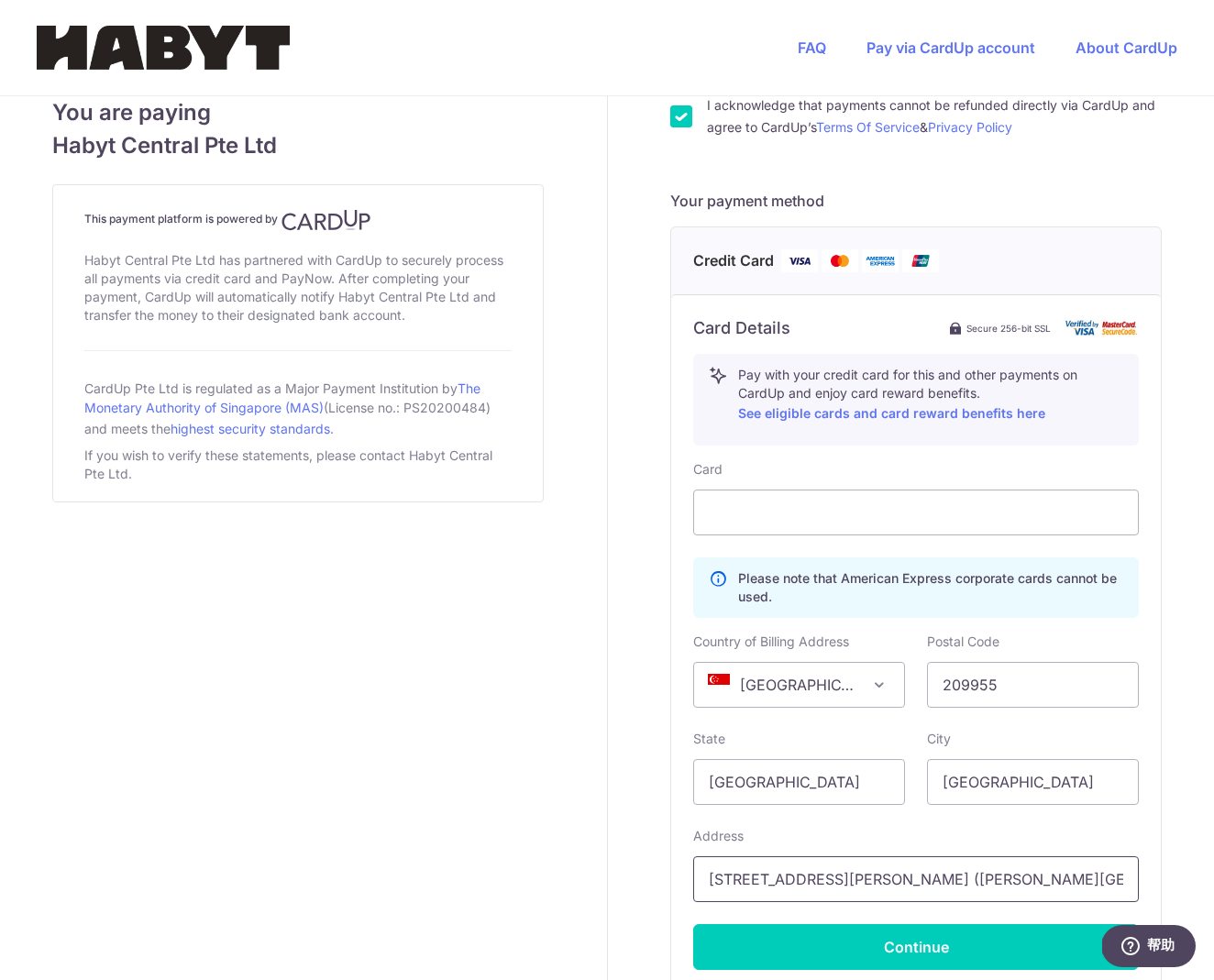
scroll to position [727, 0]
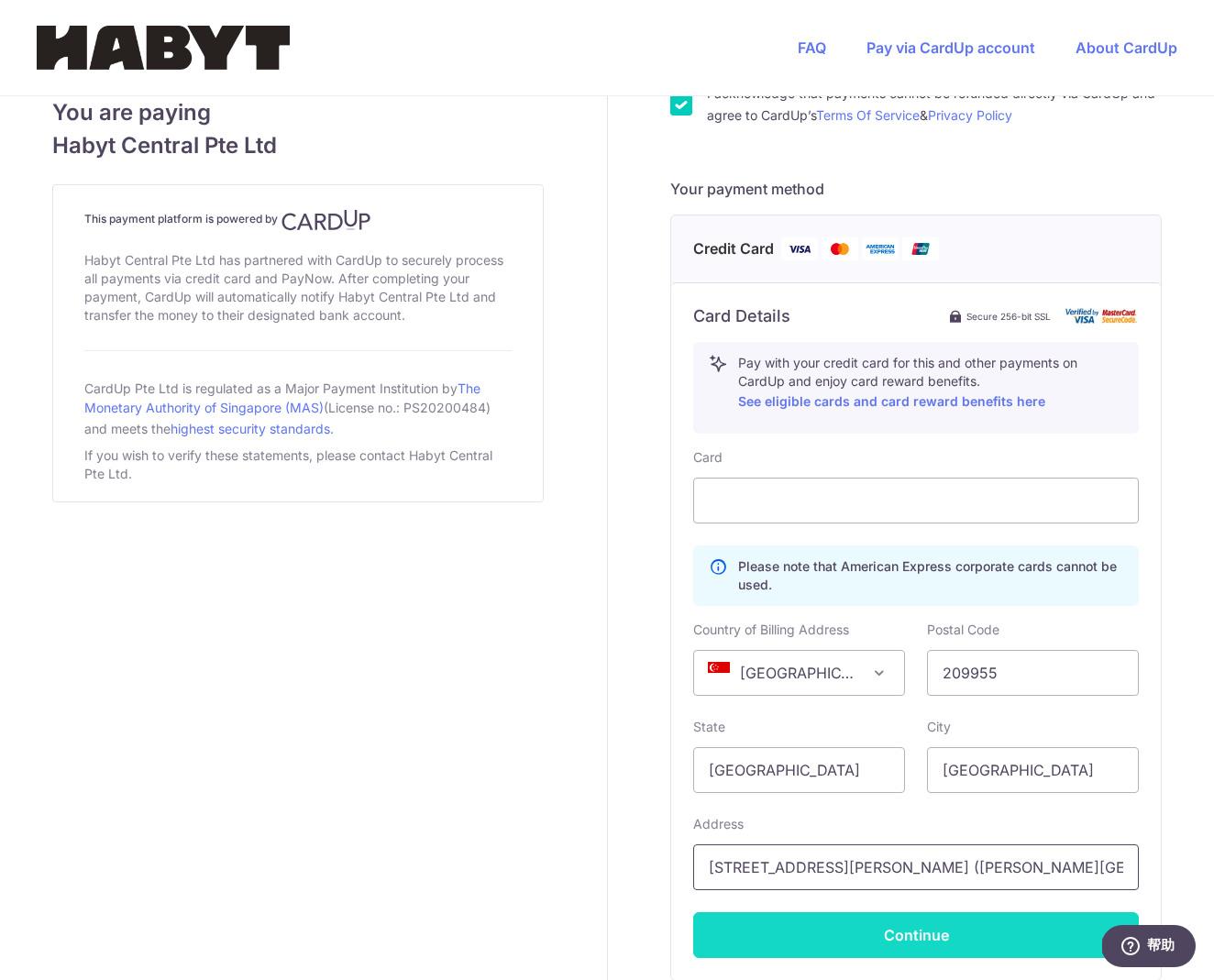
type input "[STREET_ADDRESS][PERSON_NAME] ([PERSON_NAME][GEOGRAPHIC_DATA])"
click at [1065, 928] on button "Continue" at bounding box center [915, 935] width 446 height 46
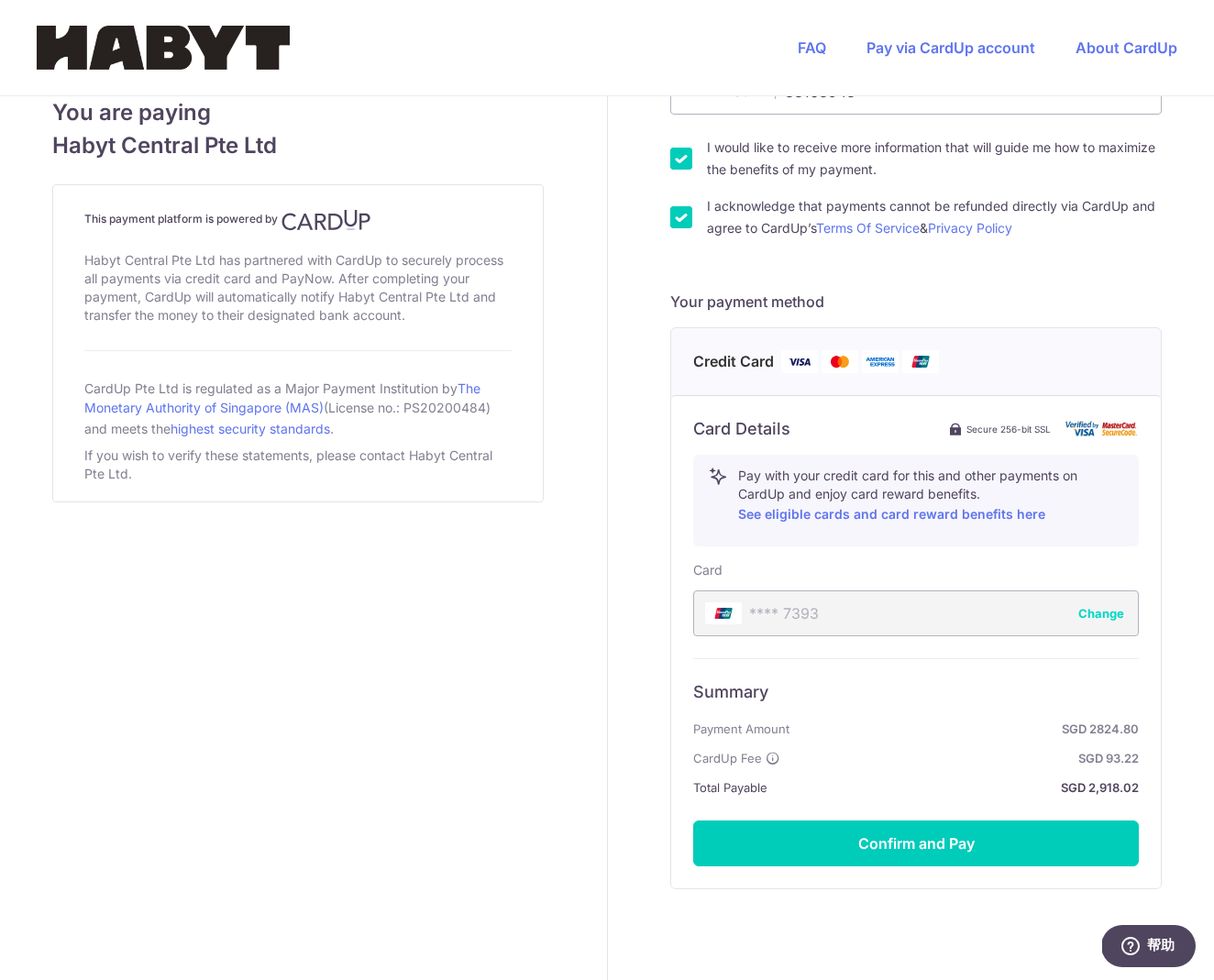
scroll to position [632, 0]
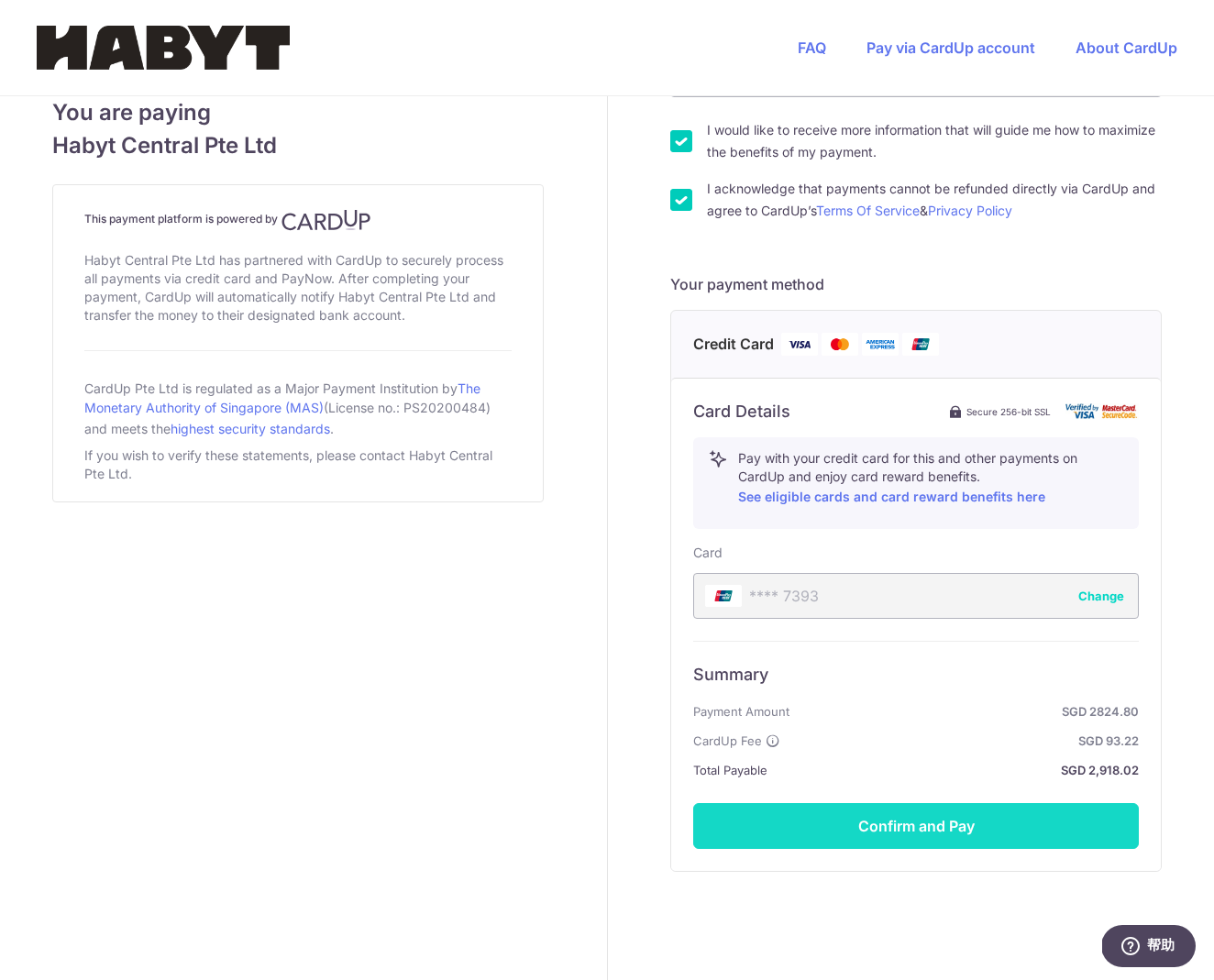
click at [1020, 825] on button "Confirm and Pay" at bounding box center [915, 826] width 446 height 46
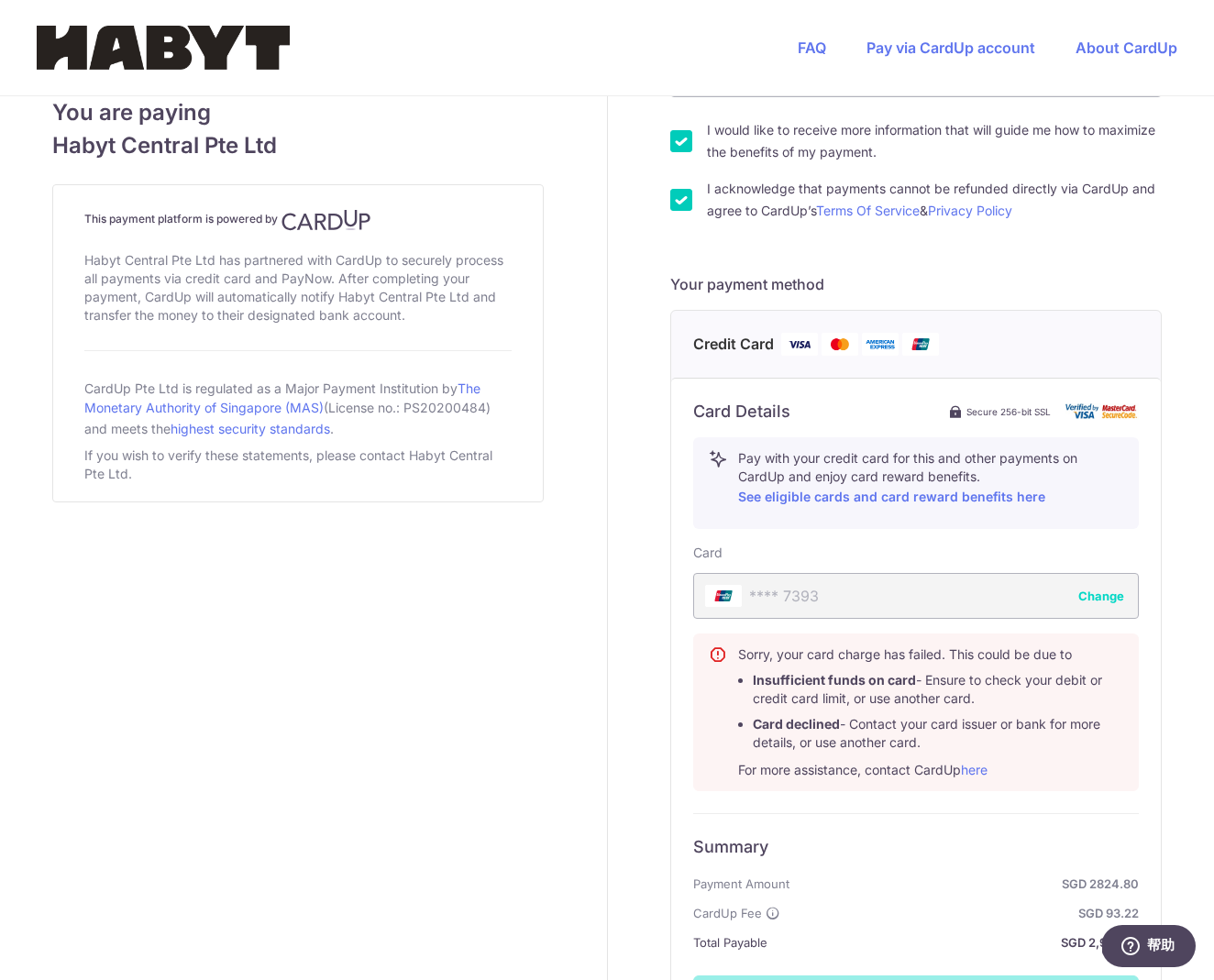
click at [1096, 595] on button "Change" at bounding box center [1101, 595] width 46 height 18
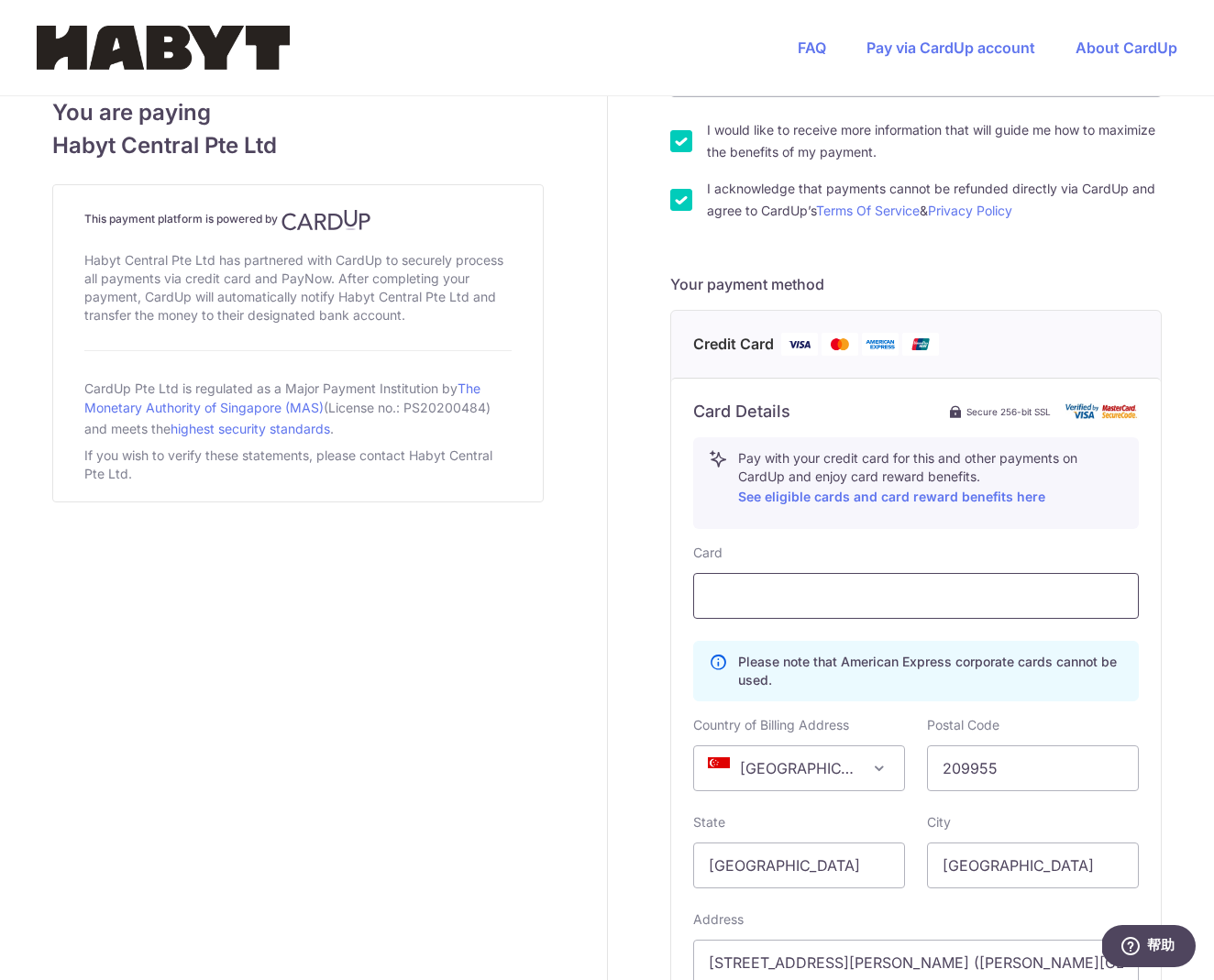
click at [1017, 607] on div at bounding box center [915, 596] width 446 height 46
click at [1092, 584] on div at bounding box center [915, 596] width 446 height 46
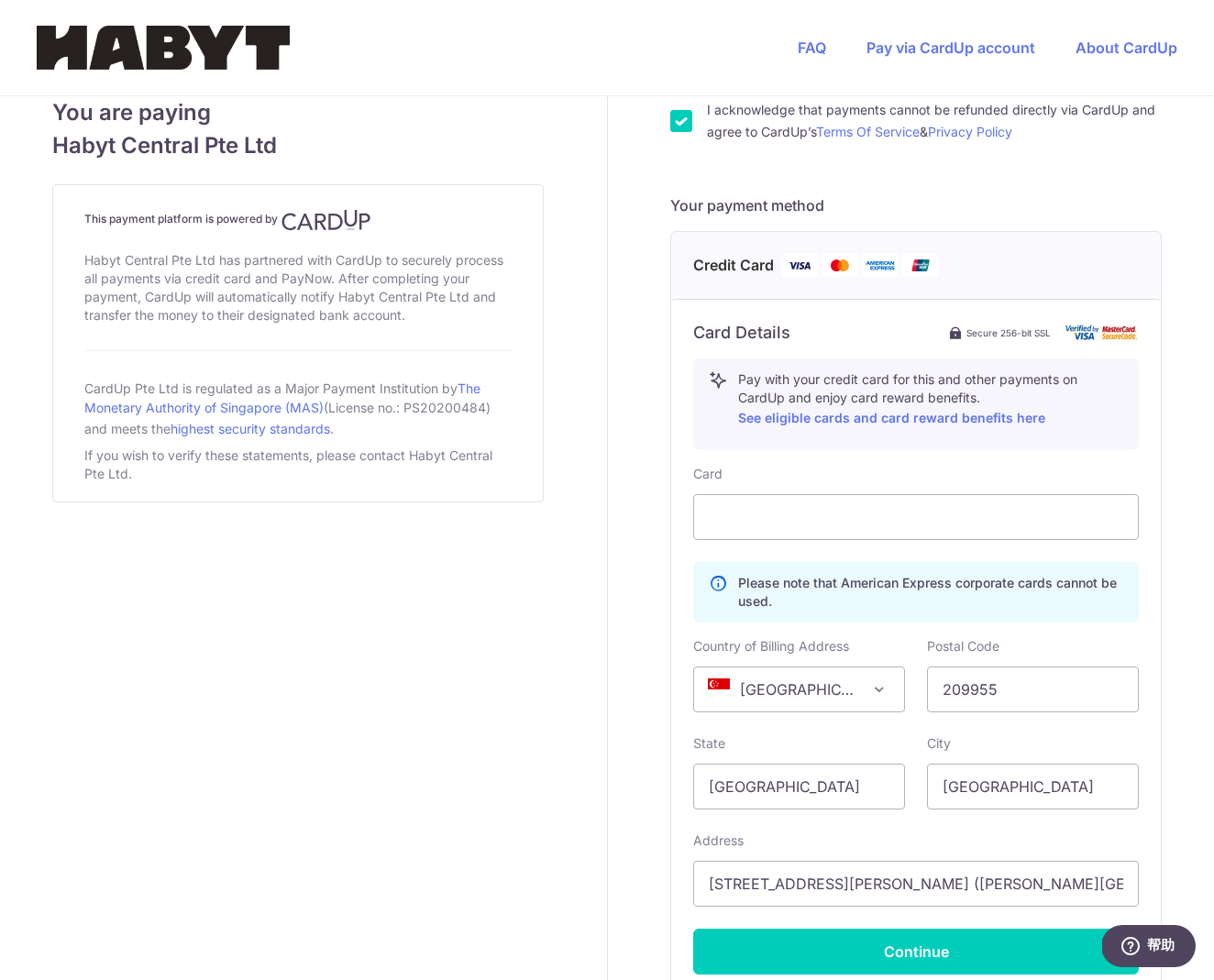
scroll to position [709, 0]
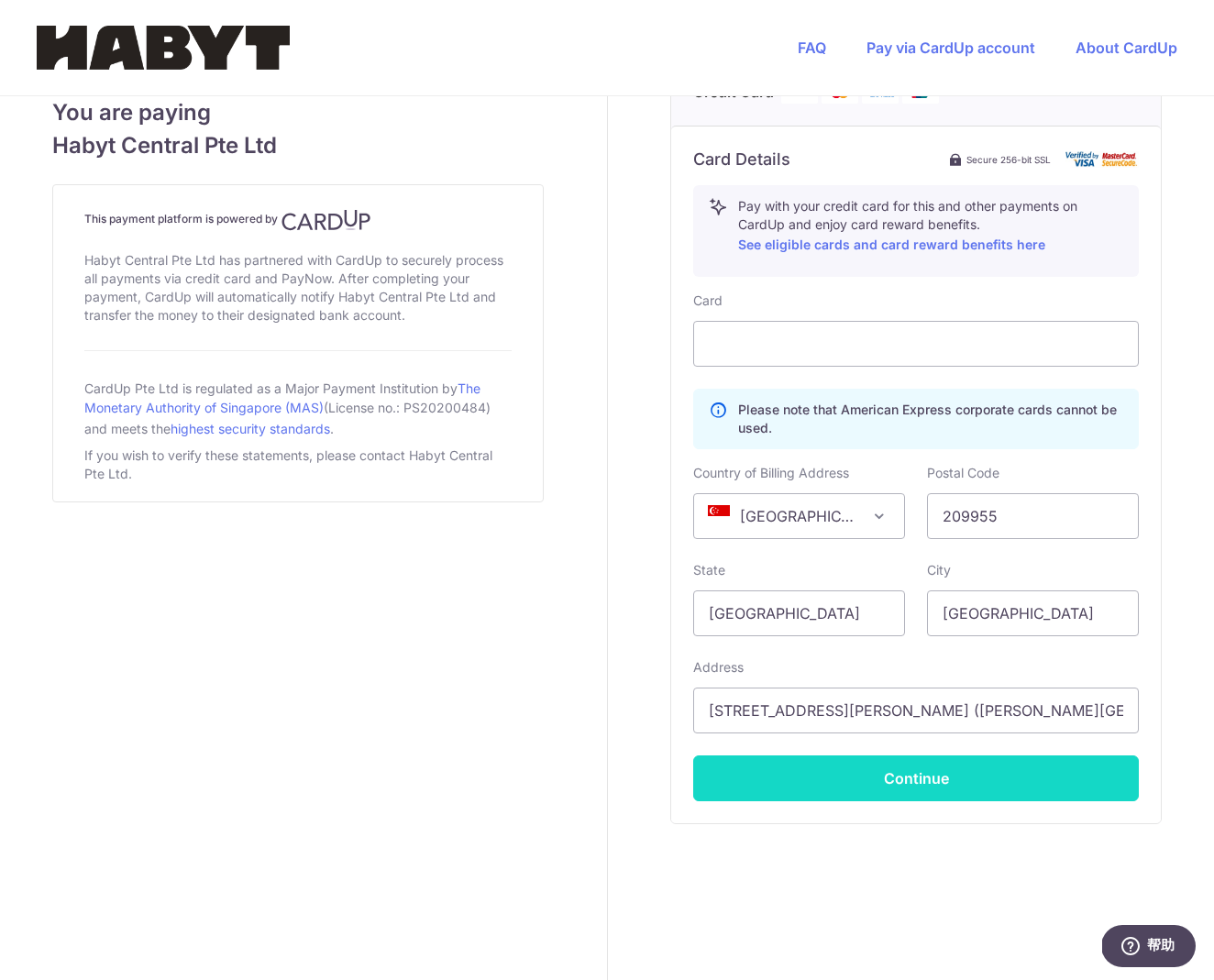
click at [896, 774] on button "Continue" at bounding box center [915, 778] width 446 height 46
type input "**** 4619"
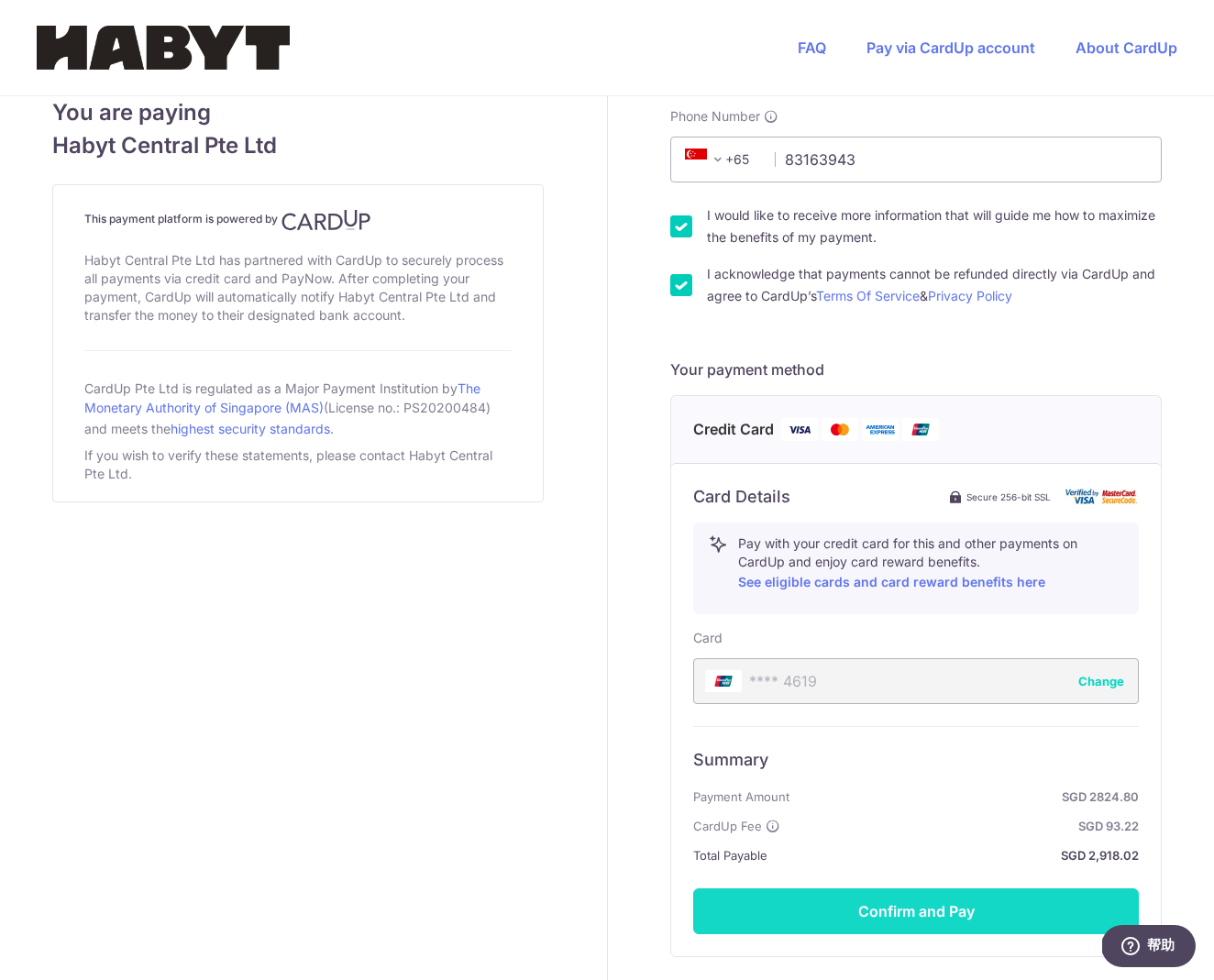
scroll to position [594, 0]
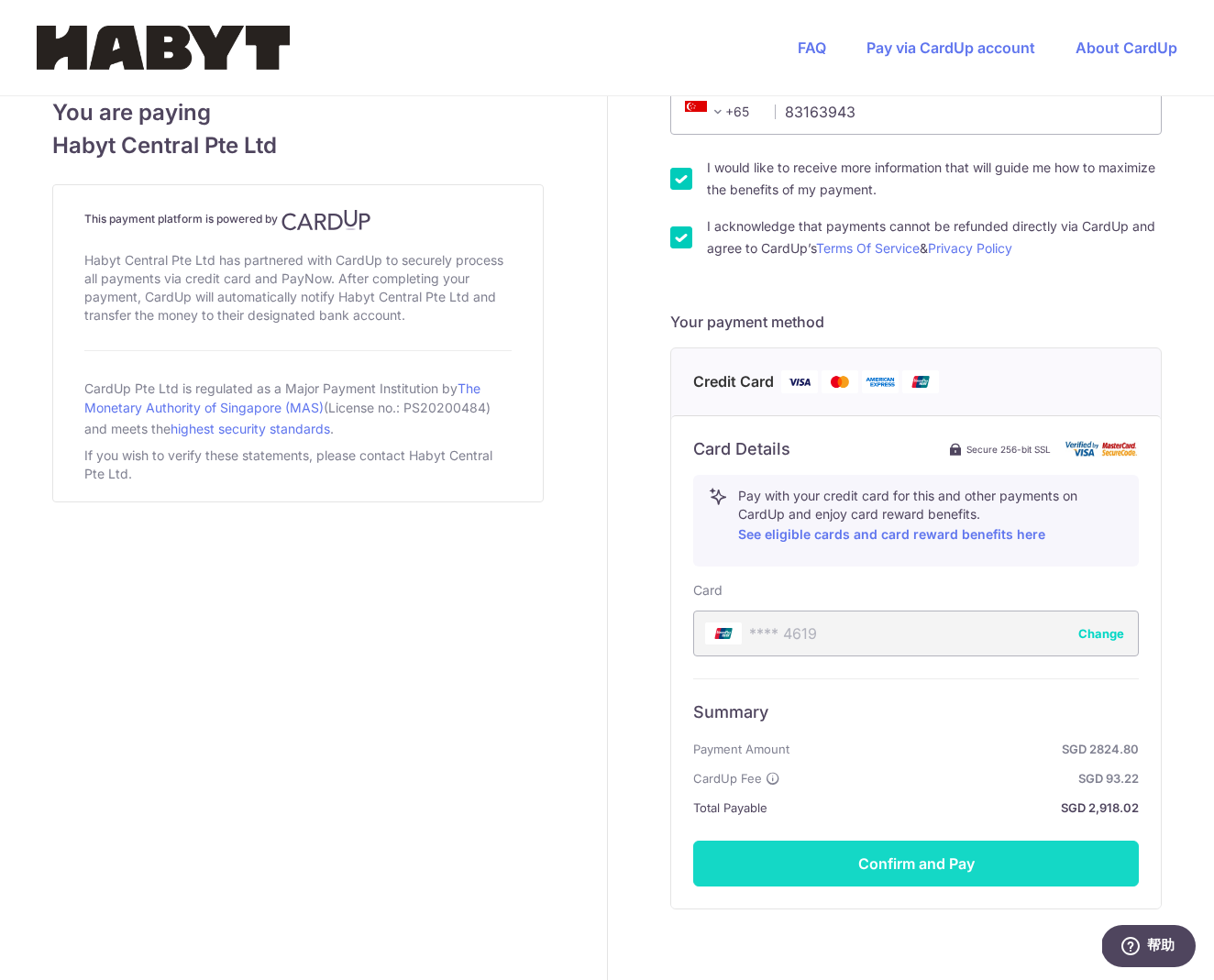
click at [923, 874] on button "Confirm and Pay" at bounding box center [915, 863] width 446 height 46
